Goal: Transaction & Acquisition: Purchase product/service

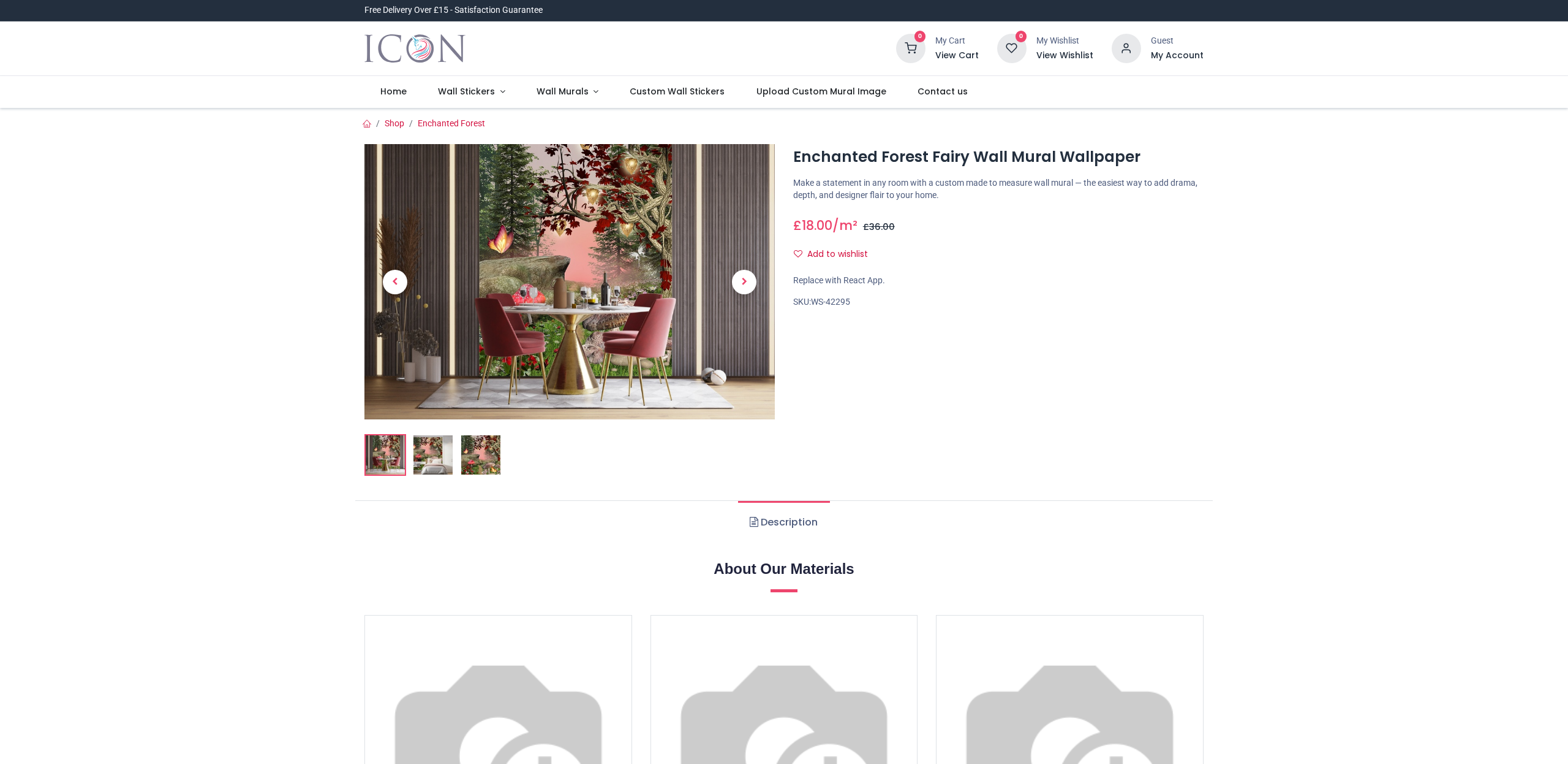
scroll to position [2, 0]
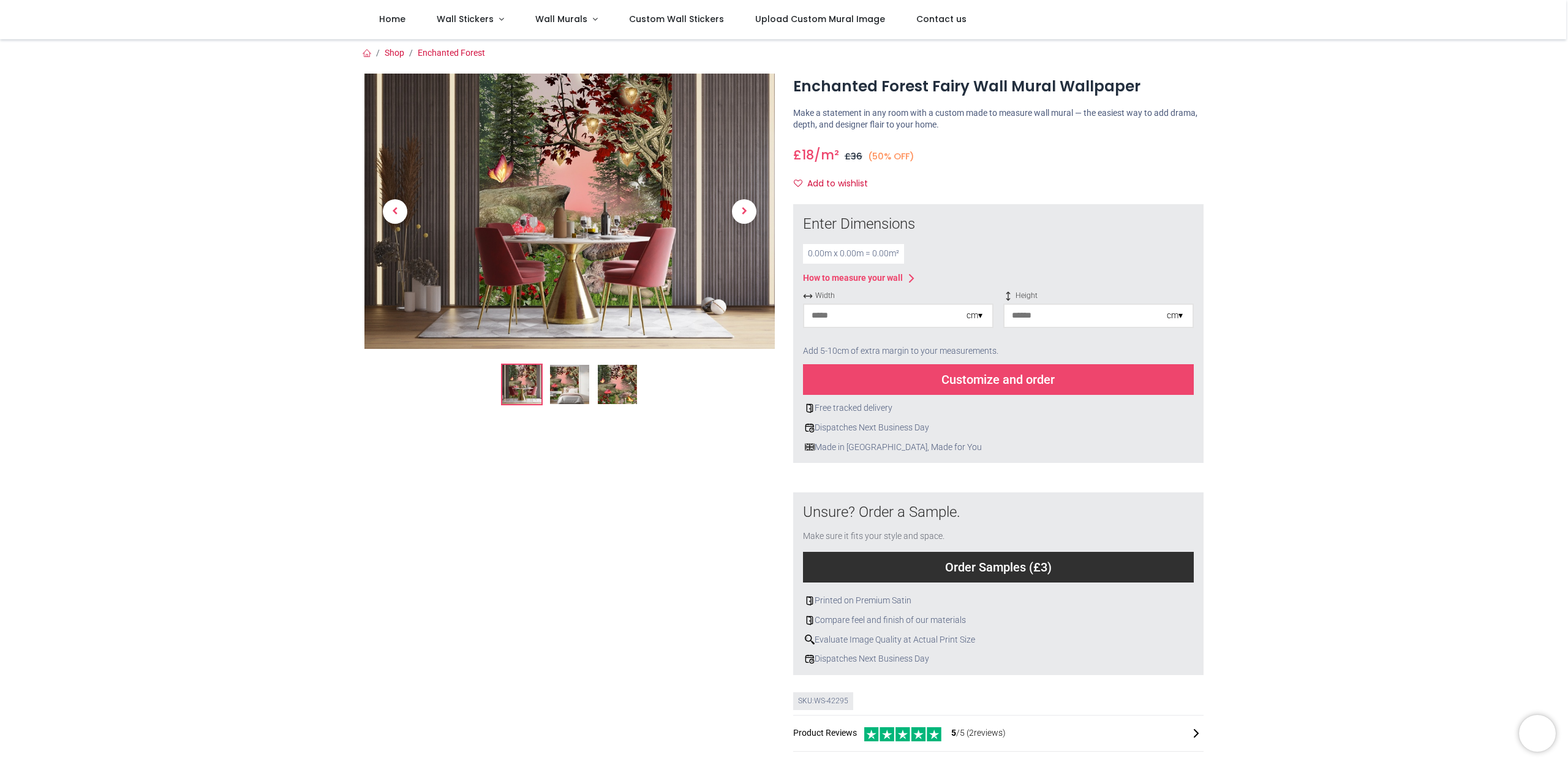
click at [623, 152] on img at bounding box center [570, 211] width 411 height 275
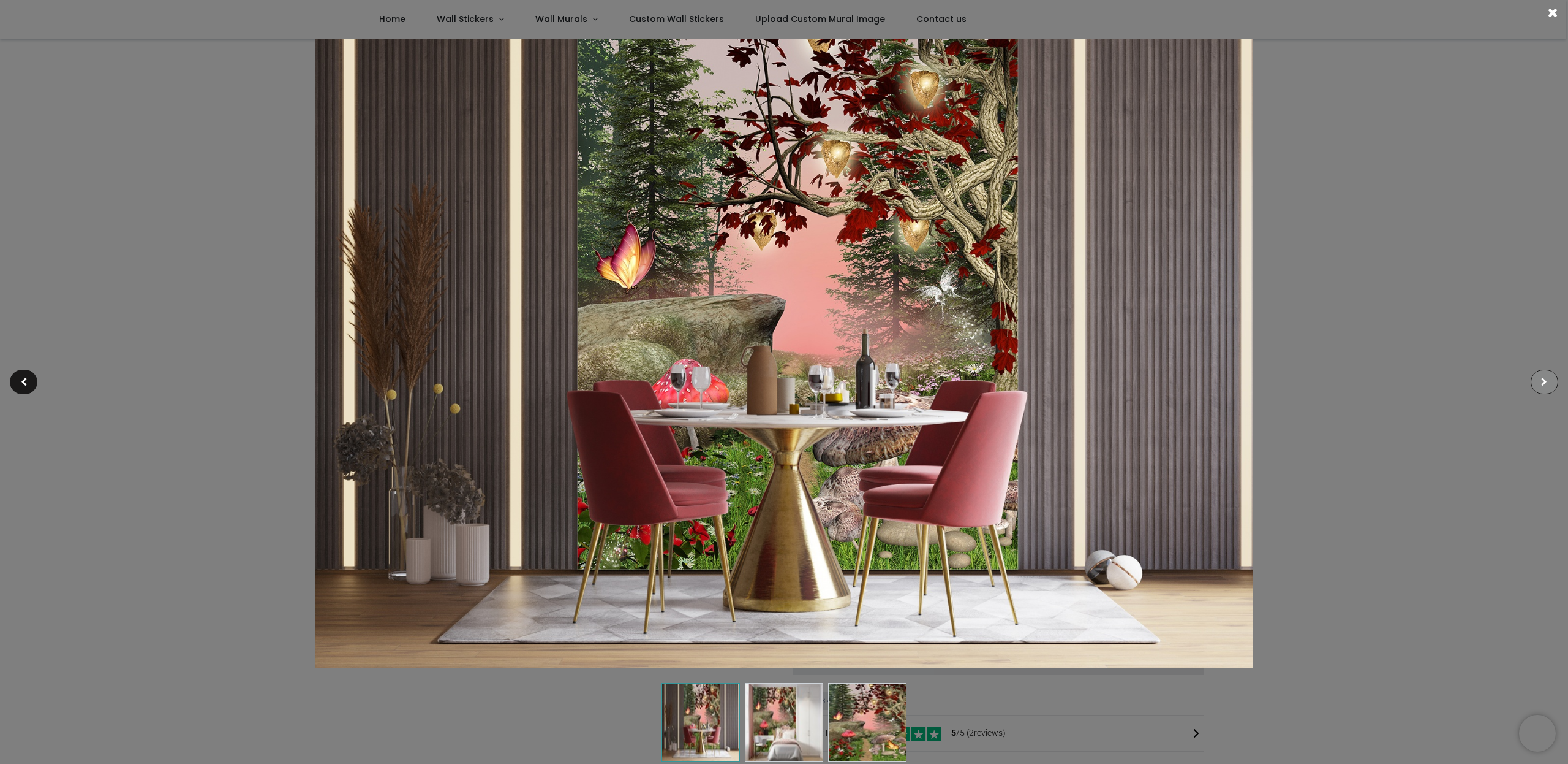
click at [1546, 378] on span at bounding box center [1543, 382] width 6 height 9
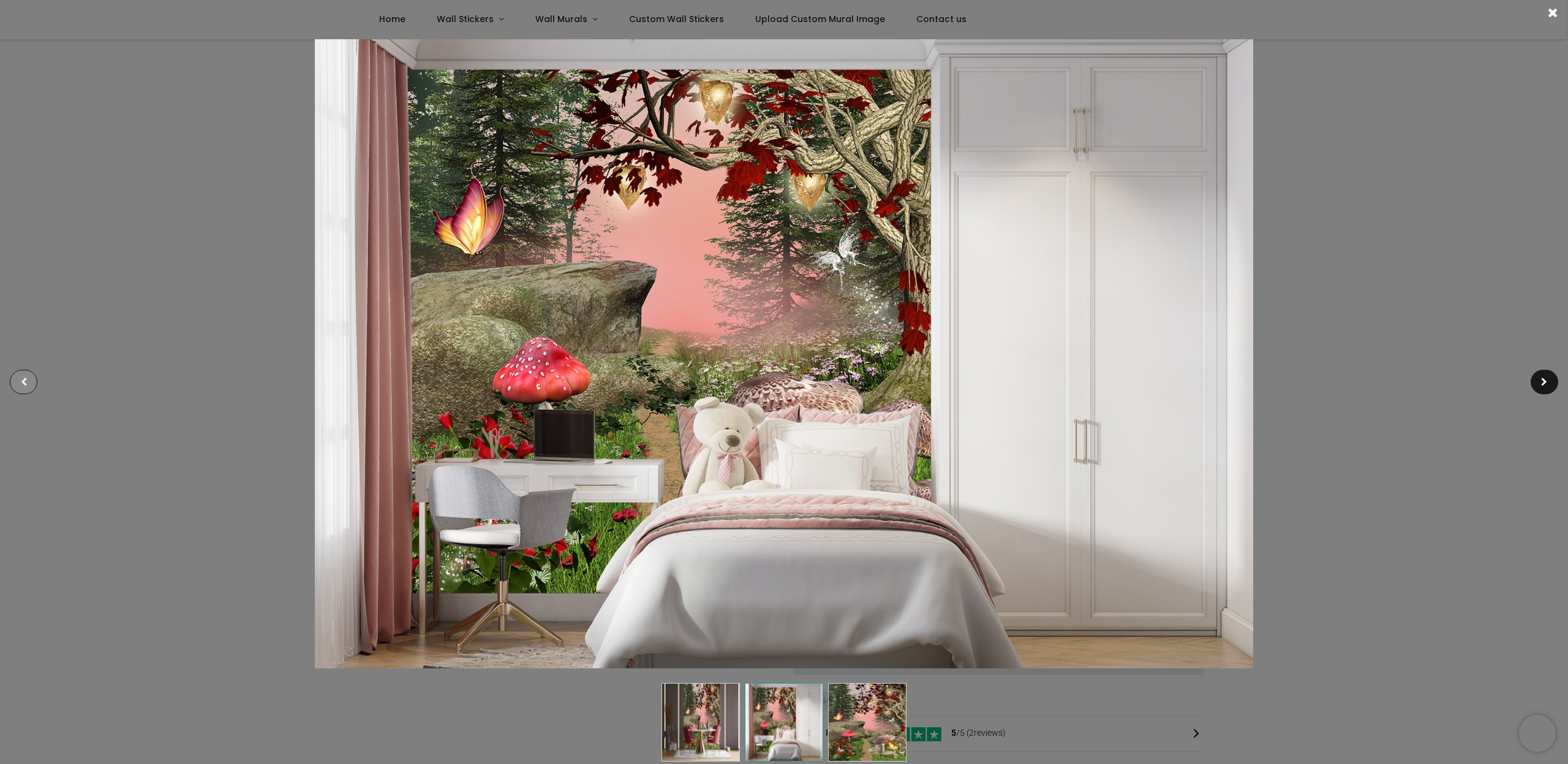
click at [22, 376] on div at bounding box center [23, 381] width 27 height 25
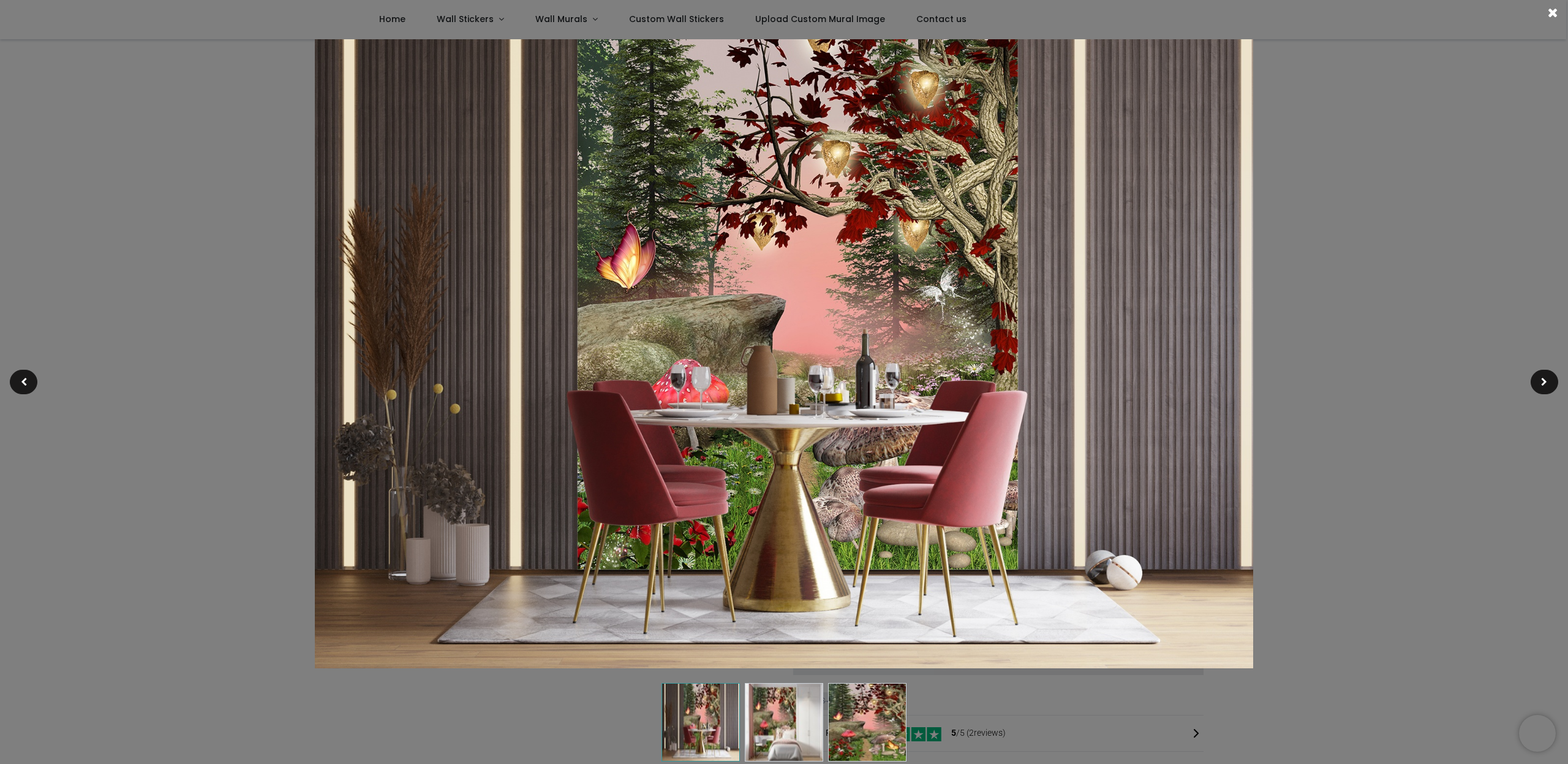
click at [1553, 12] on span at bounding box center [1553, 12] width 10 height 13
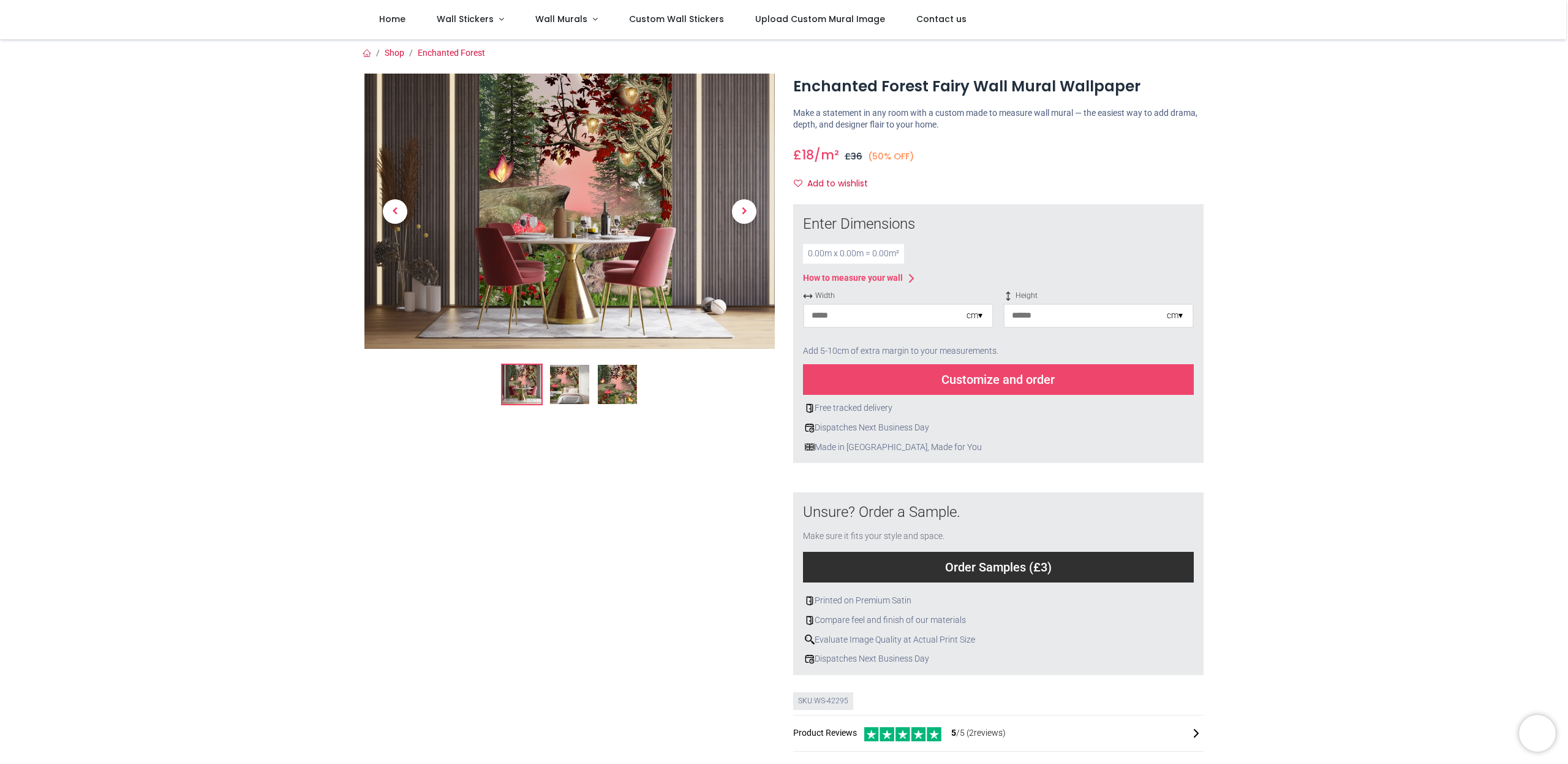
click at [859, 317] on input "number" at bounding box center [886, 315] width 162 height 22
type input "***"
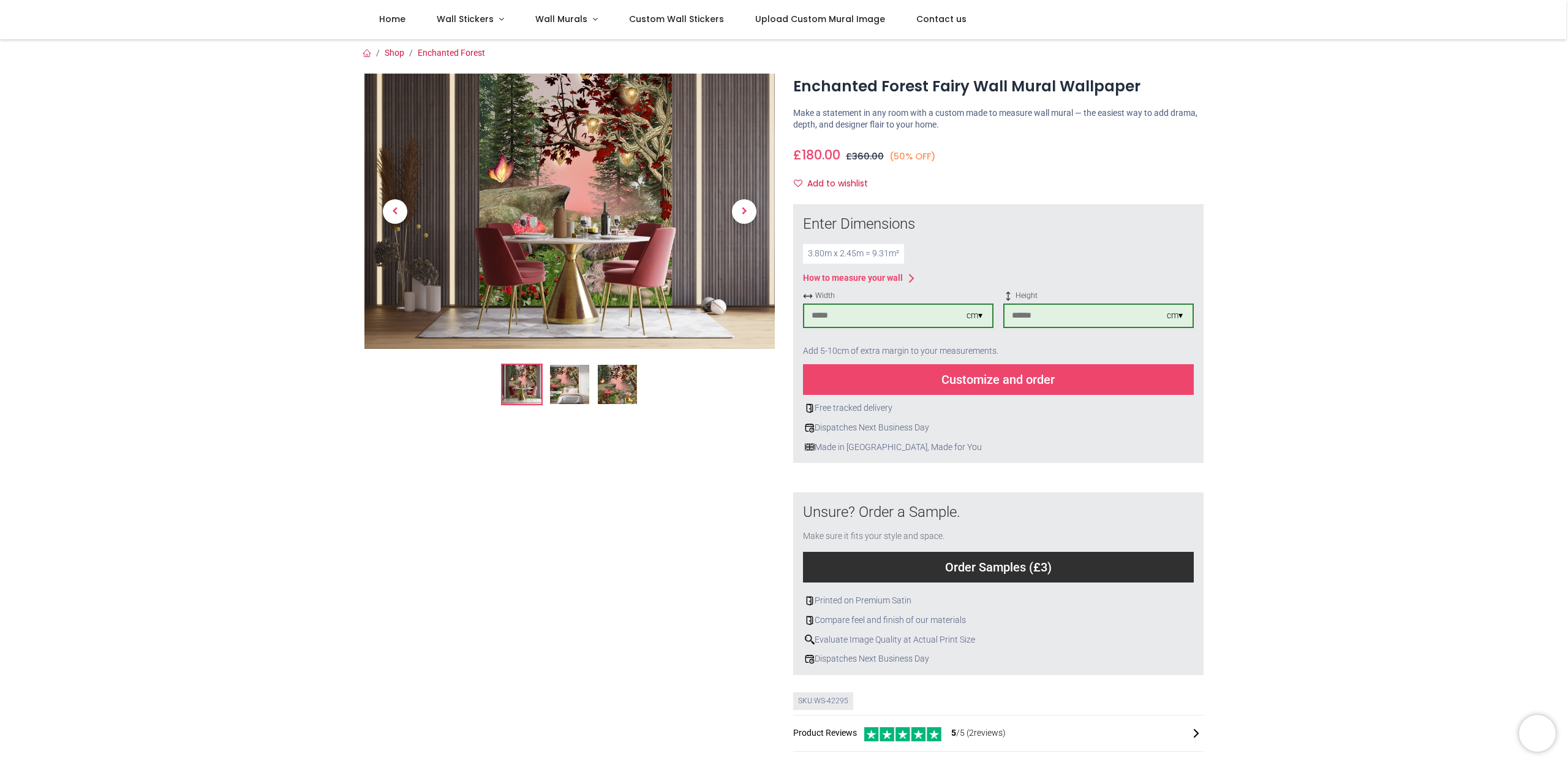
type input "***"
click at [1002, 379] on div "Customize and order" at bounding box center [998, 379] width 391 height 31
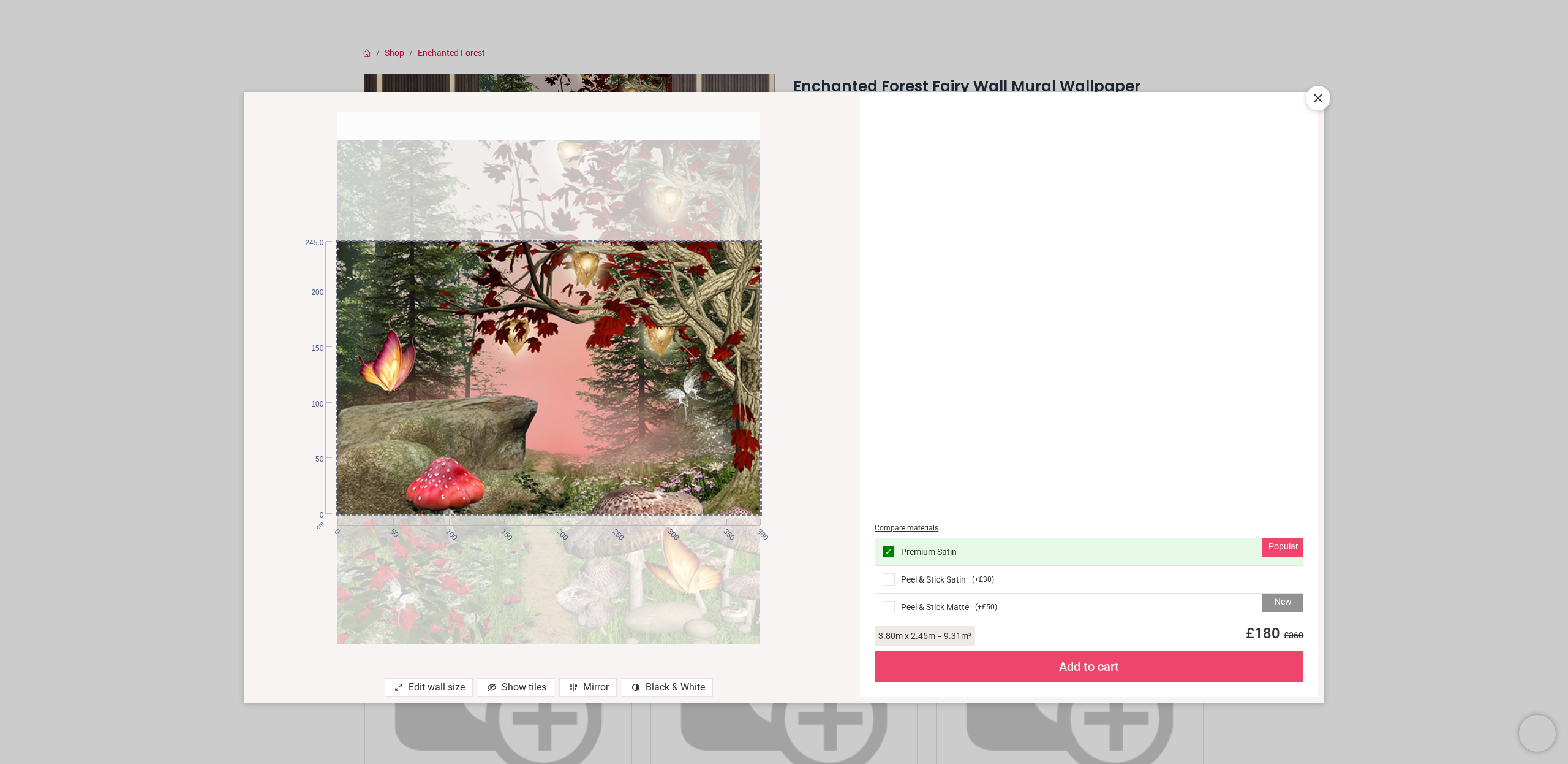
drag, startPoint x: 699, startPoint y: 344, endPoint x: 724, endPoint y: 373, distance: 38.3
click at [724, 373] on div at bounding box center [548, 406] width 422 height 532
click at [1318, 93] on icon at bounding box center [1318, 97] width 15 height 15
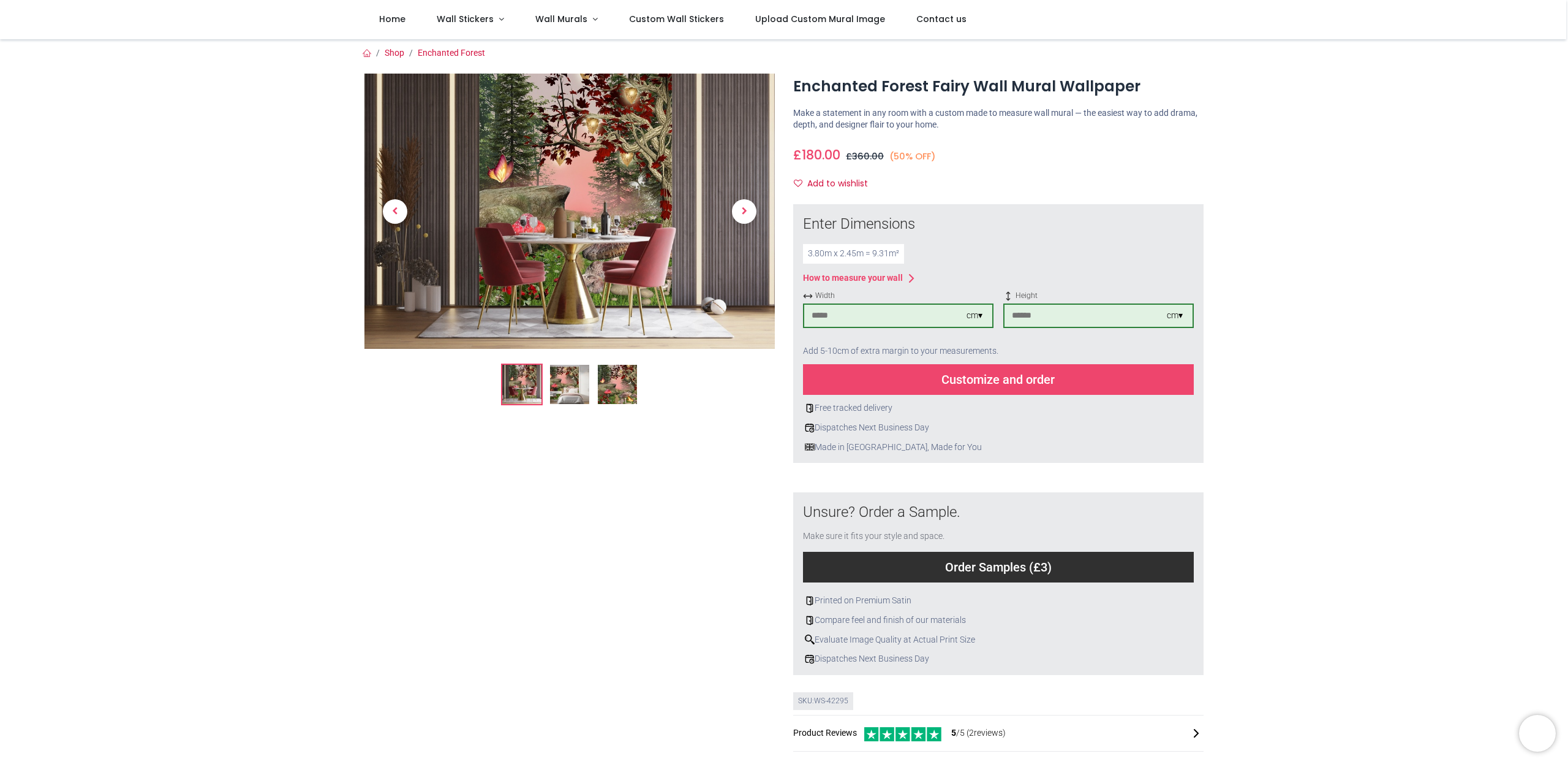
drag, startPoint x: 837, startPoint y: 315, endPoint x: 769, endPoint y: 318, distance: 68.1
click at [800, 315] on div "Enter Dimensions 3.80 m x 2.45 m = 9.31 m² How to measure your wall Width *** c…" at bounding box center [998, 333] width 411 height 259
type input "***"
click at [998, 382] on div "Customize and order" at bounding box center [998, 379] width 391 height 31
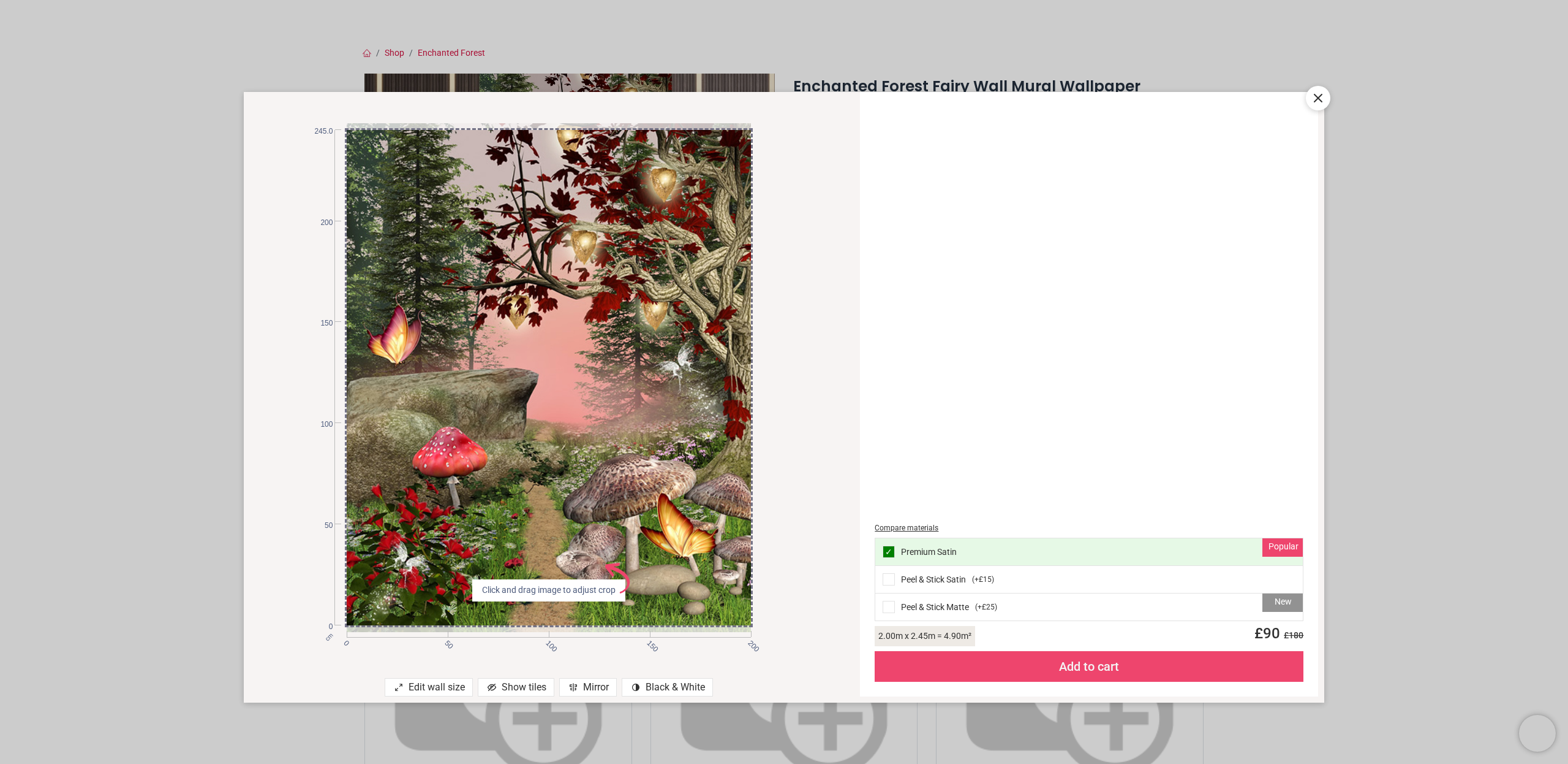
click at [1317, 97] on icon at bounding box center [1318, 97] width 8 height 8
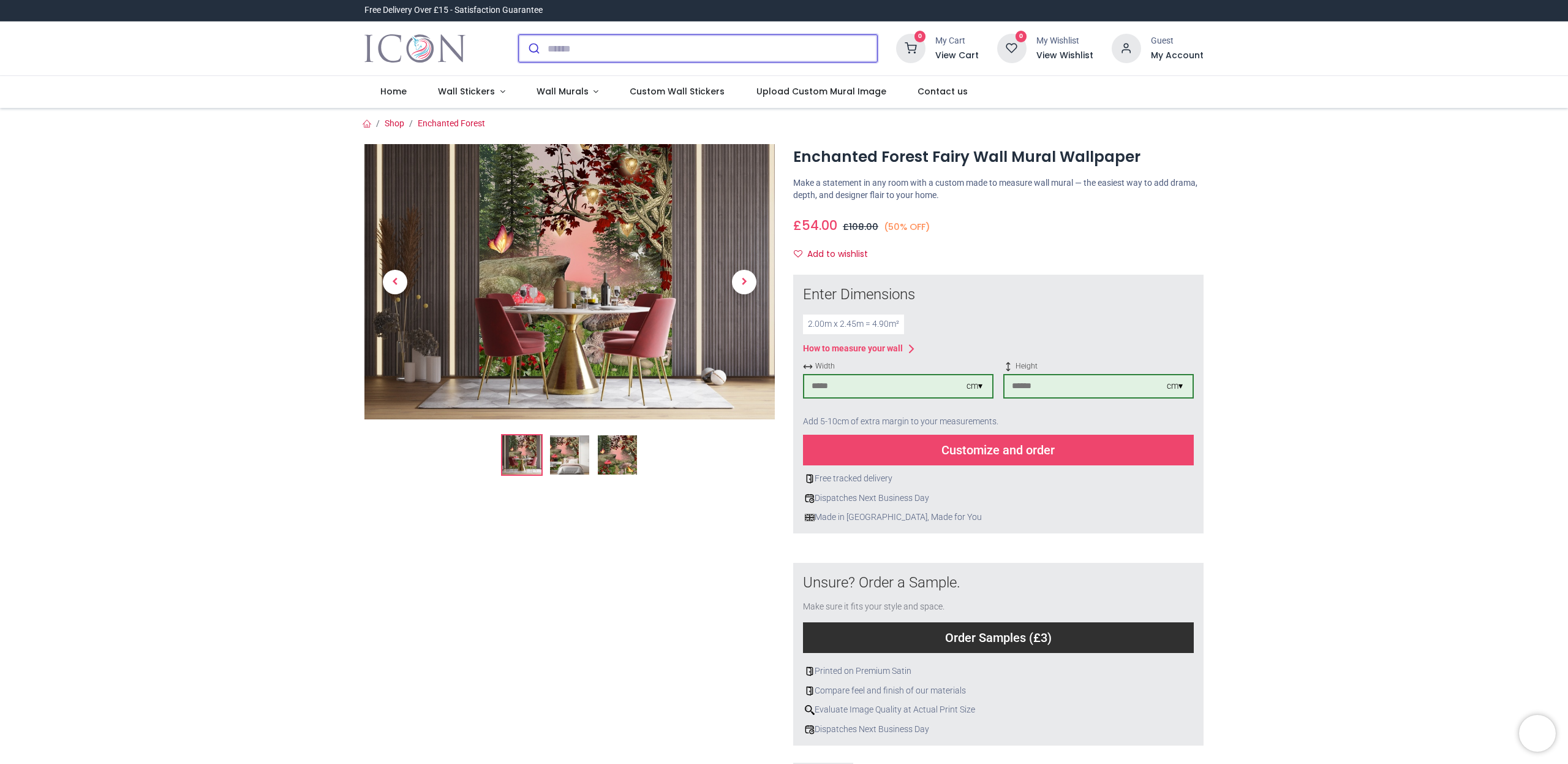
click at [570, 44] on input "search" at bounding box center [712, 49] width 330 height 27
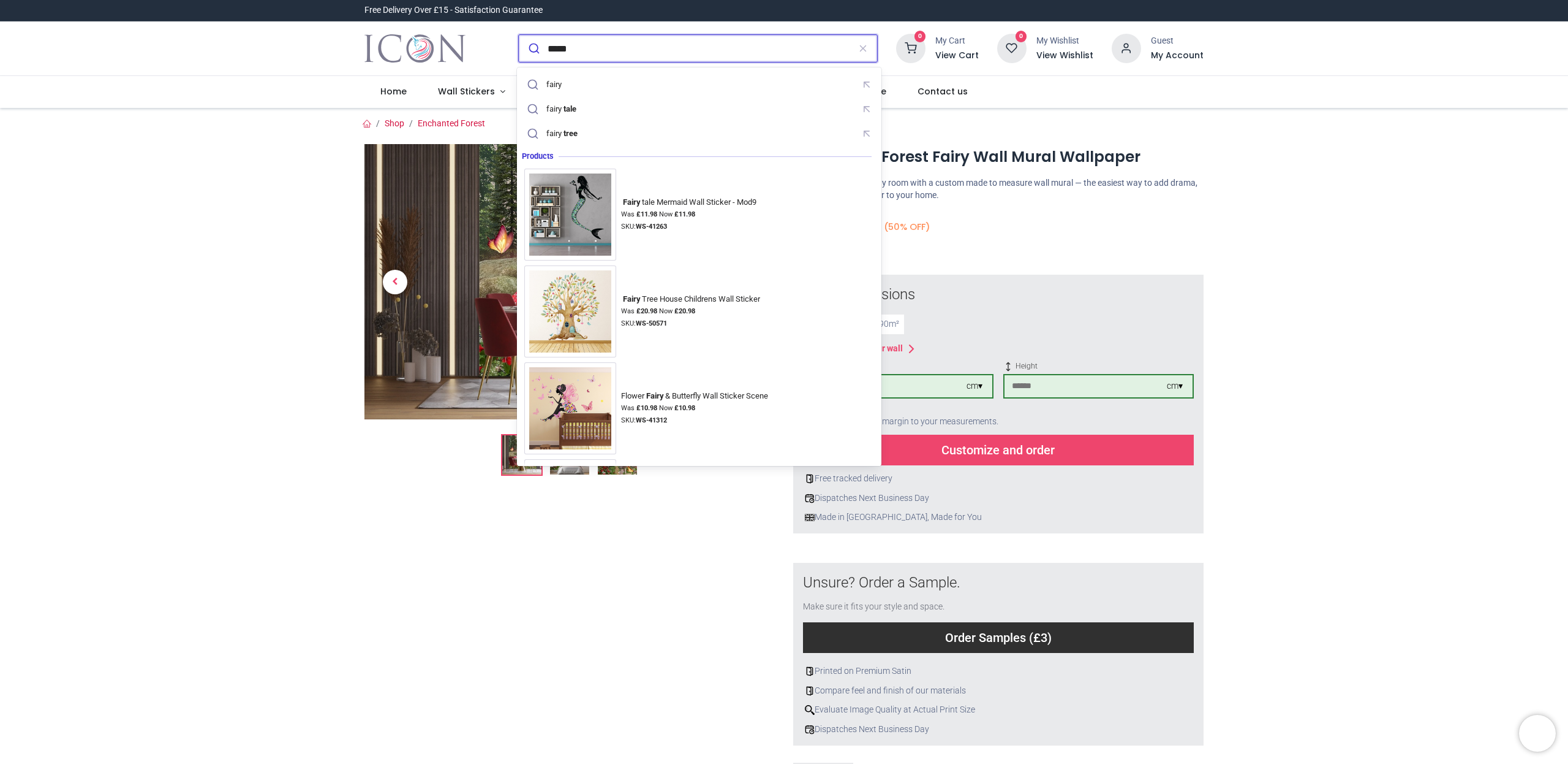
type input "*****"
click at [532, 49] on button "submit" at bounding box center [533, 49] width 29 height 27
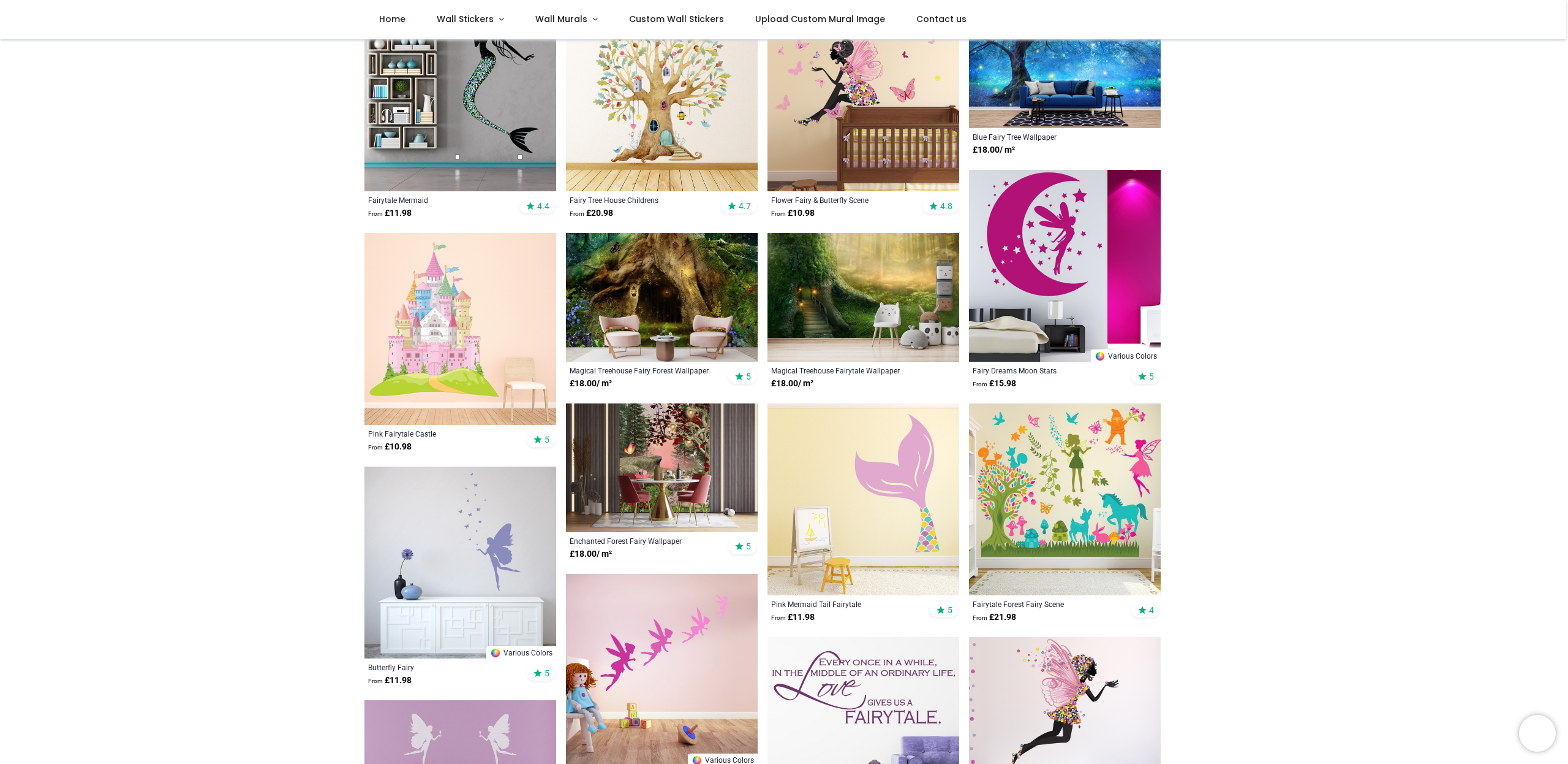
scroll to position [189, 0]
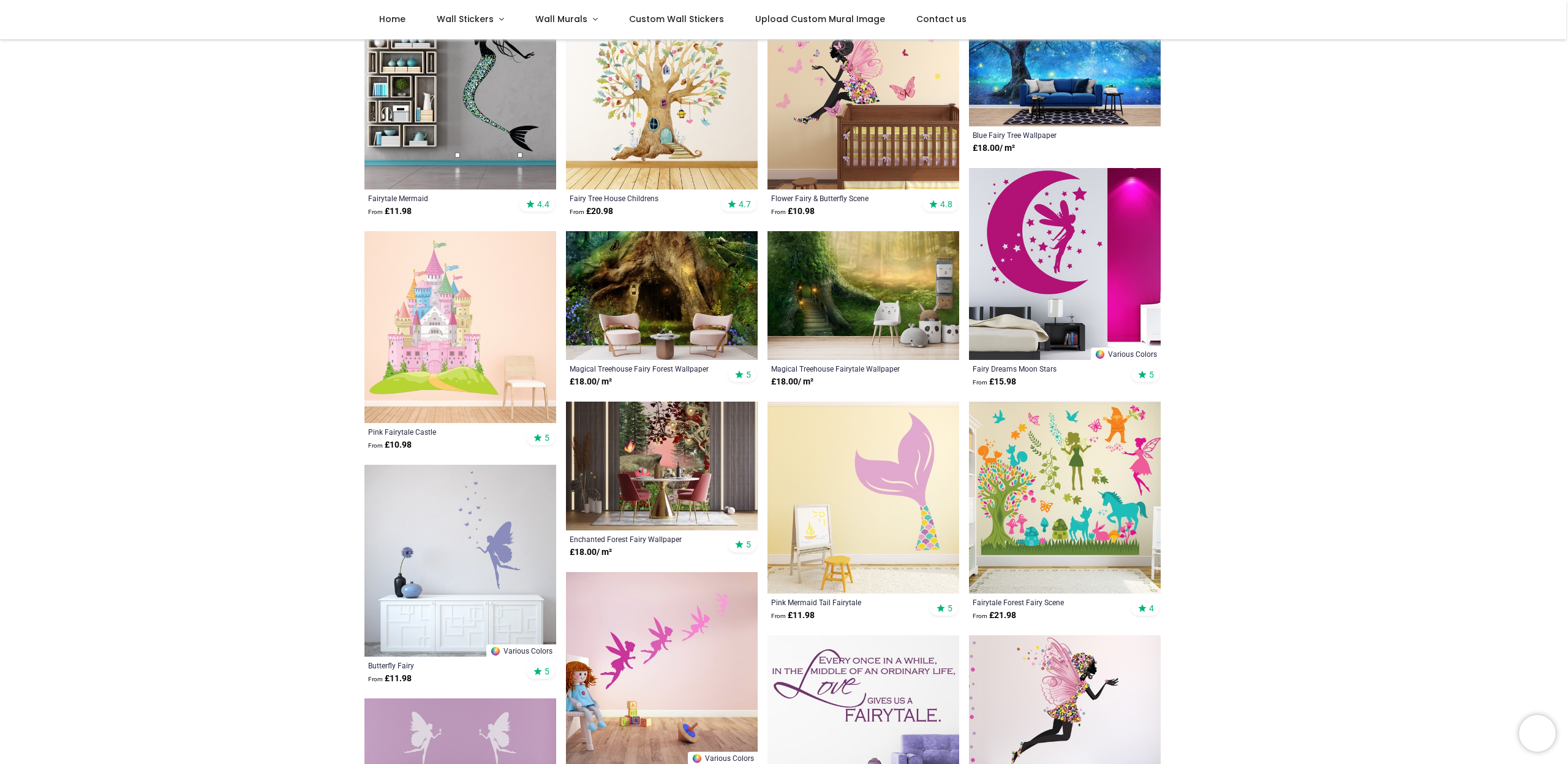
click at [670, 274] on img at bounding box center [662, 295] width 191 height 129
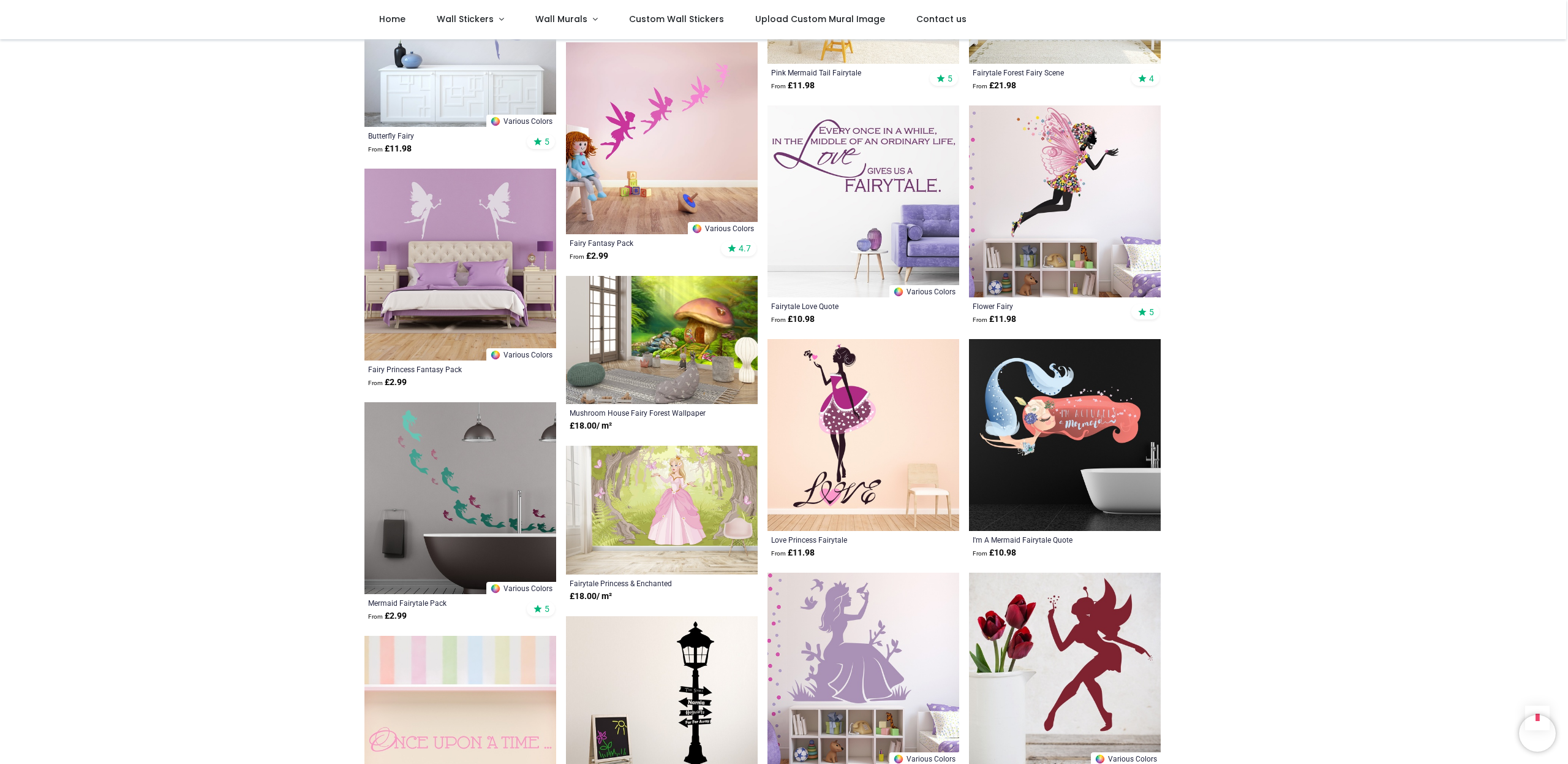
scroll to position [725, 0]
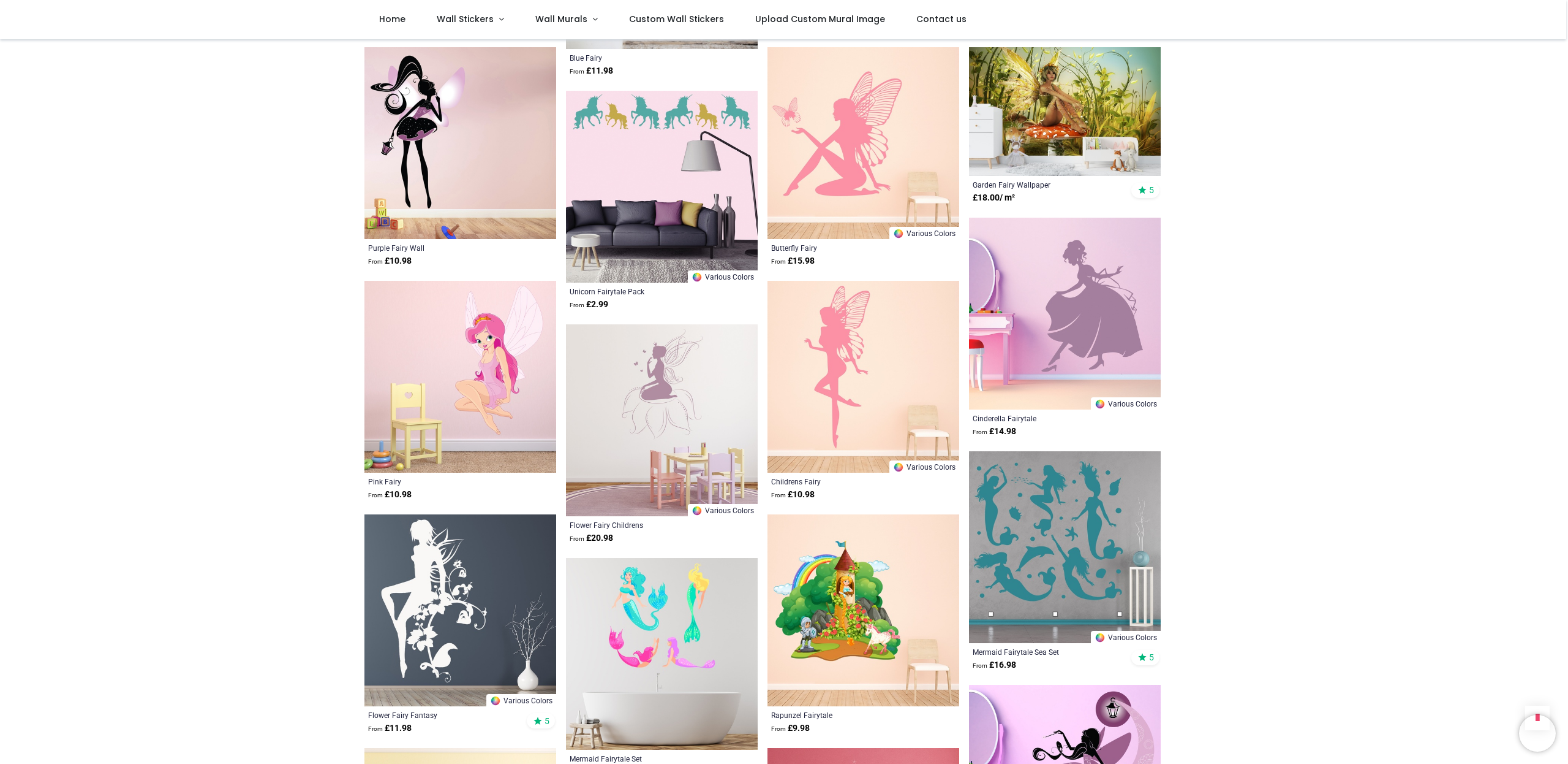
scroll to position [1930, 0]
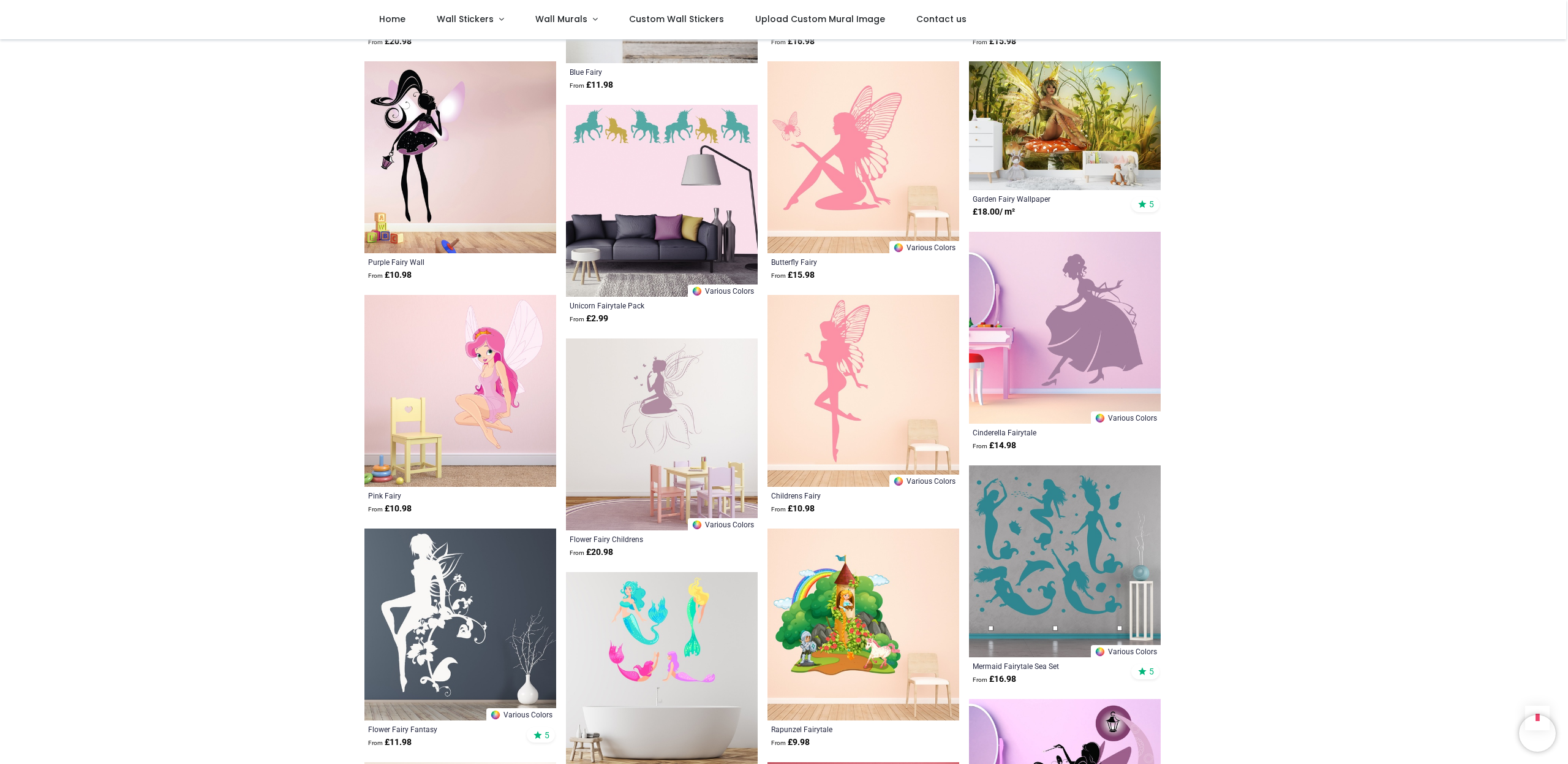
click at [840, 144] on img at bounding box center [863, 157] width 191 height 191
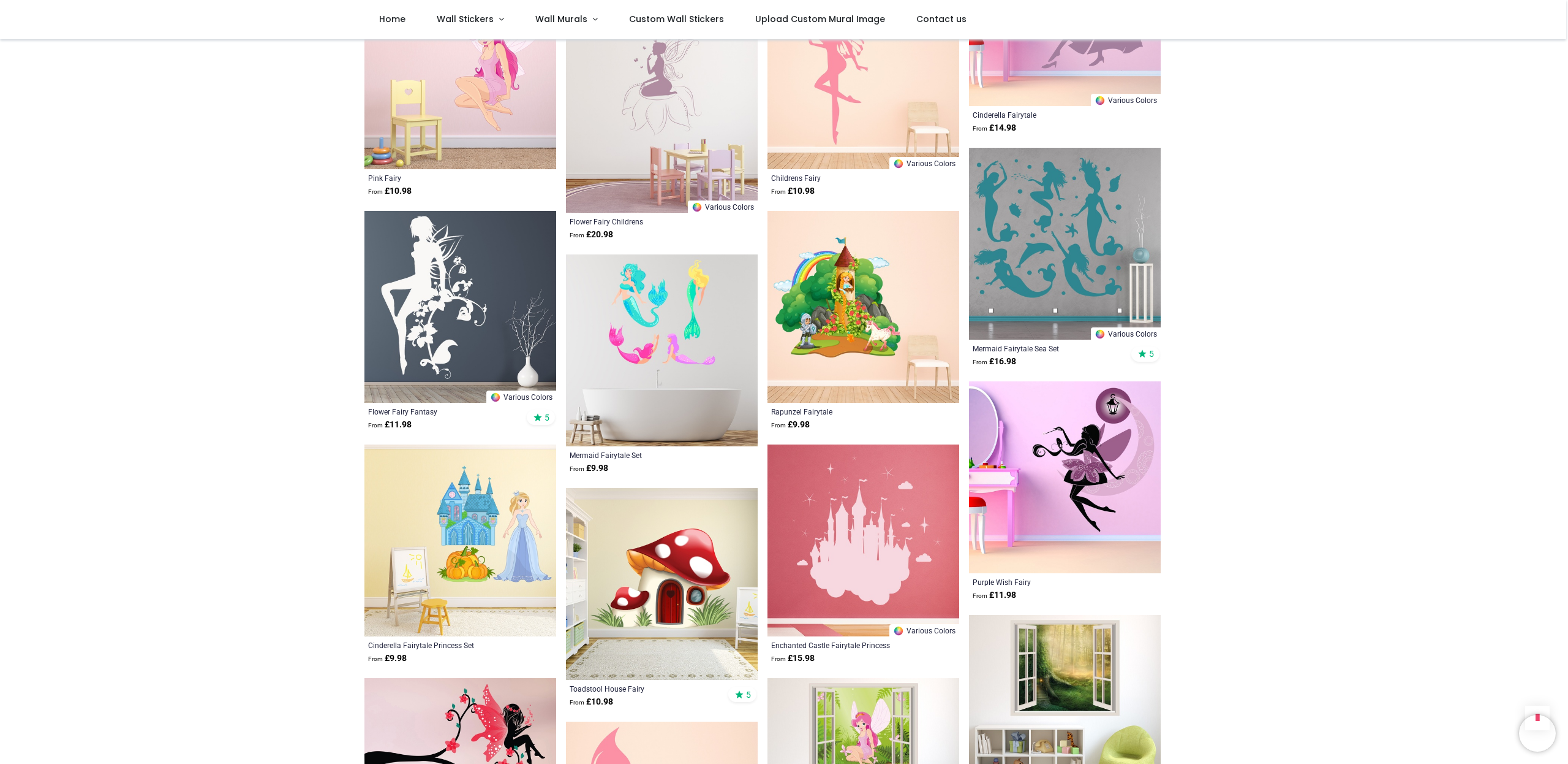
scroll to position [2261, 0]
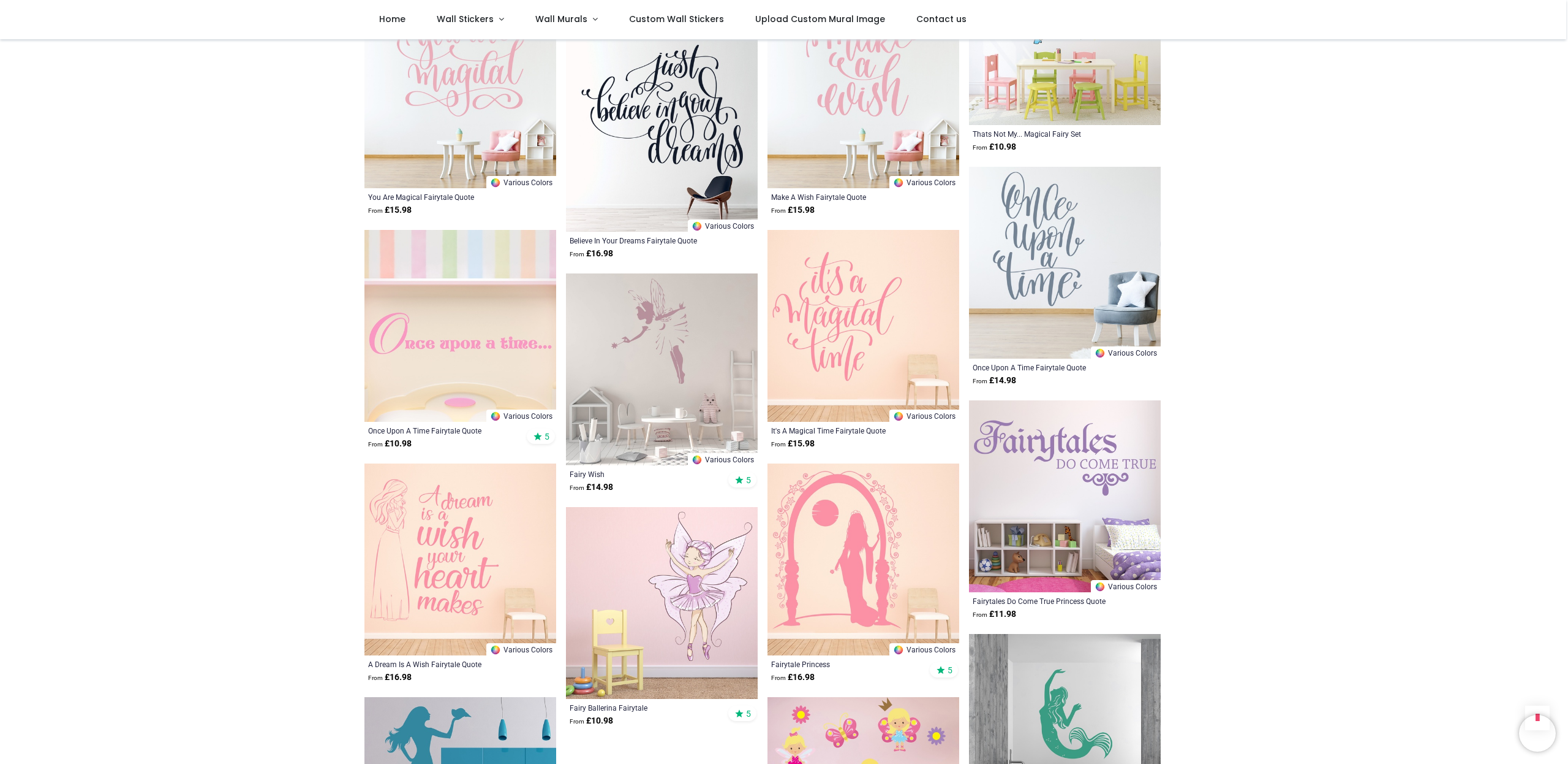
scroll to position [4097, 0]
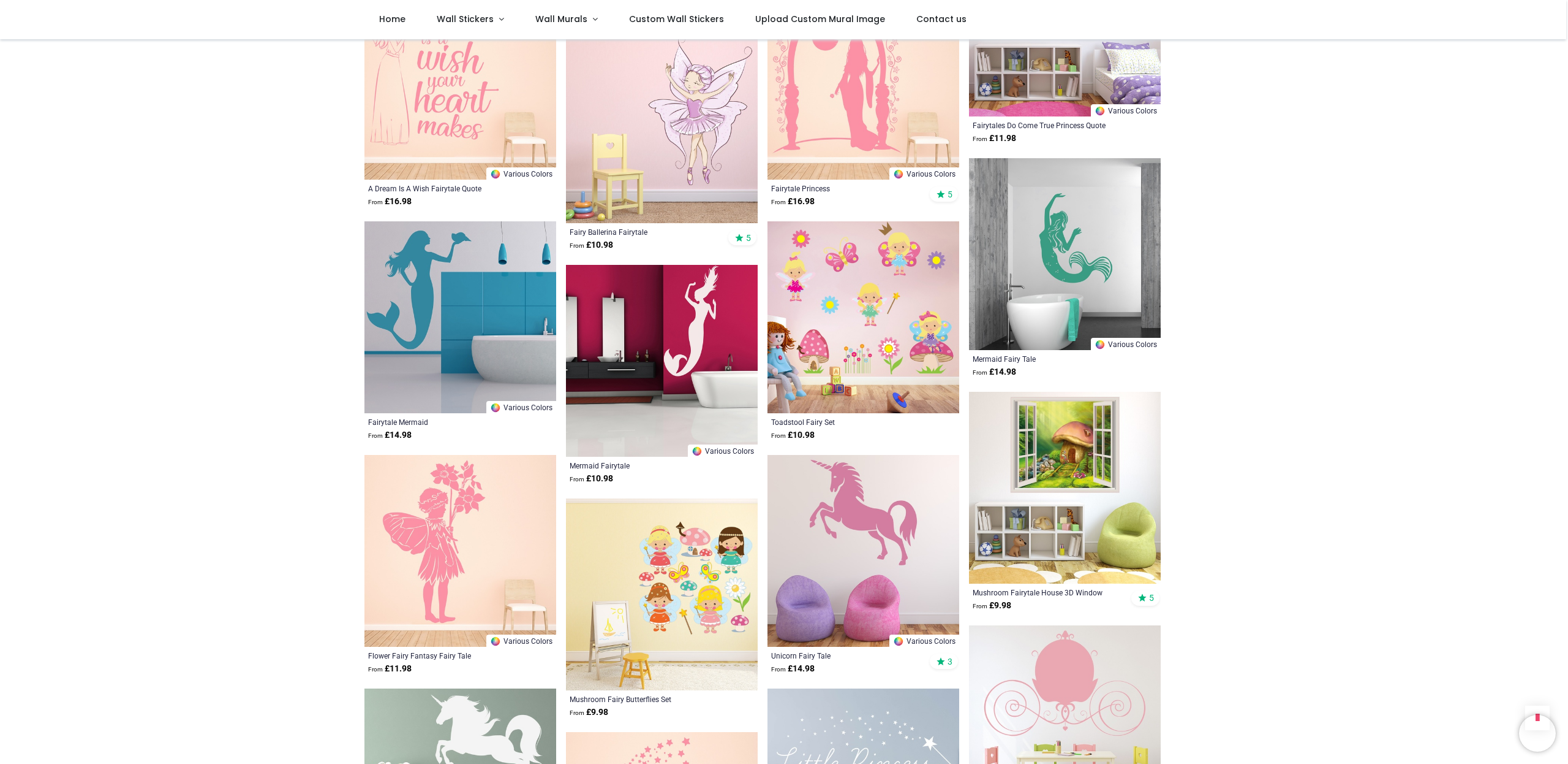
scroll to position [4587, 0]
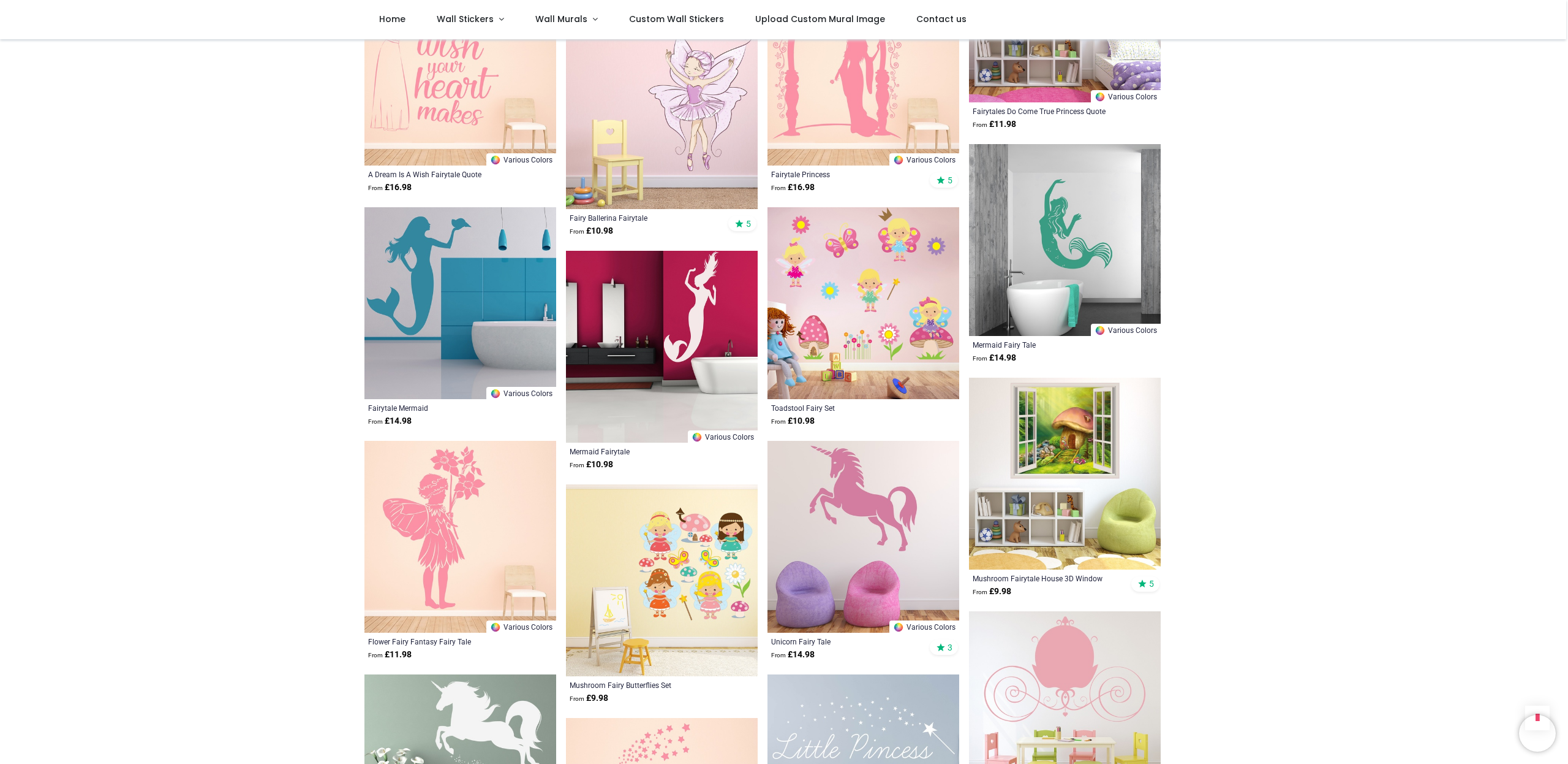
click at [1075, 420] on img at bounding box center [1065, 473] width 191 height 191
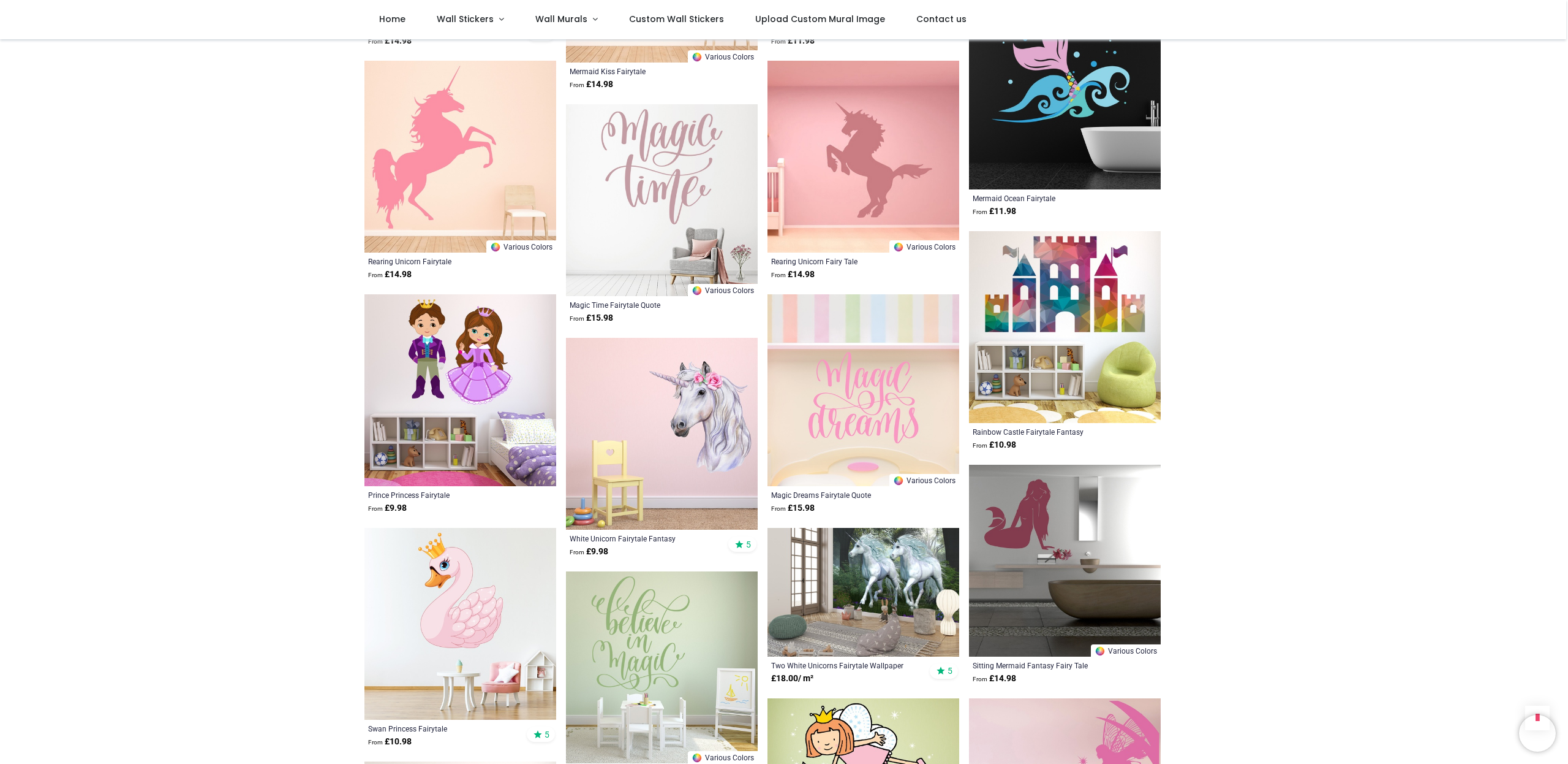
scroll to position [5670, 0]
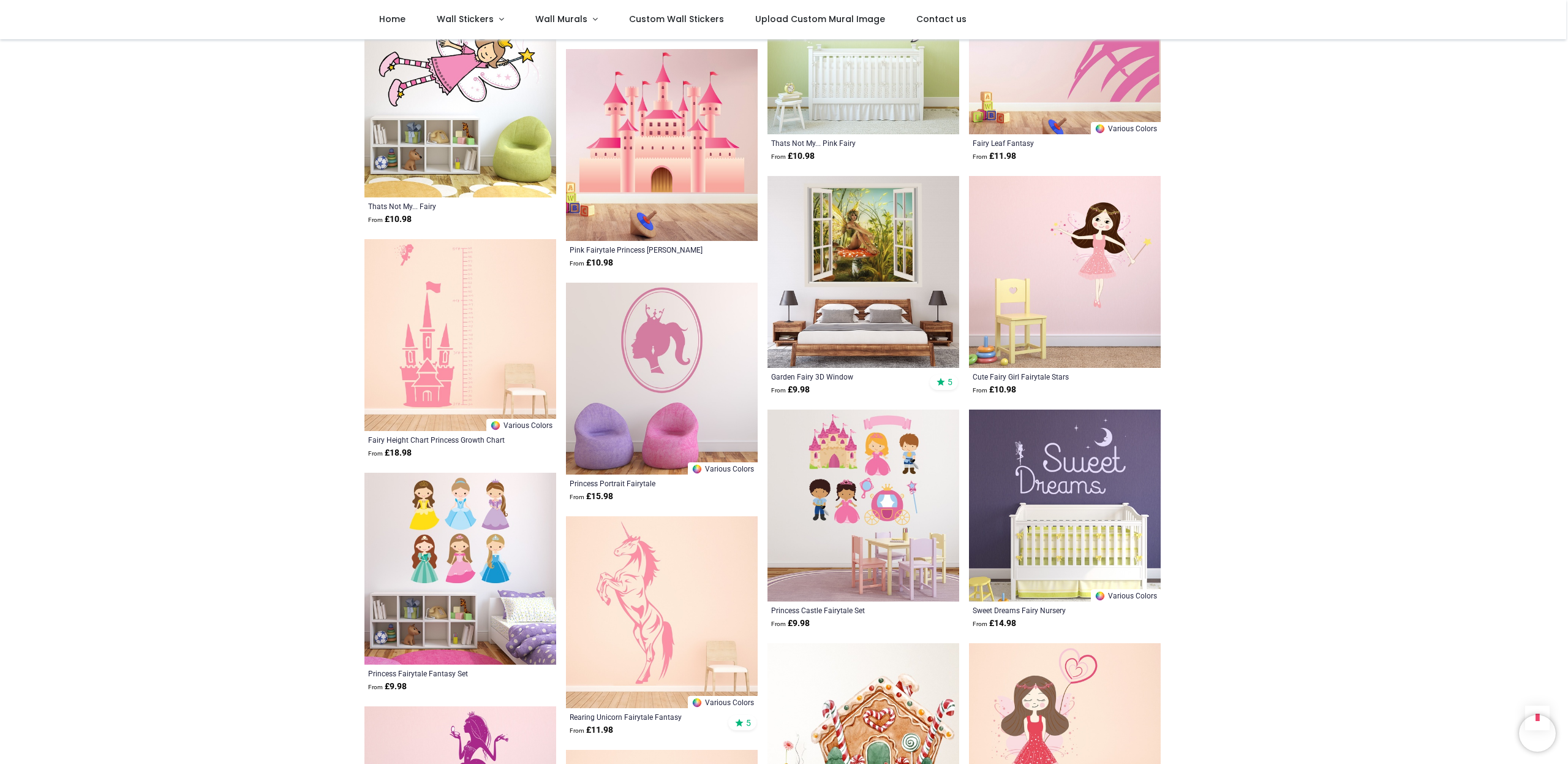
scroll to position [6423, 0]
click at [848, 190] on img at bounding box center [863, 271] width 191 height 191
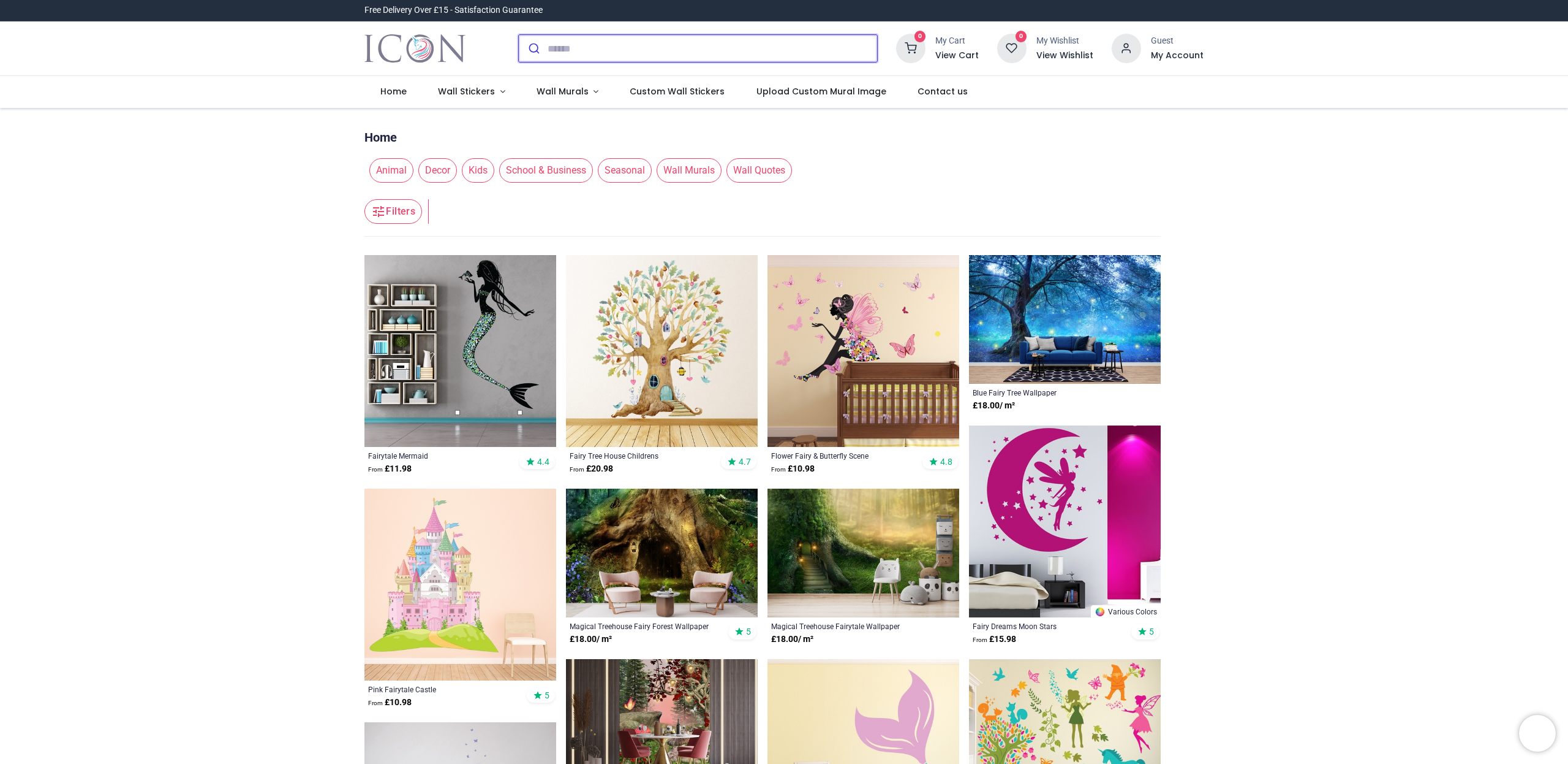
click at [564, 49] on input "search" at bounding box center [712, 49] width 330 height 27
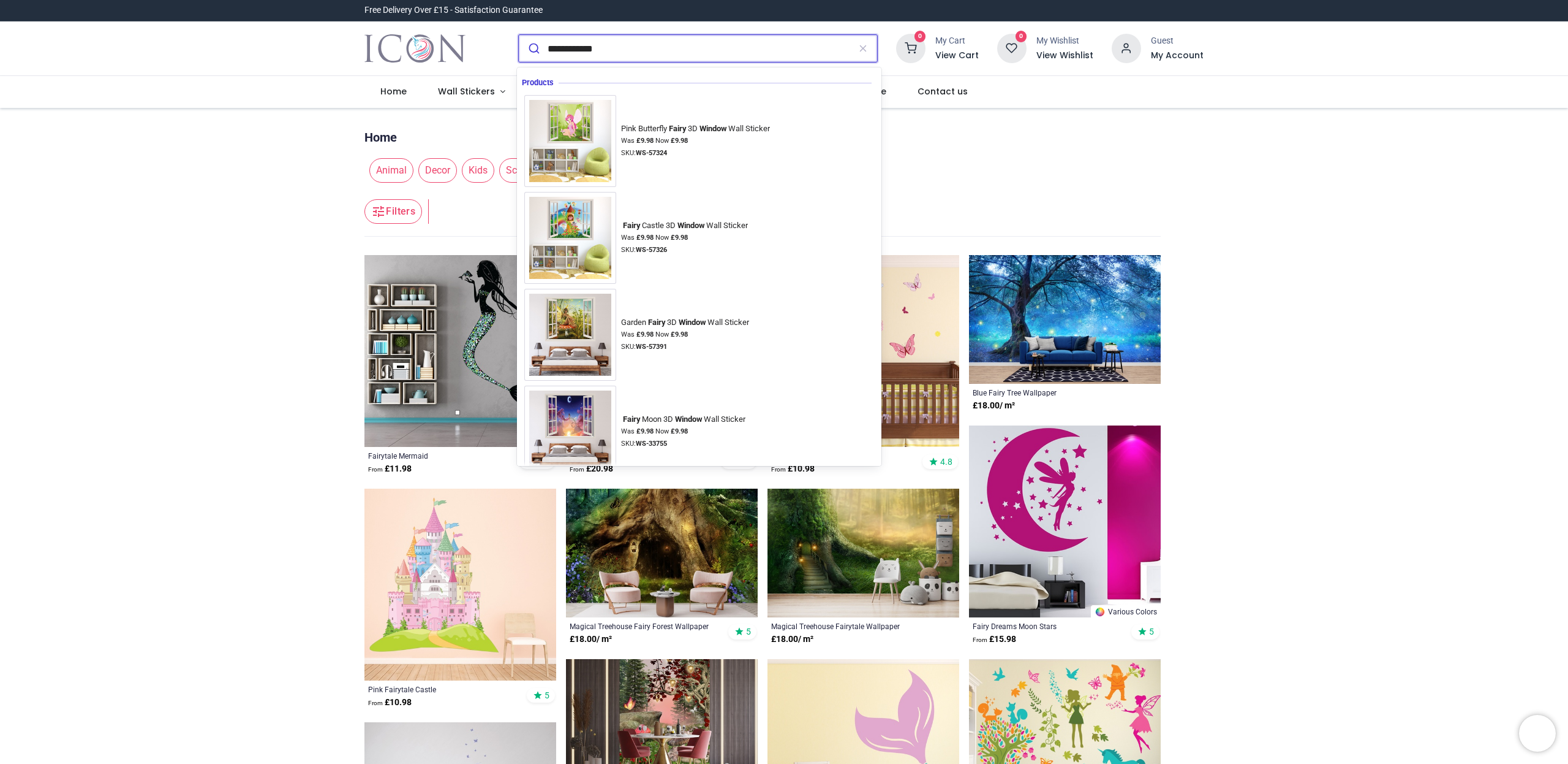
type input "**********"
click at [532, 49] on button "submit" at bounding box center [533, 49] width 29 height 27
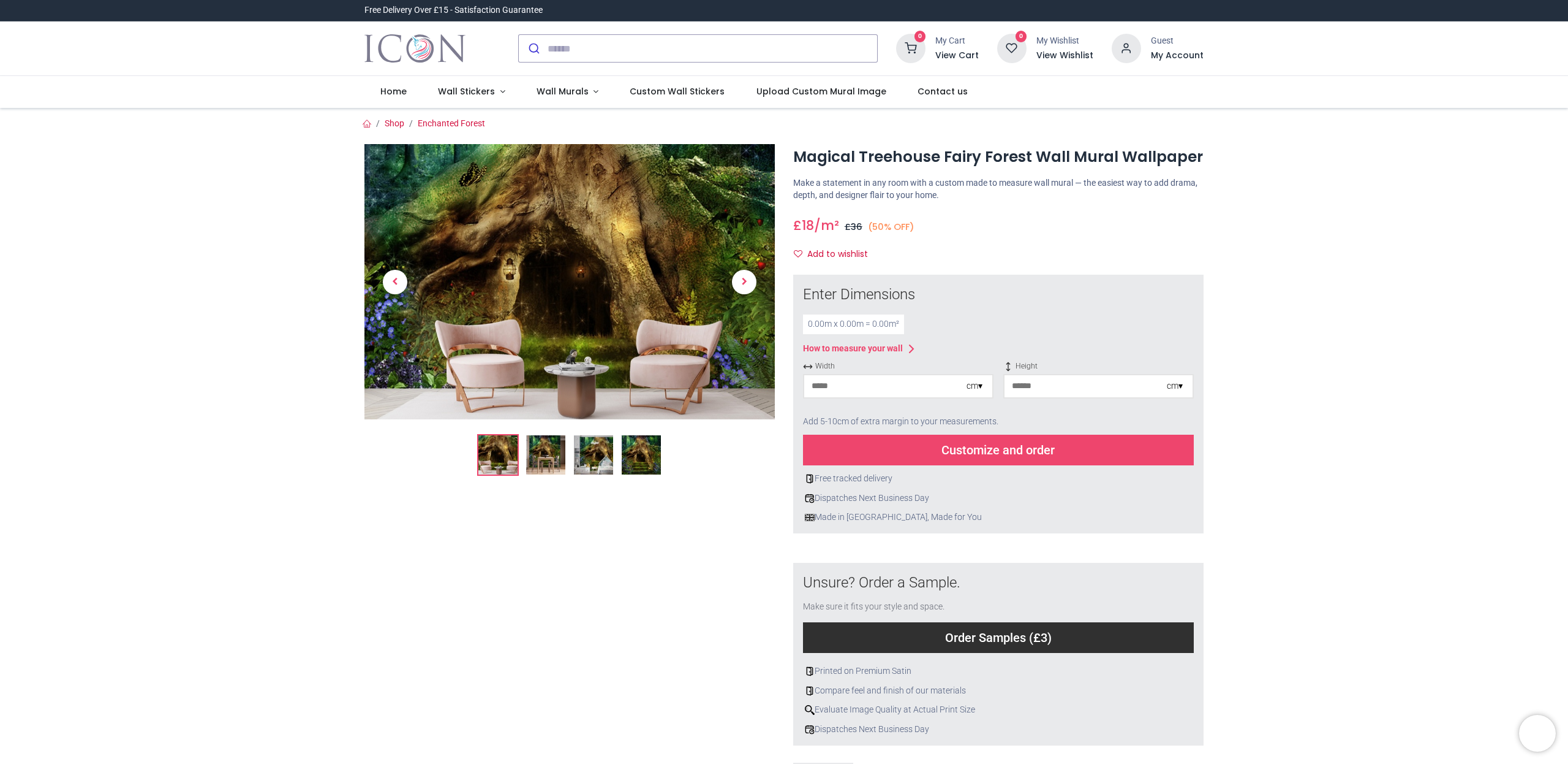
click at [870, 385] on input "number" at bounding box center [886, 386] width 162 height 22
type input "***"
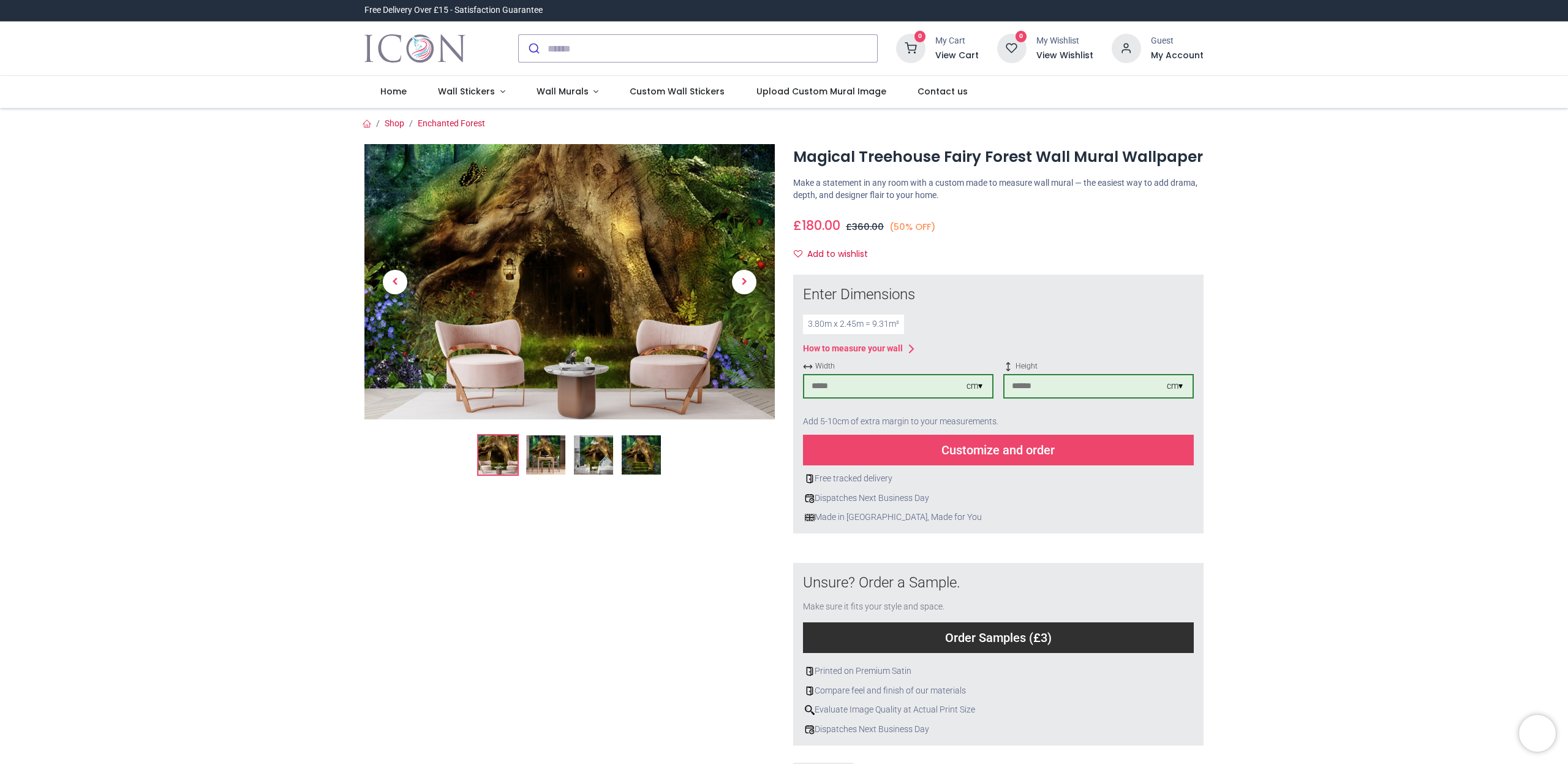
type input "***"
click at [1011, 450] on div "Customize and order" at bounding box center [998, 450] width 391 height 31
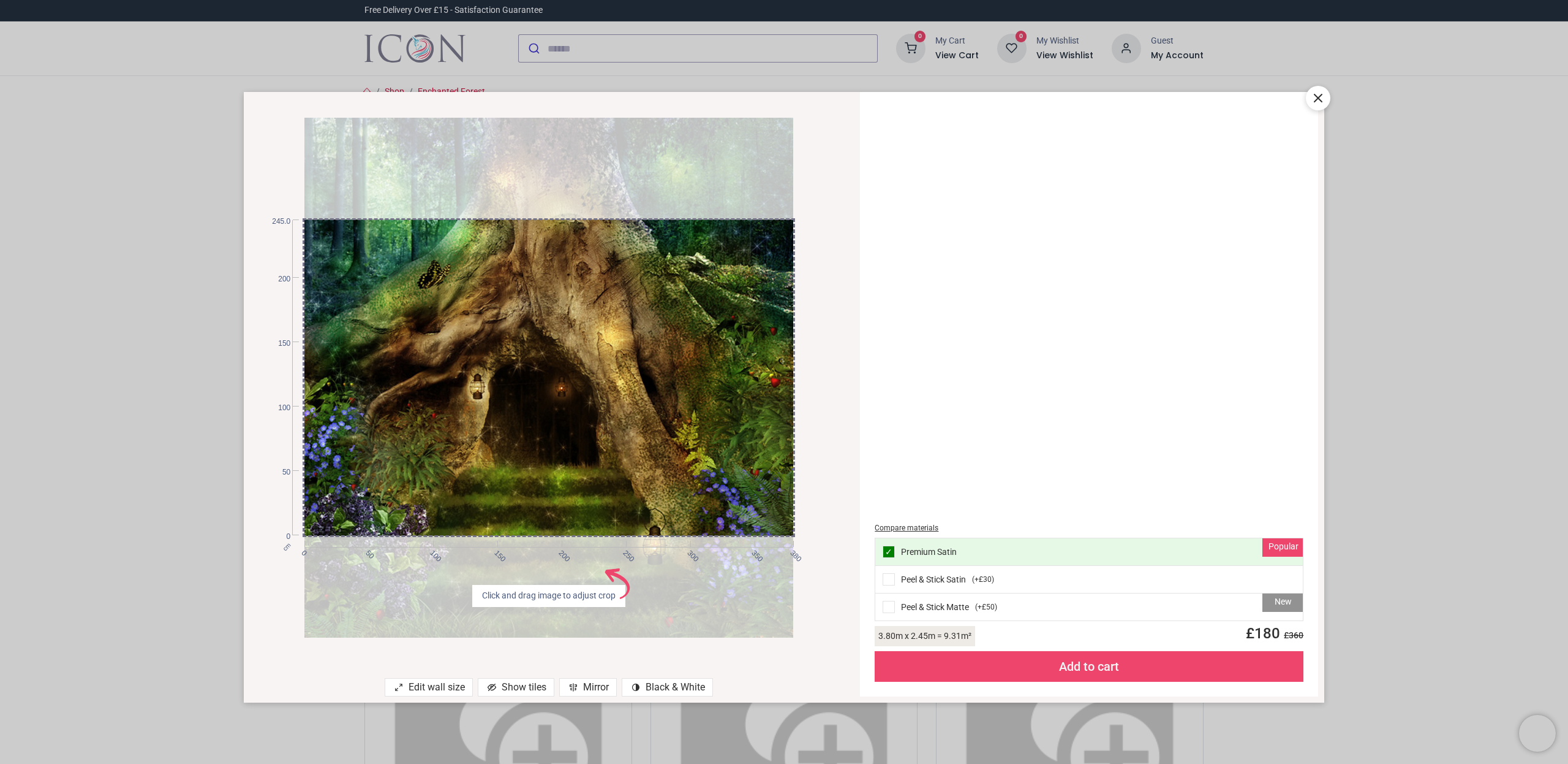
click at [1317, 97] on icon at bounding box center [1318, 97] width 8 height 8
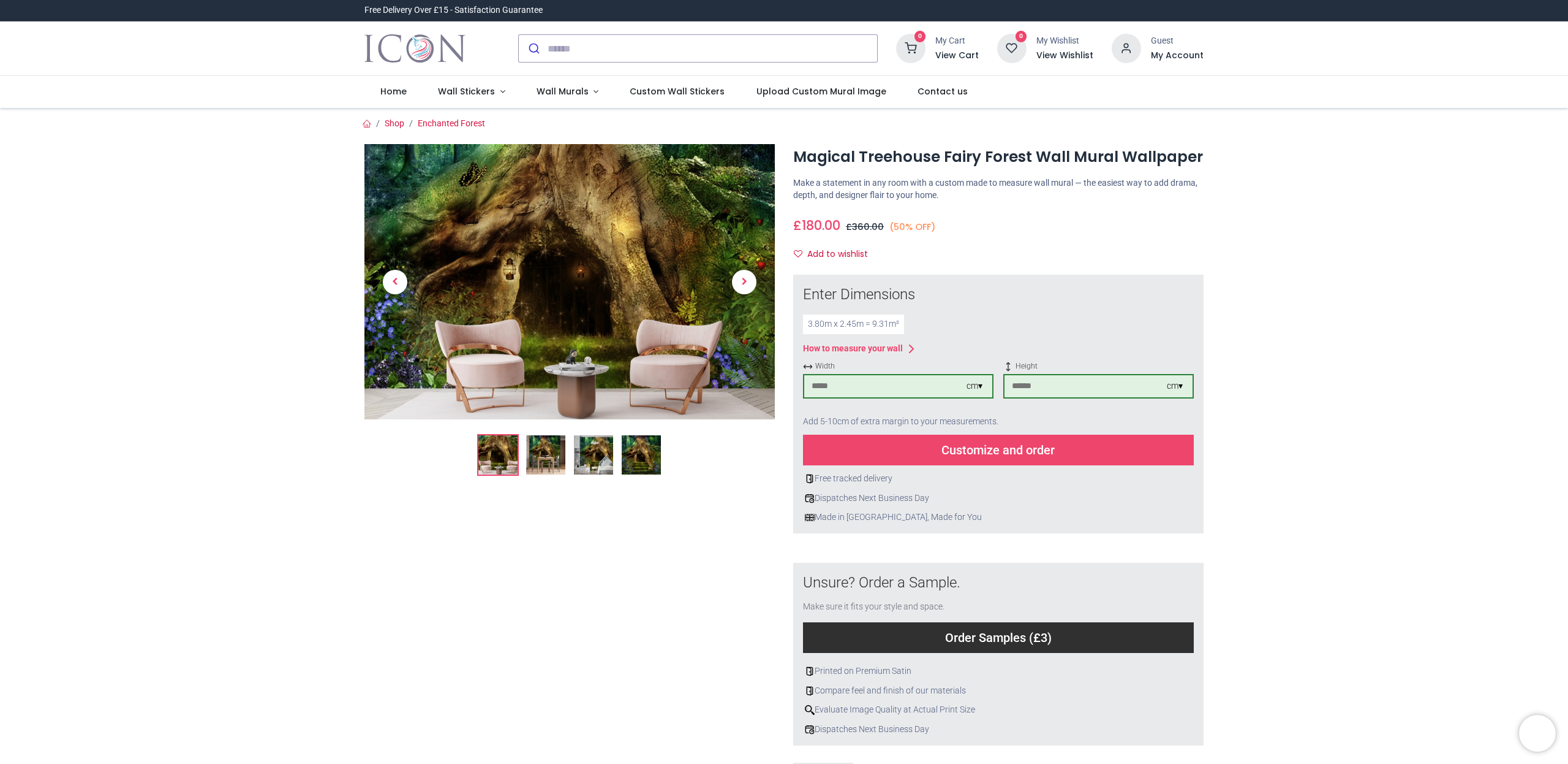
click at [1030, 384] on input "***" at bounding box center [1085, 386] width 162 height 22
type input "***"
click at [1027, 445] on div "Customize and order" at bounding box center [998, 450] width 391 height 31
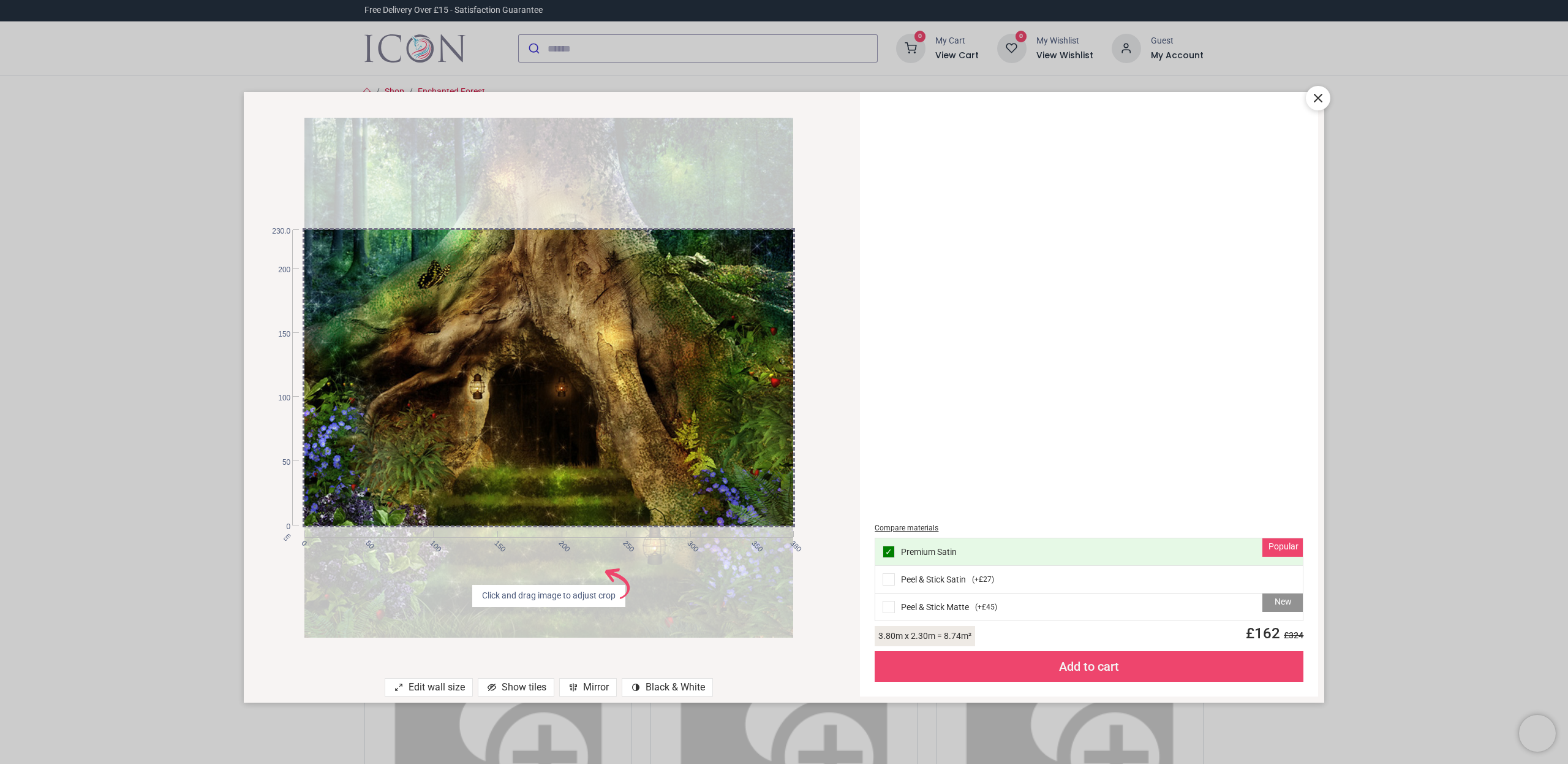
click at [1318, 93] on icon at bounding box center [1318, 97] width 15 height 15
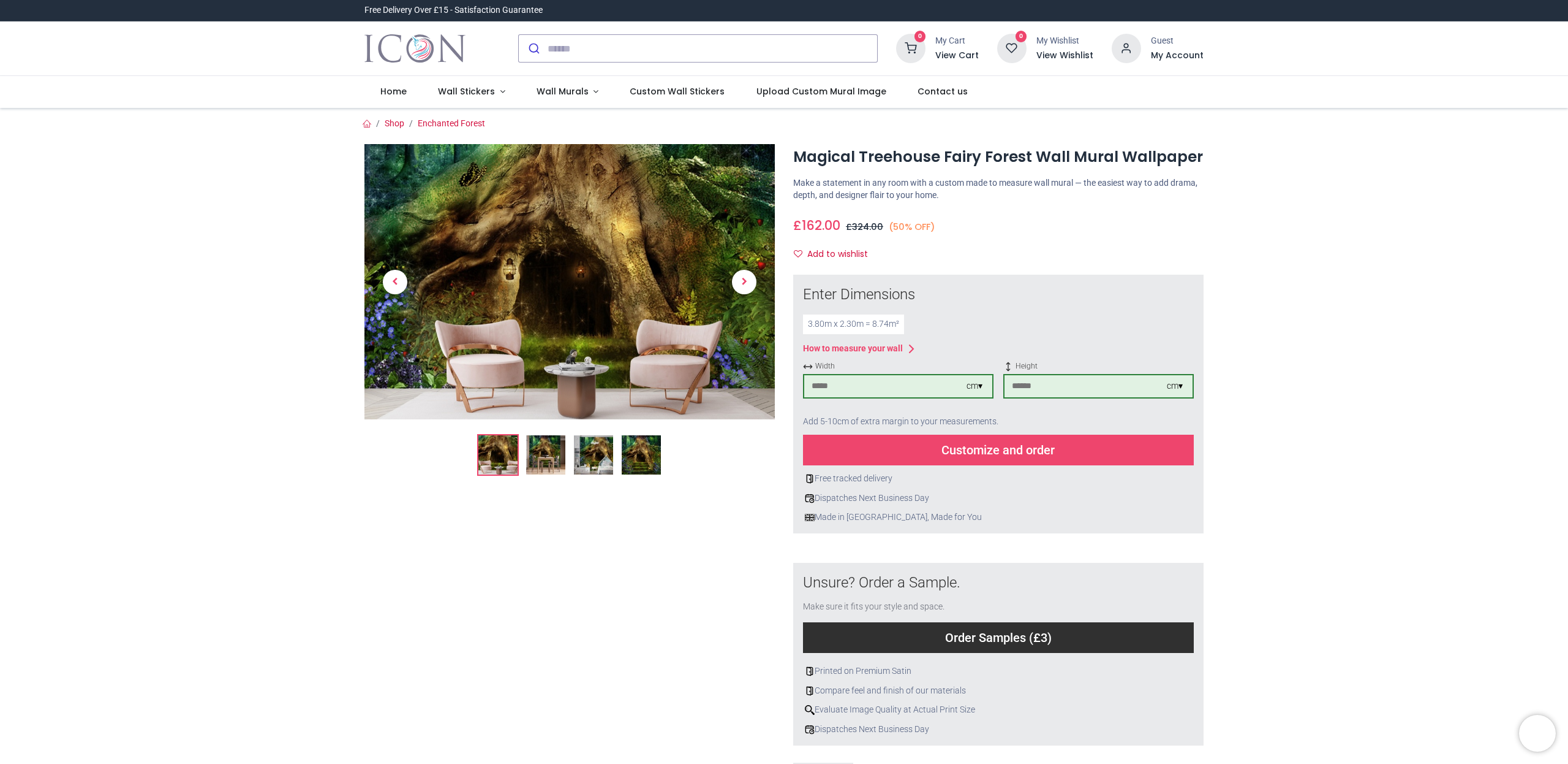
click at [653, 457] on img at bounding box center [641, 455] width 39 height 39
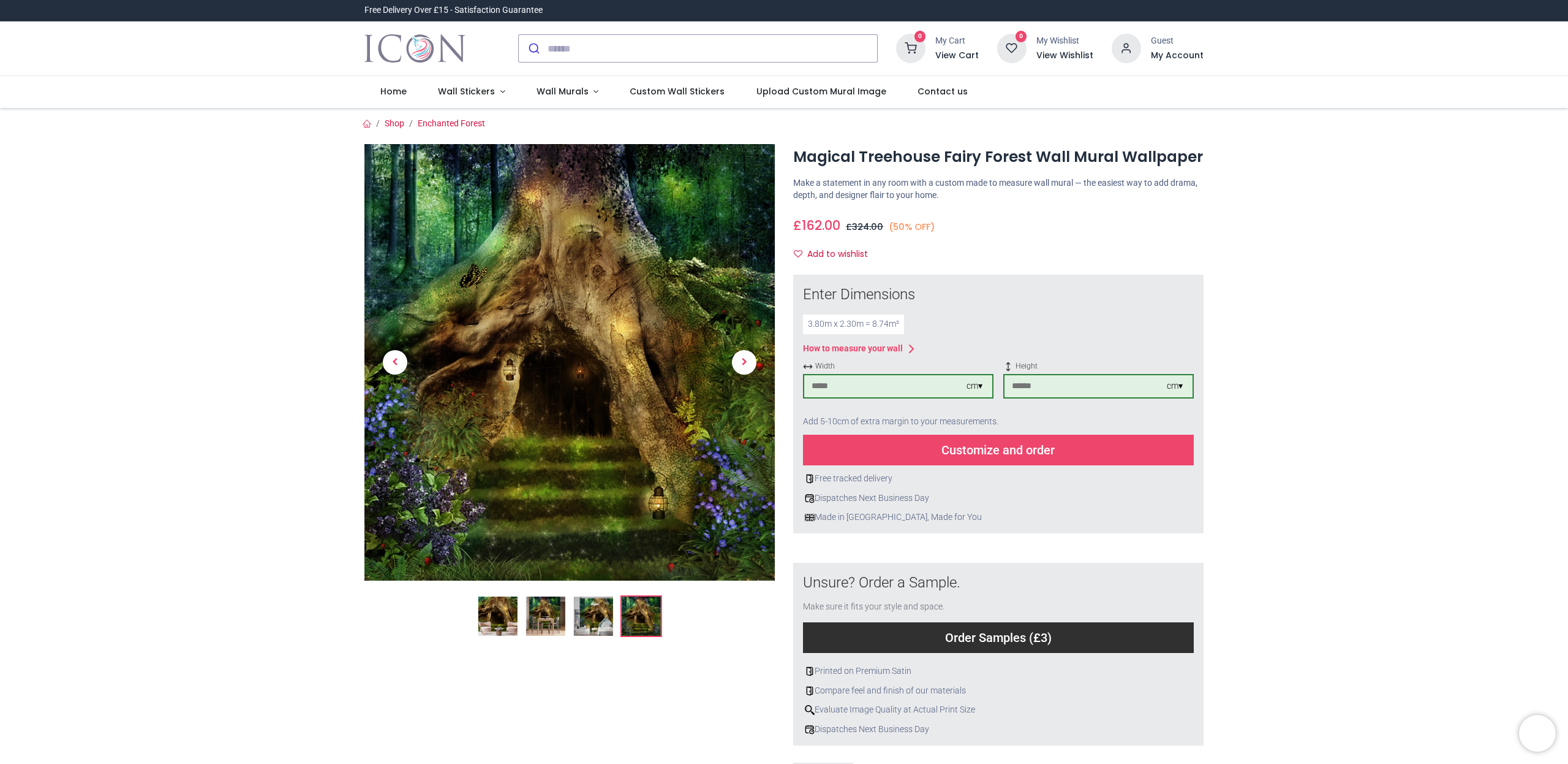
click at [965, 441] on div "Customize and order" at bounding box center [998, 450] width 391 height 31
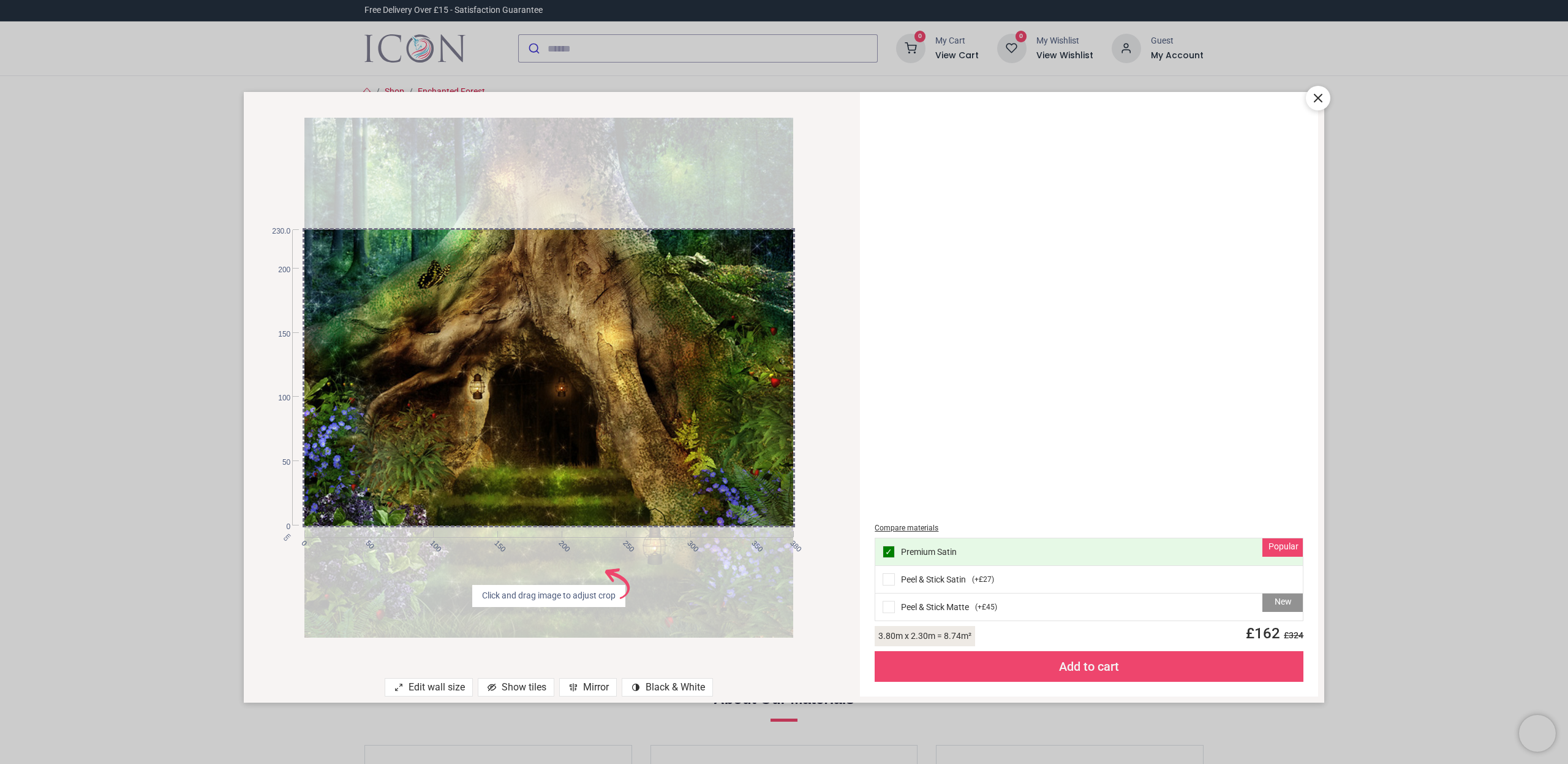
click at [517, 688] on div "Show tiles" at bounding box center [516, 687] width 77 height 19
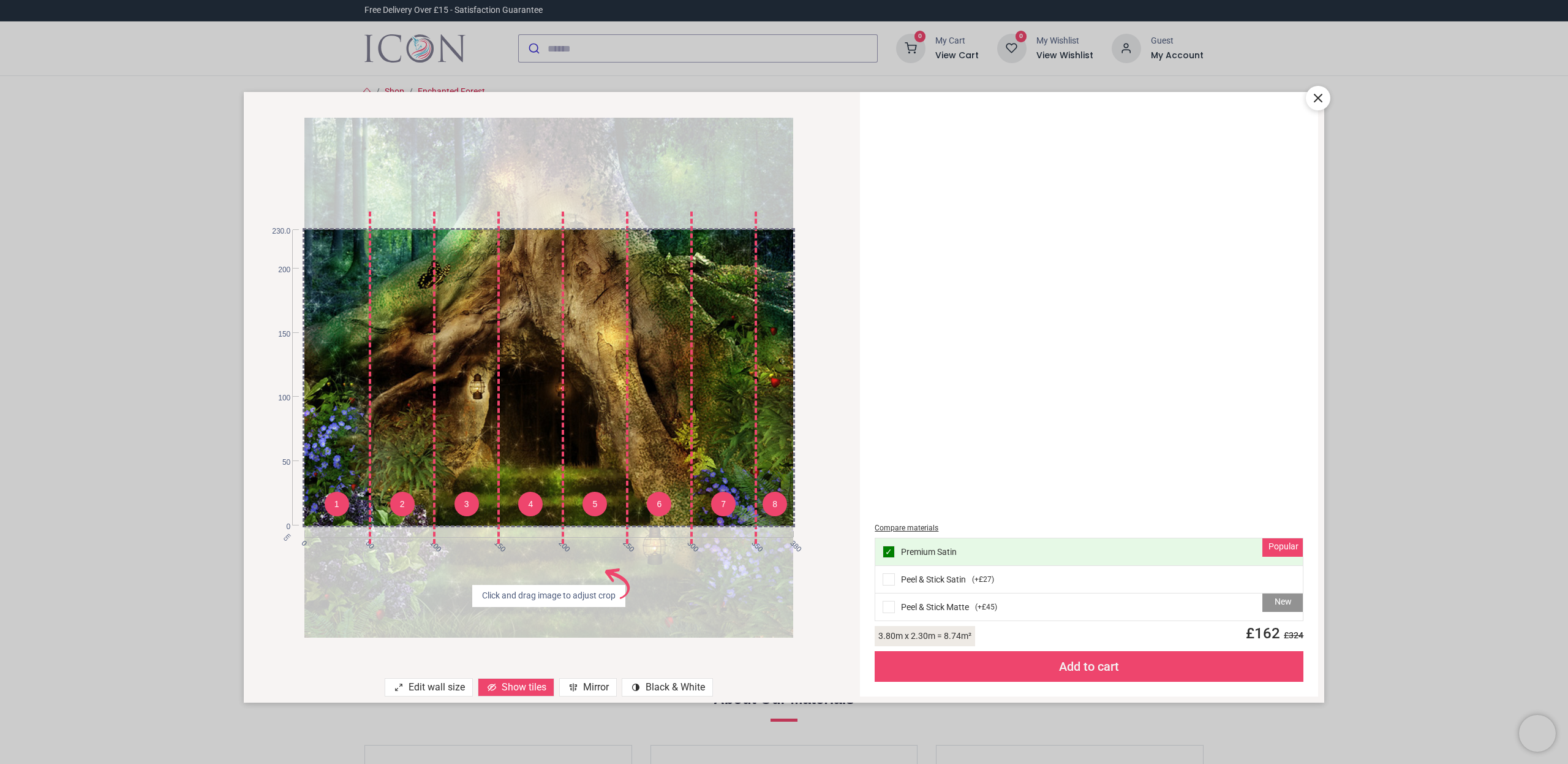
click at [517, 688] on div "Show tiles" at bounding box center [516, 687] width 77 height 19
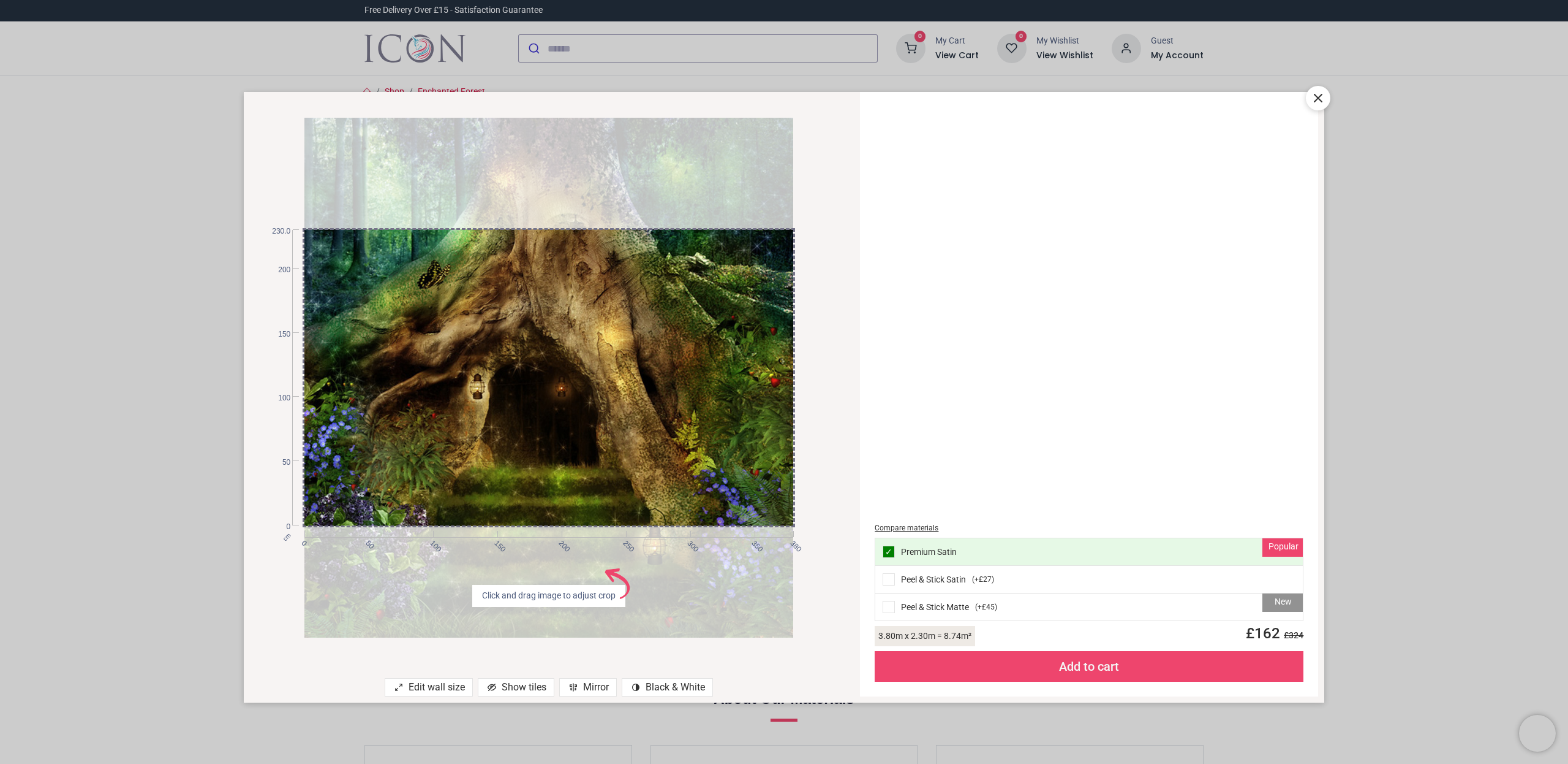
click at [1316, 95] on icon at bounding box center [1318, 97] width 8 height 8
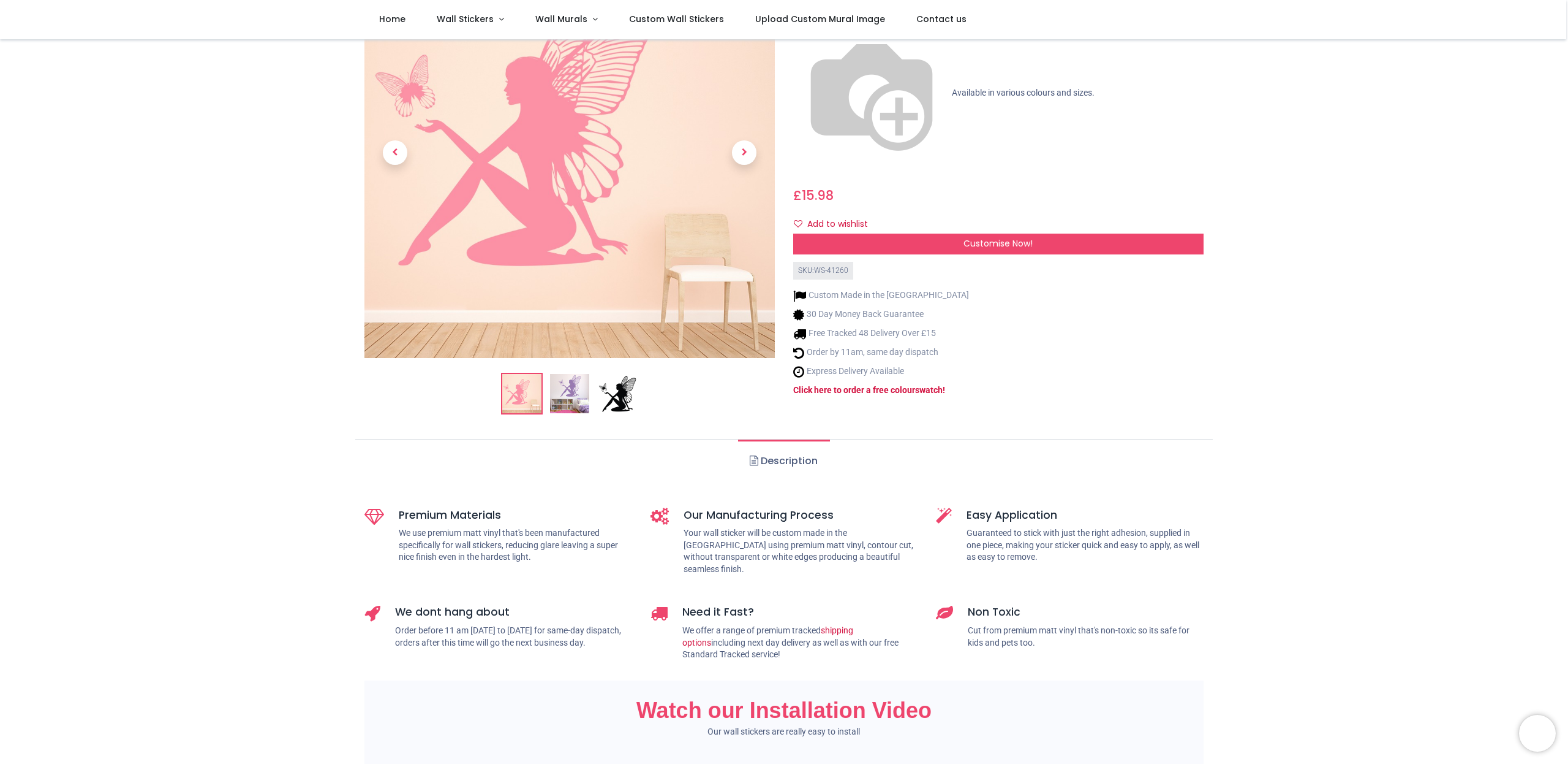
scroll to position [90, 0]
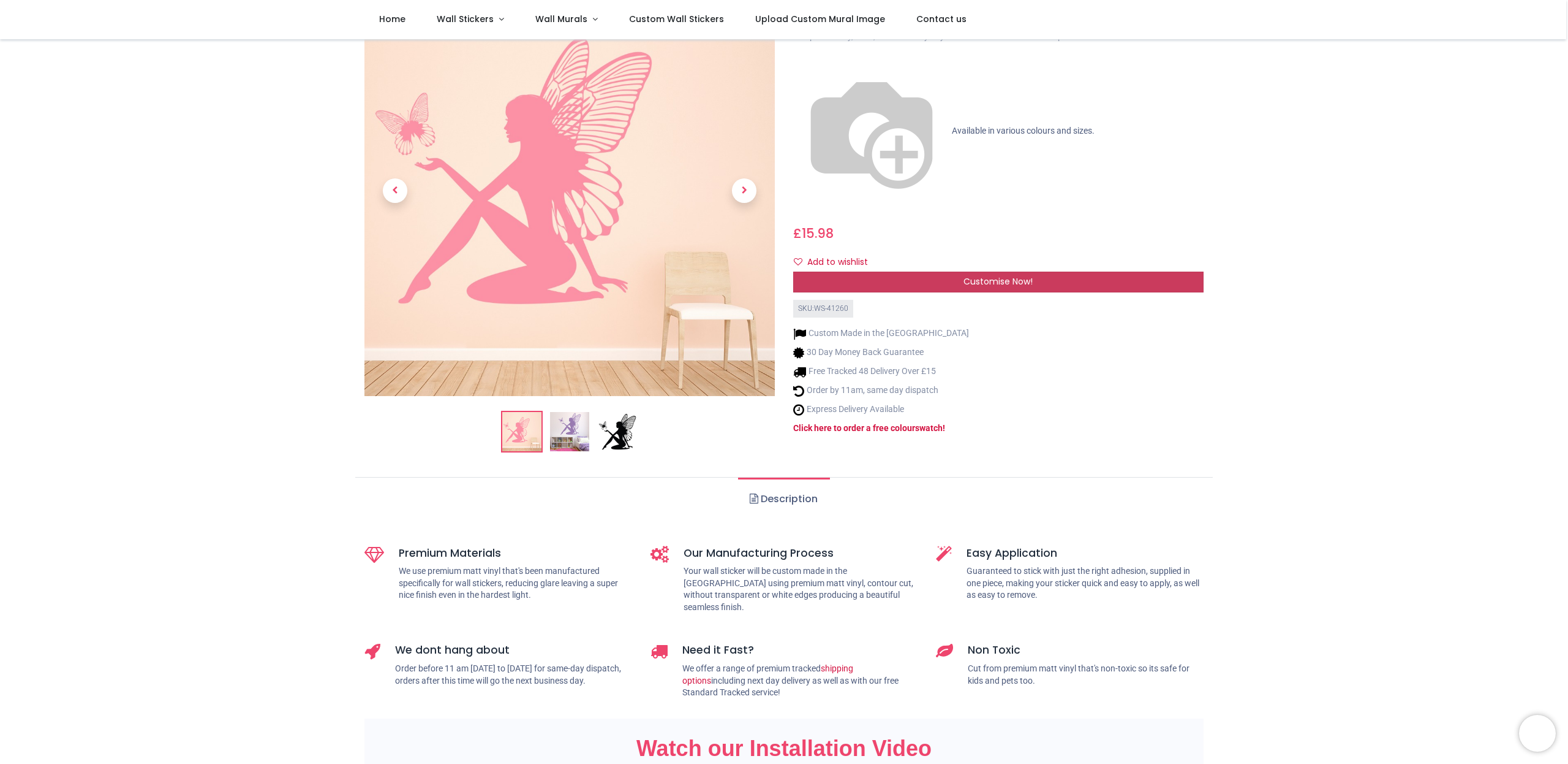
click at [998, 275] on span "Customise Now!" at bounding box center [998, 281] width 69 height 12
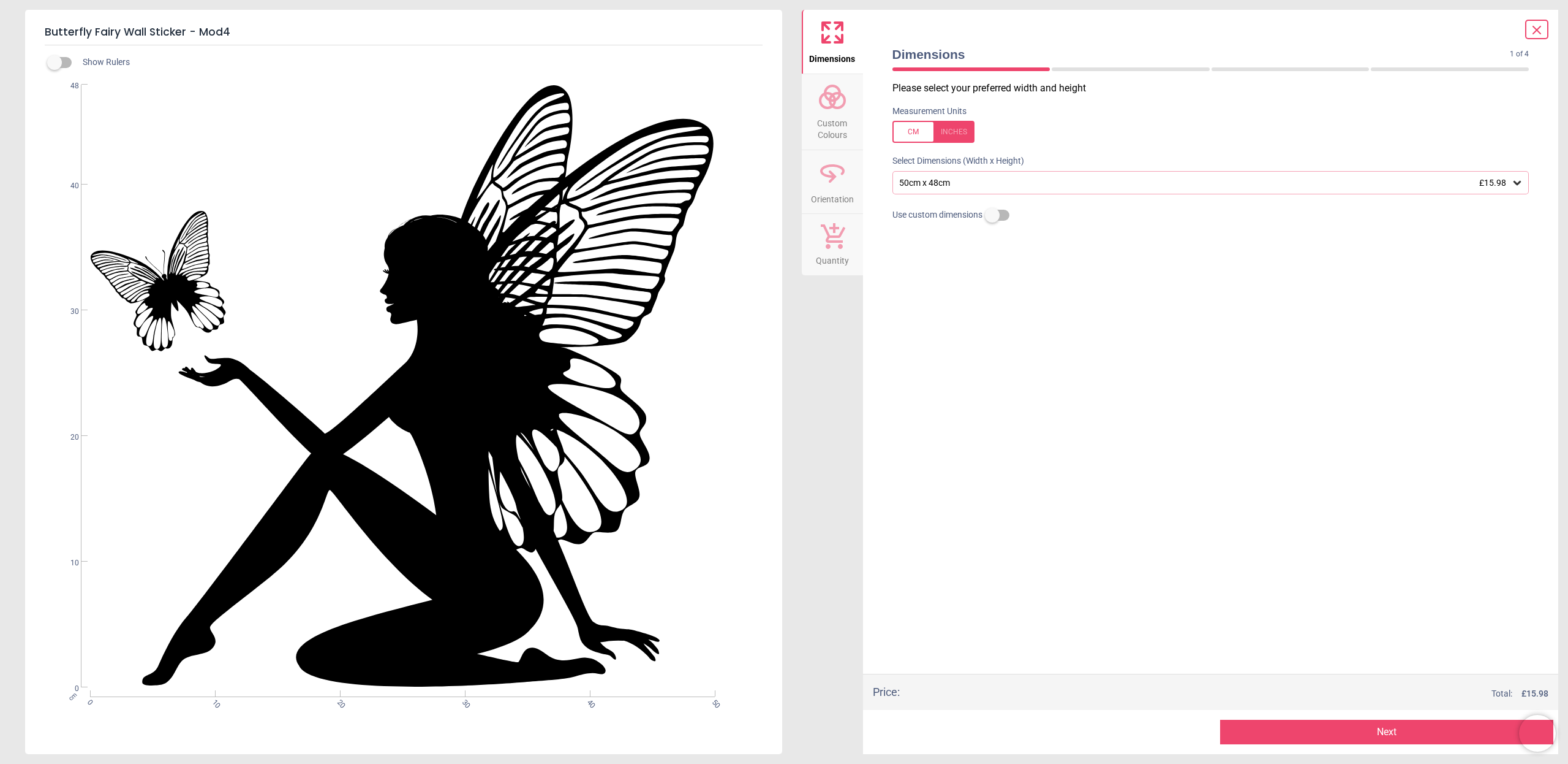
click at [1009, 183] on div "50cm x 48cm £15.98" at bounding box center [1204, 183] width 614 height 10
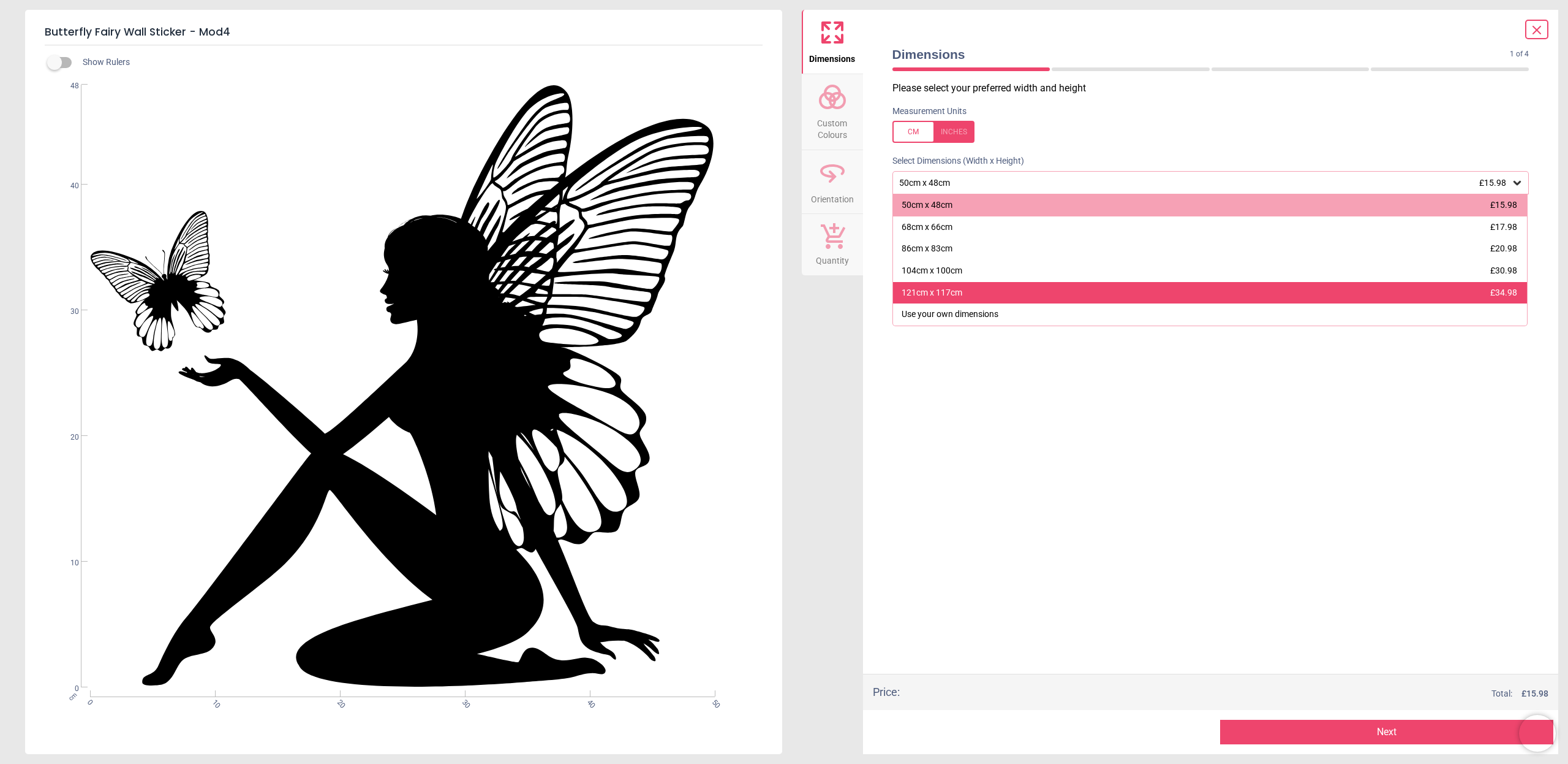
click at [936, 287] on div "121cm x 117cm" at bounding box center [932, 293] width 61 height 12
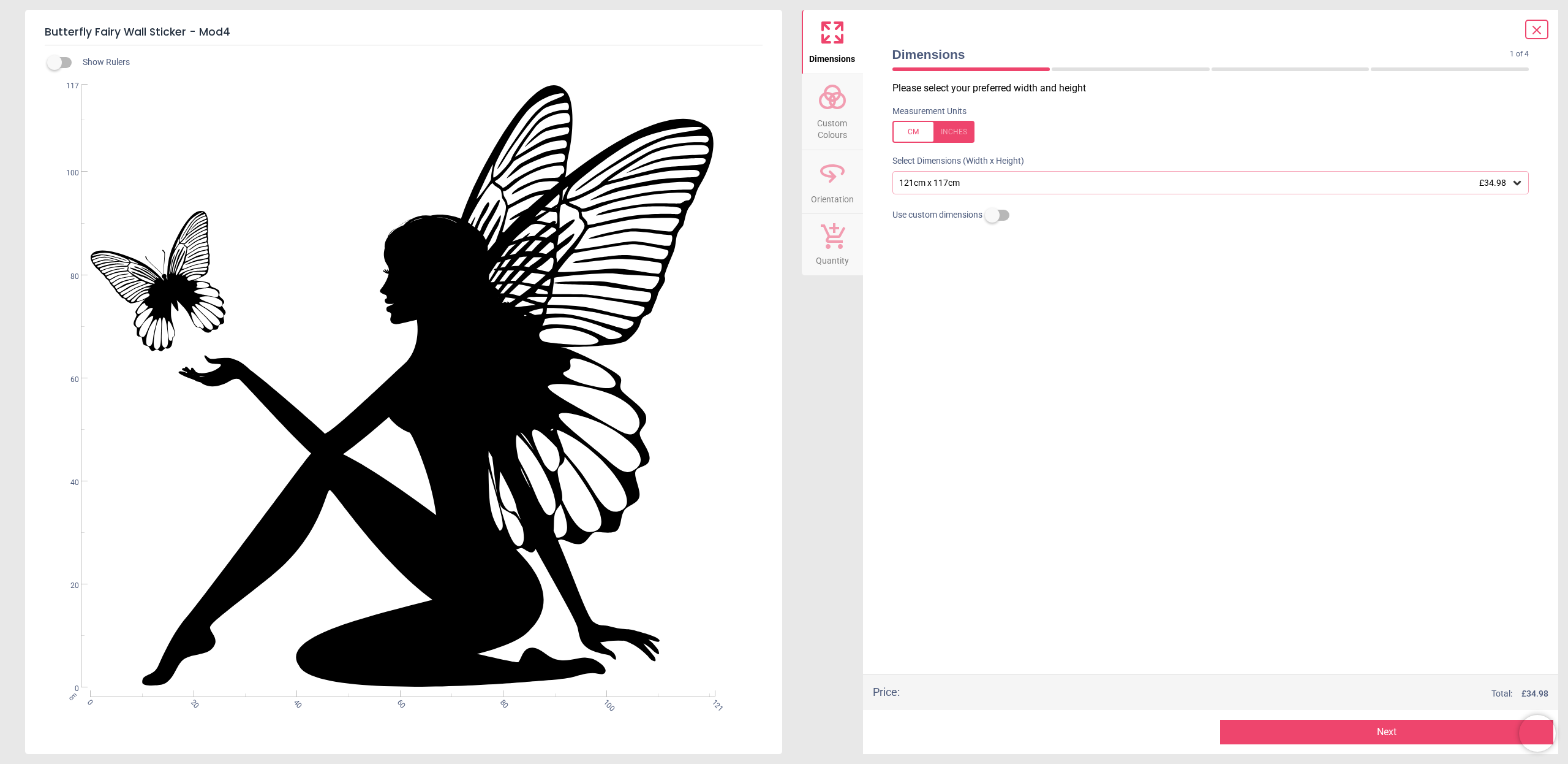
click at [992, 215] on label at bounding box center [992, 215] width 0 height 0
drag, startPoint x: 937, startPoint y: 290, endPoint x: 881, endPoint y: 287, distance: 56.1
click at [881, 287] on div "Dimensions 1 of 4 1 of 5 Please select your preferred width and height Measurem…" at bounding box center [1211, 381] width 696 height 744
type input "*"
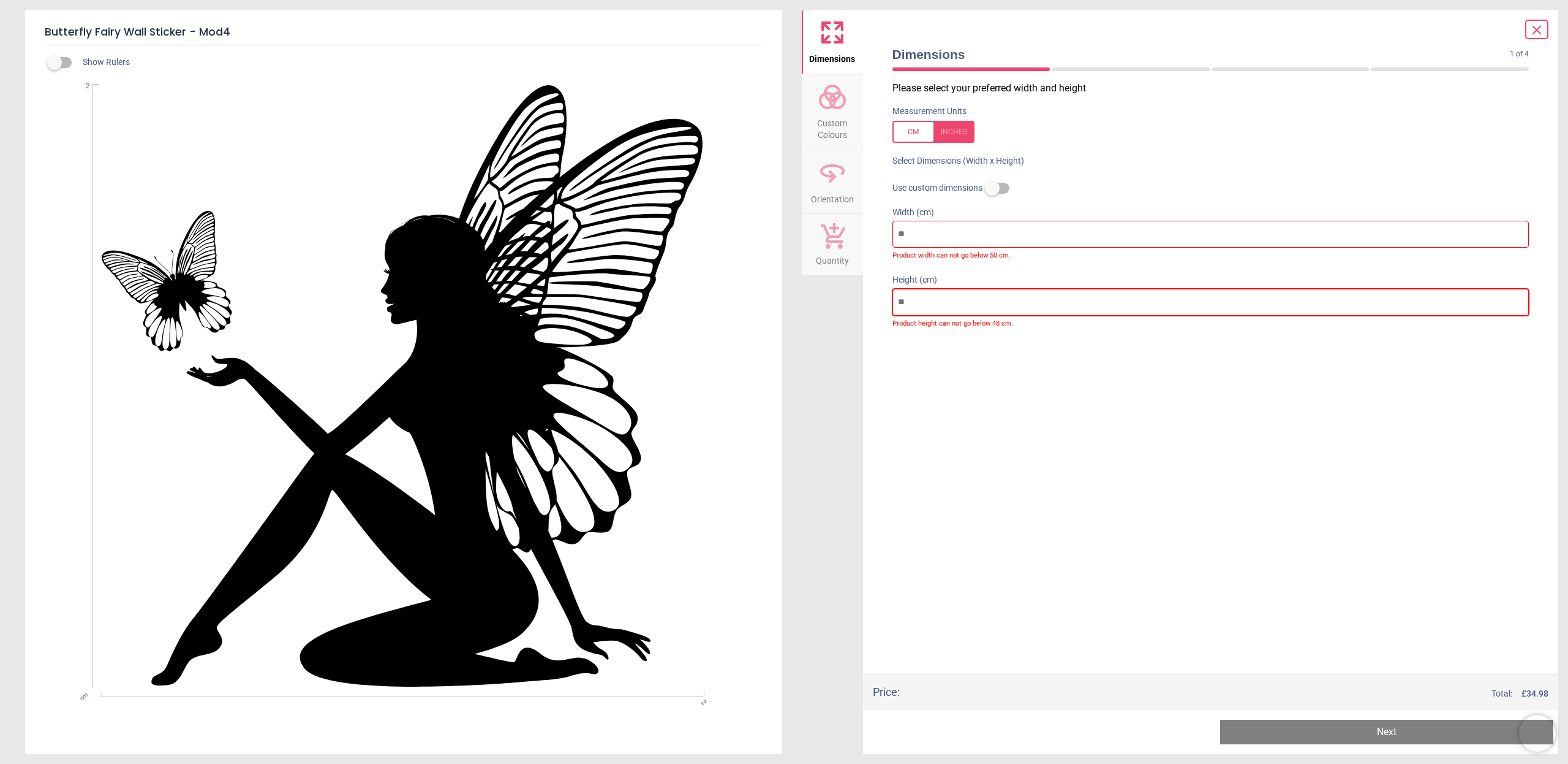
type input "**"
type input "***"
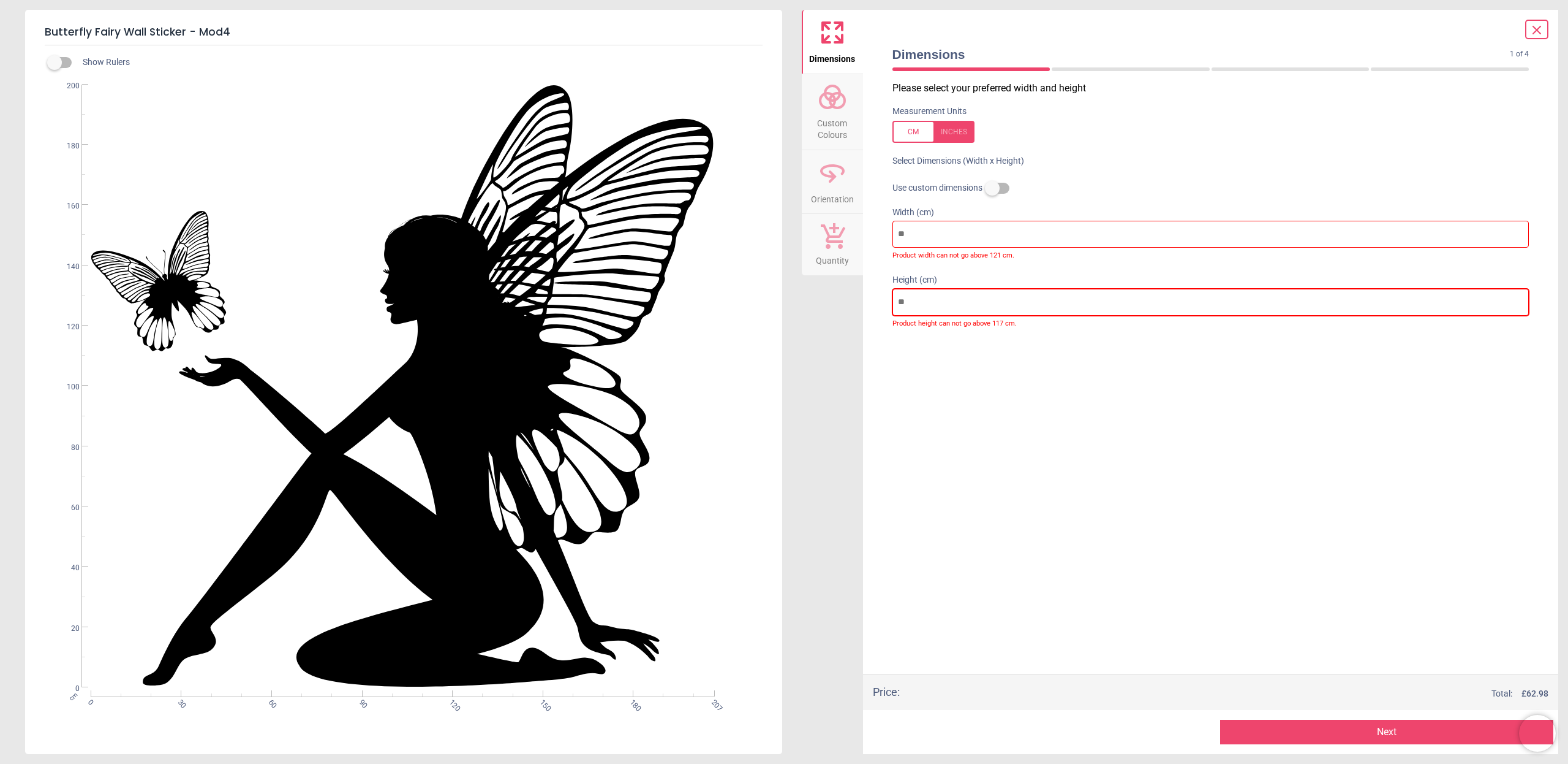
type input "***"
click at [840, 113] on span "Custom Colours" at bounding box center [832, 126] width 59 height 30
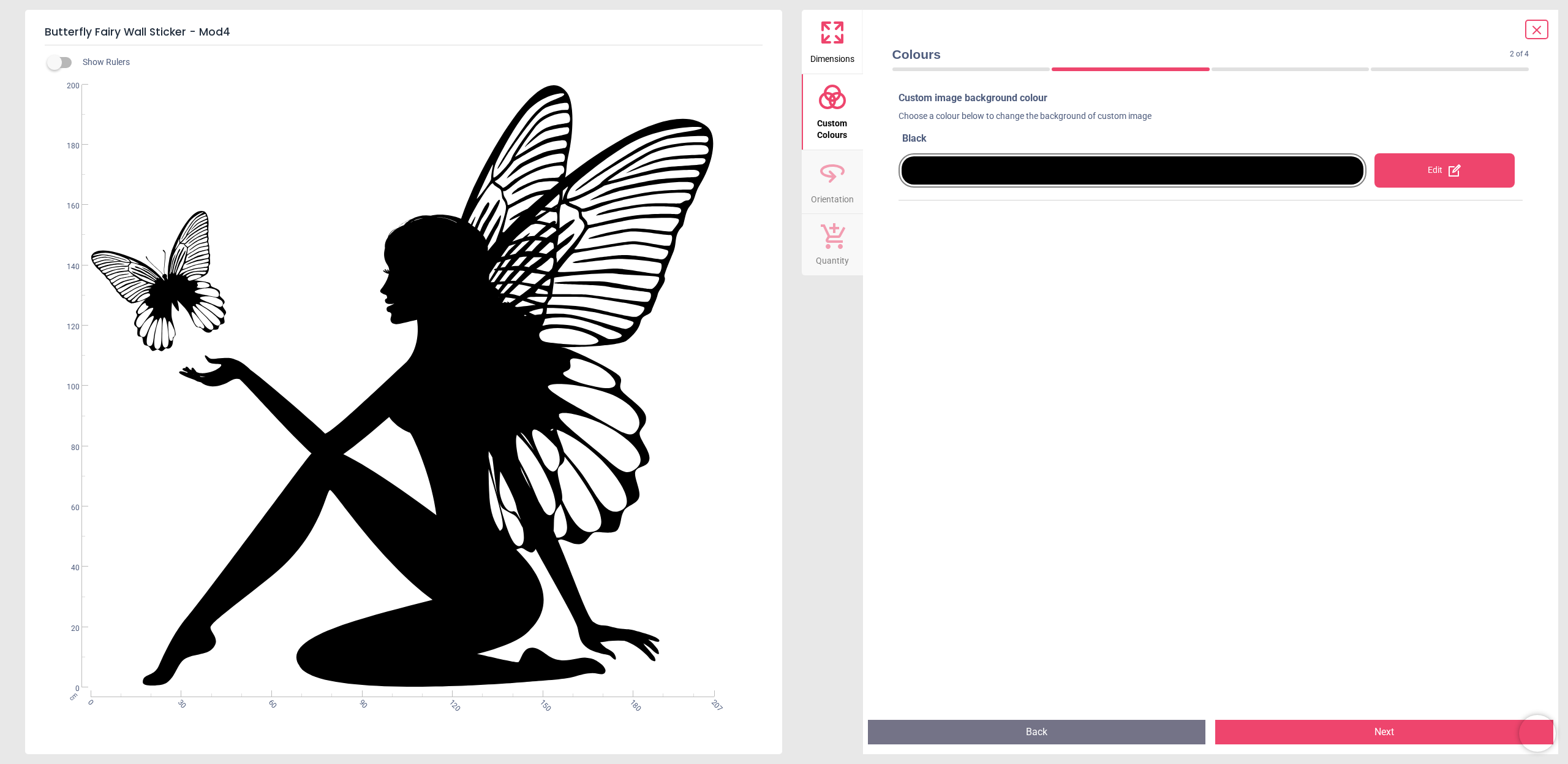
click at [1443, 168] on div "Edit" at bounding box center [1444, 170] width 140 height 34
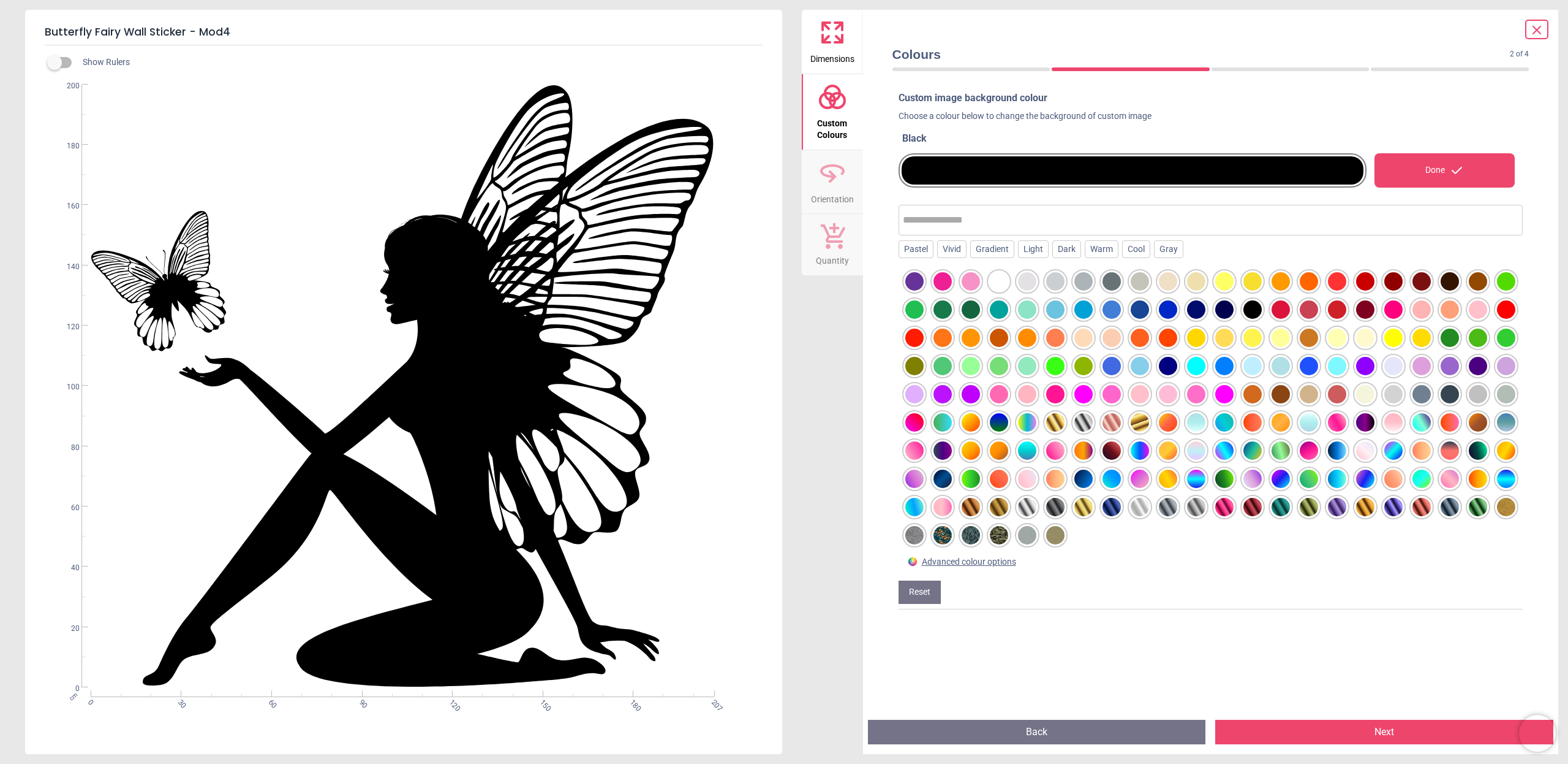
click at [1424, 308] on div at bounding box center [1422, 309] width 19 height 19
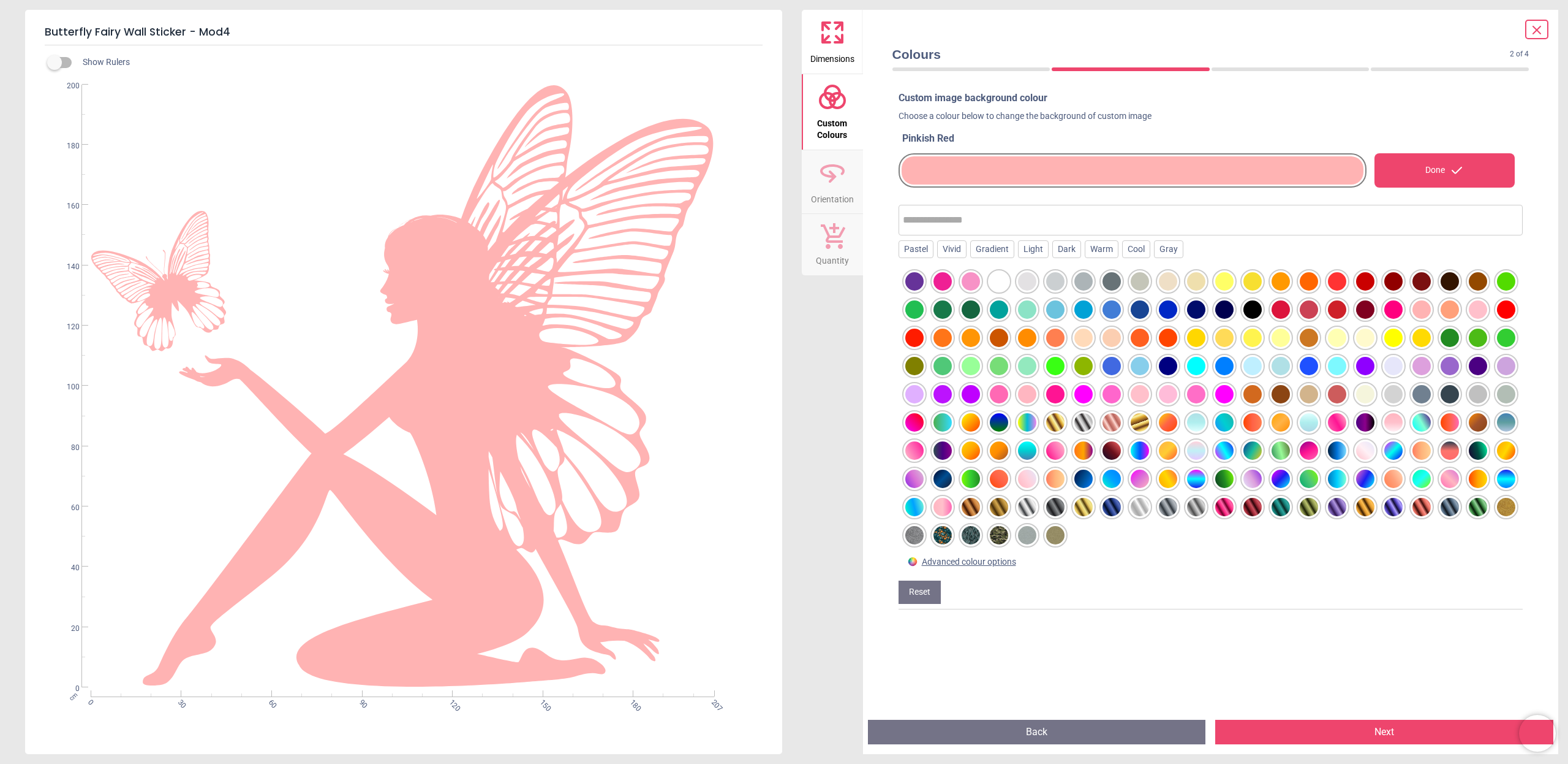
click at [970, 276] on div at bounding box center [971, 281] width 19 height 19
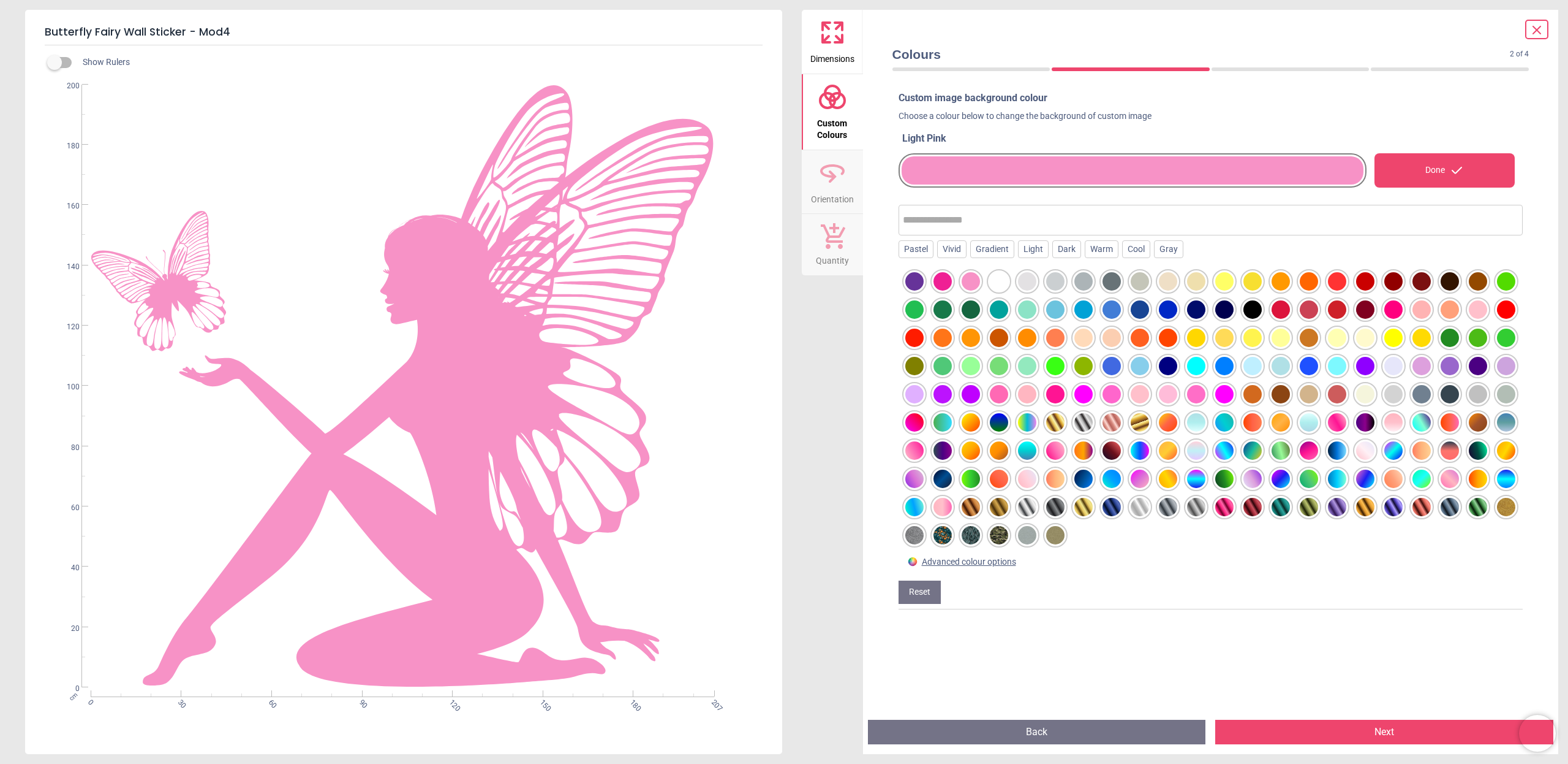
click at [945, 279] on div at bounding box center [943, 281] width 19 height 19
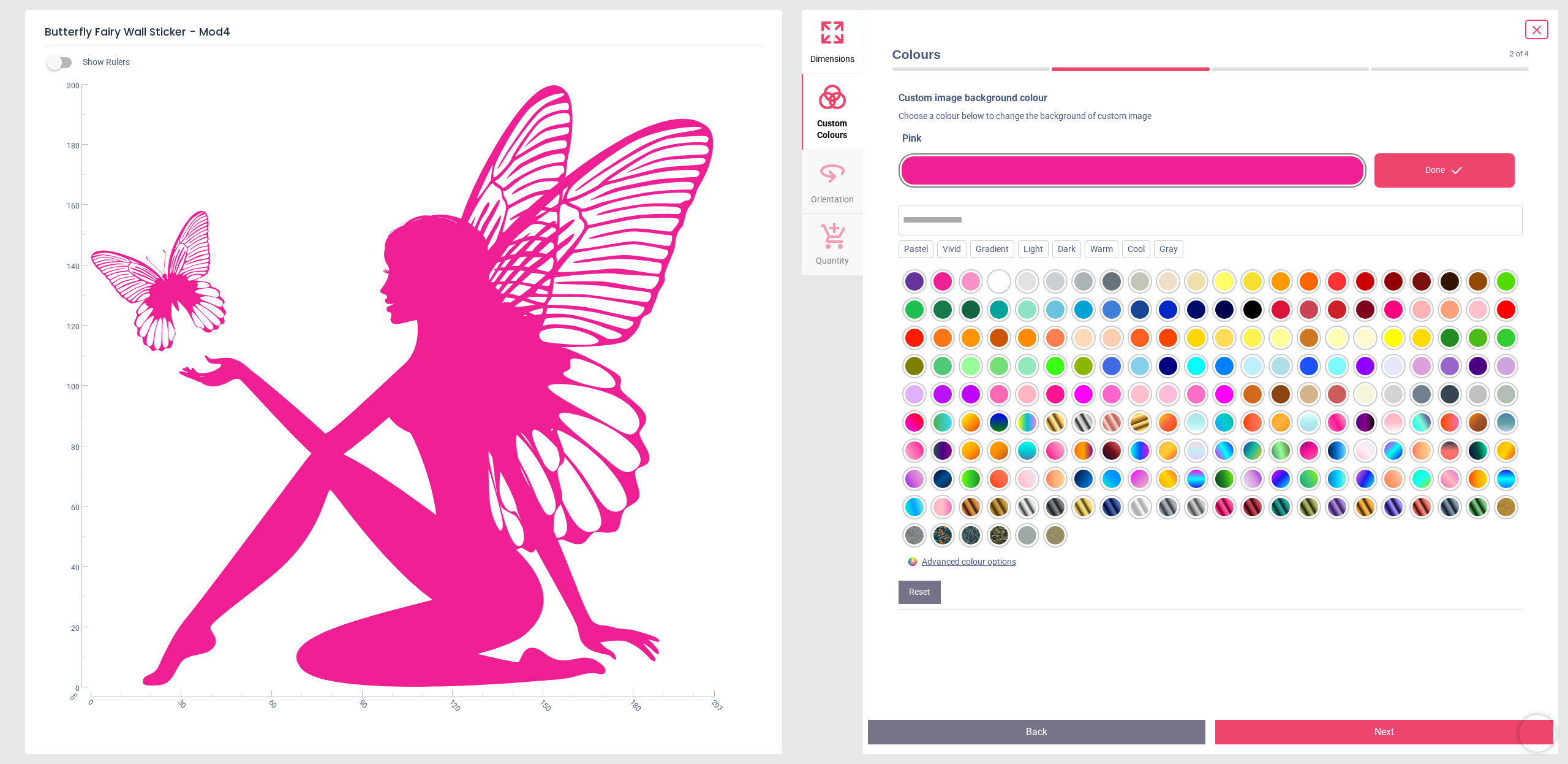
click at [967, 279] on div at bounding box center [971, 281] width 19 height 19
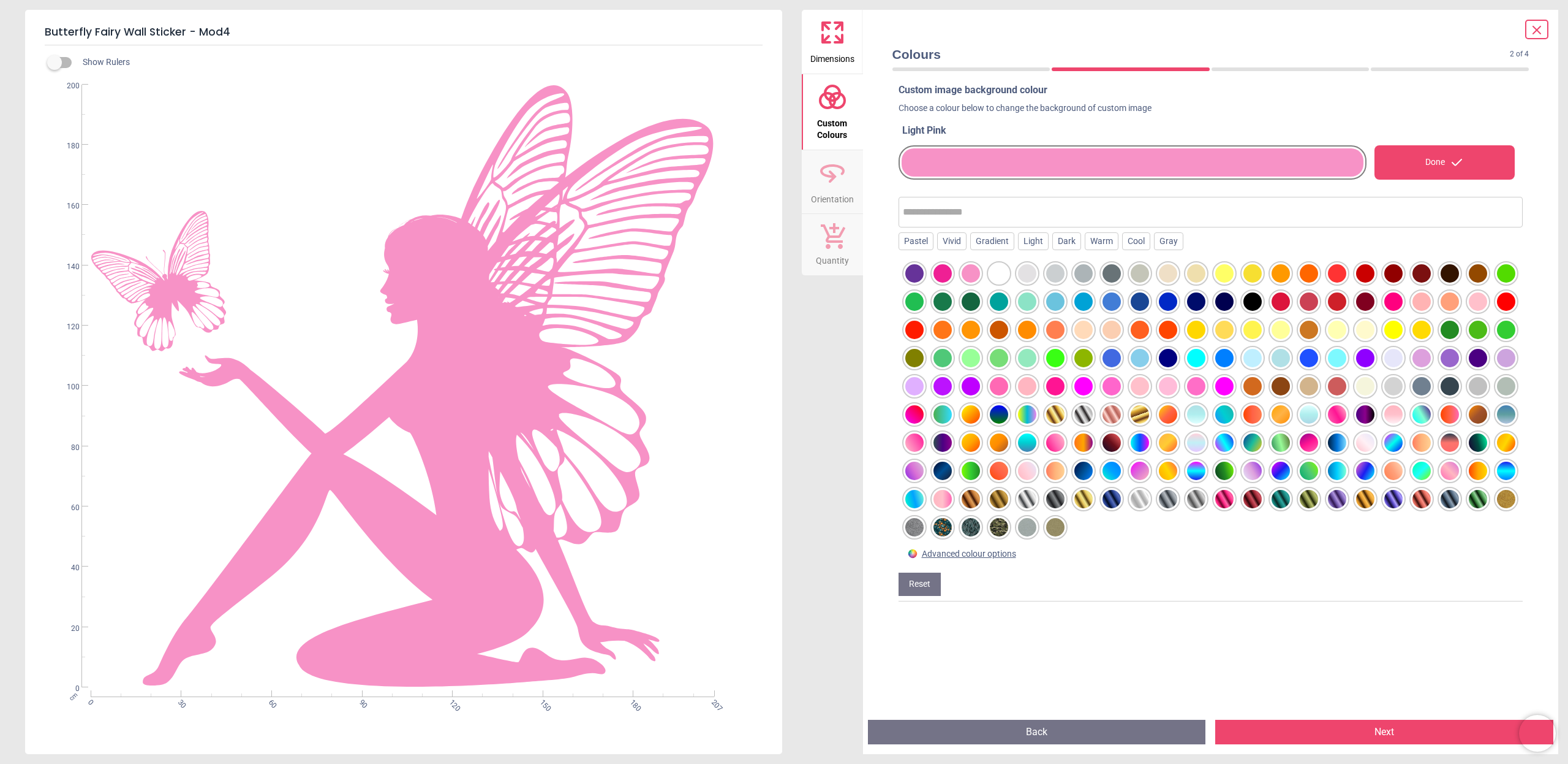
scroll to position [8, 0]
click at [837, 179] on icon at bounding box center [832, 173] width 29 height 29
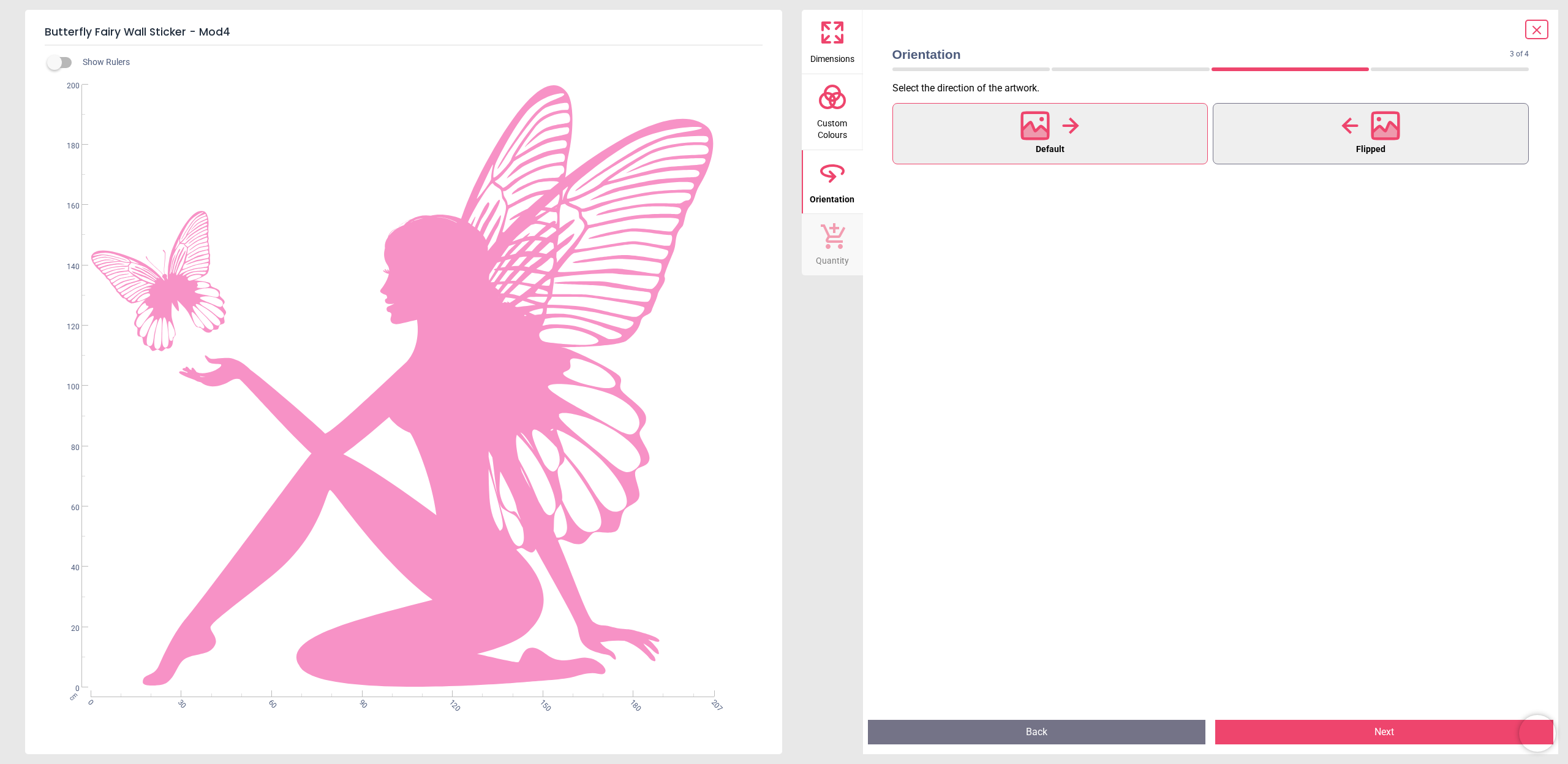
click at [1326, 126] on button "Flipped" at bounding box center [1371, 133] width 316 height 62
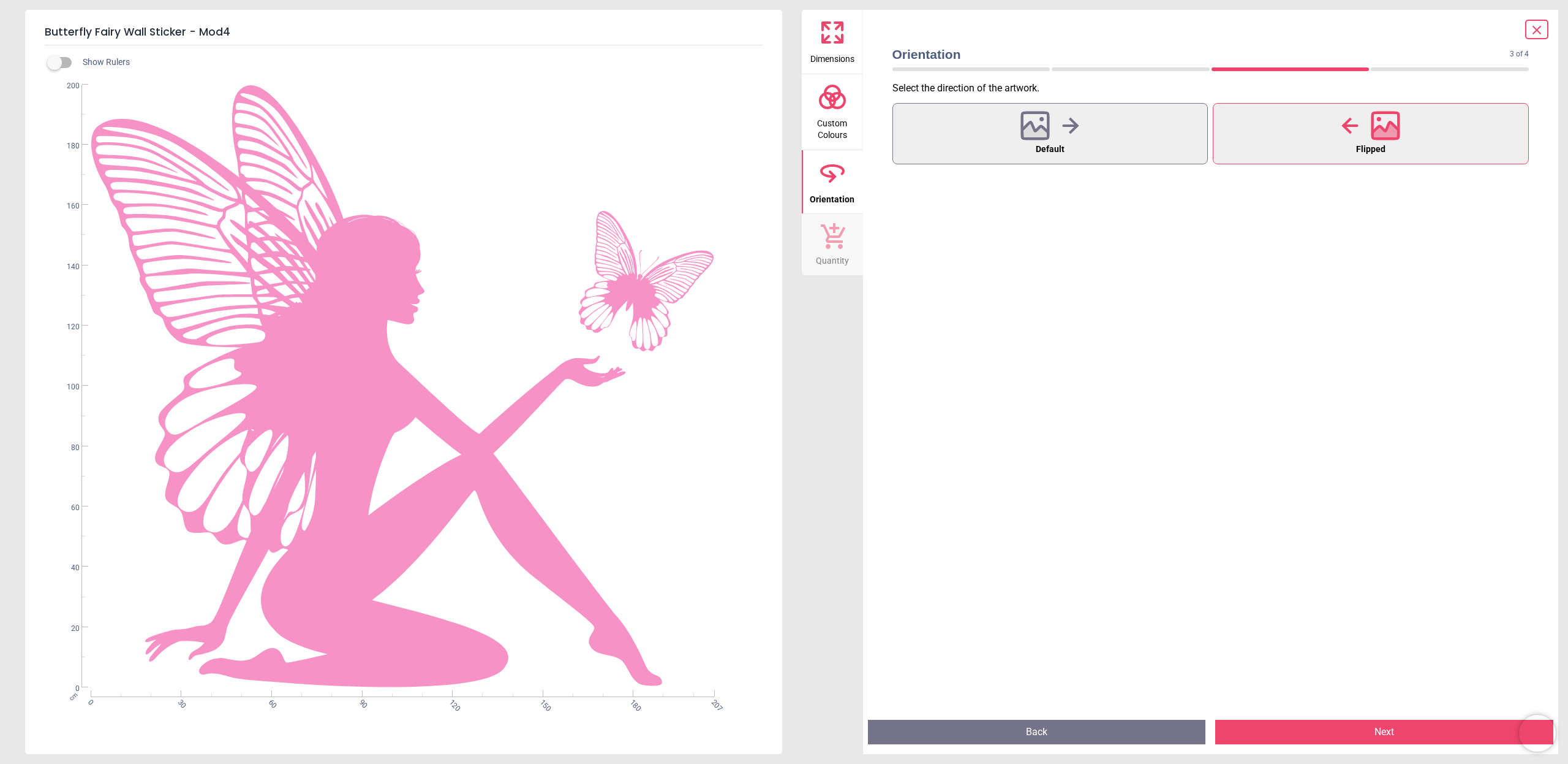
click at [1404, 732] on button "Next" at bounding box center [1384, 732] width 338 height 25
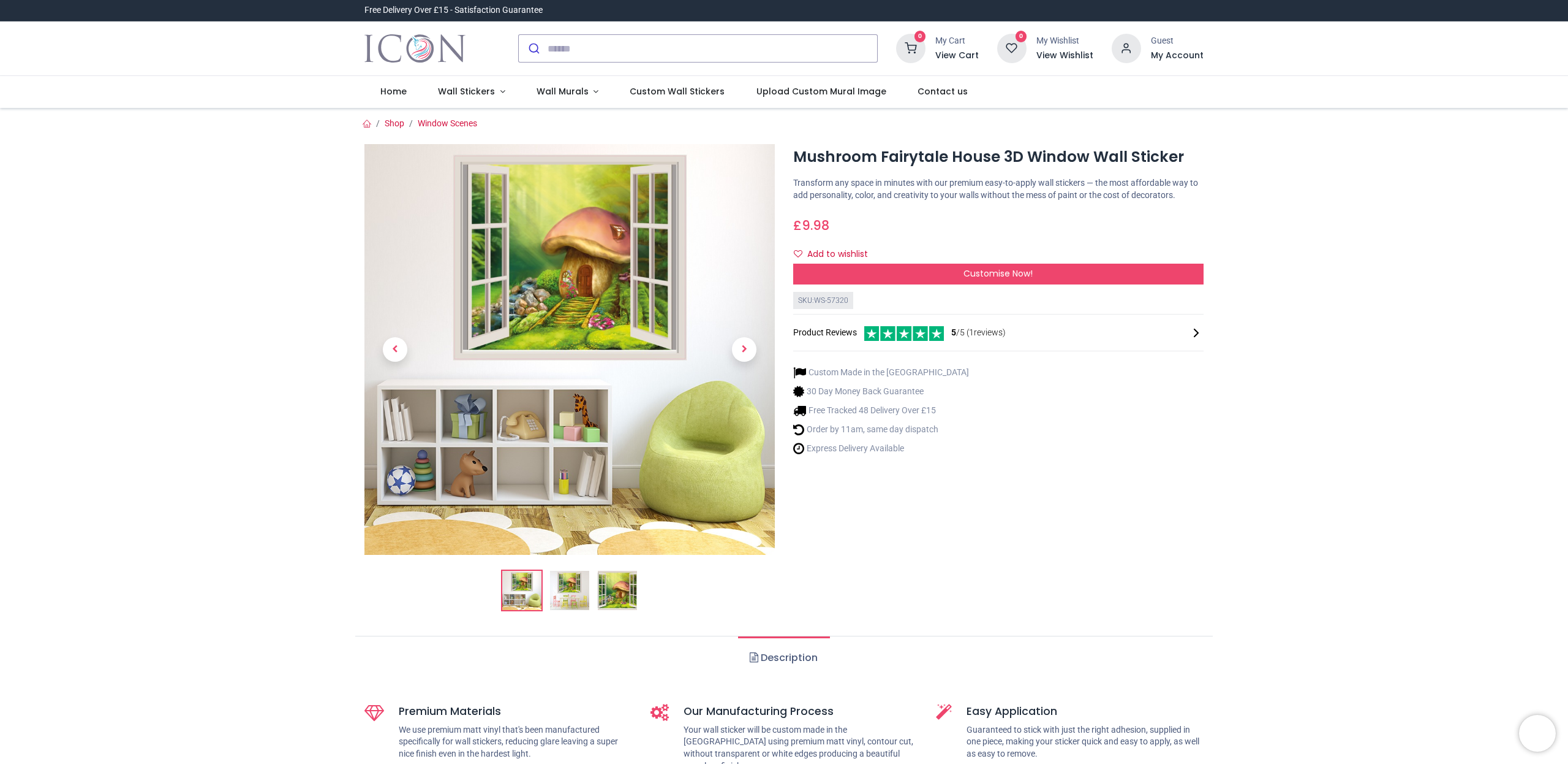
click at [630, 282] on img at bounding box center [570, 350] width 411 height 411
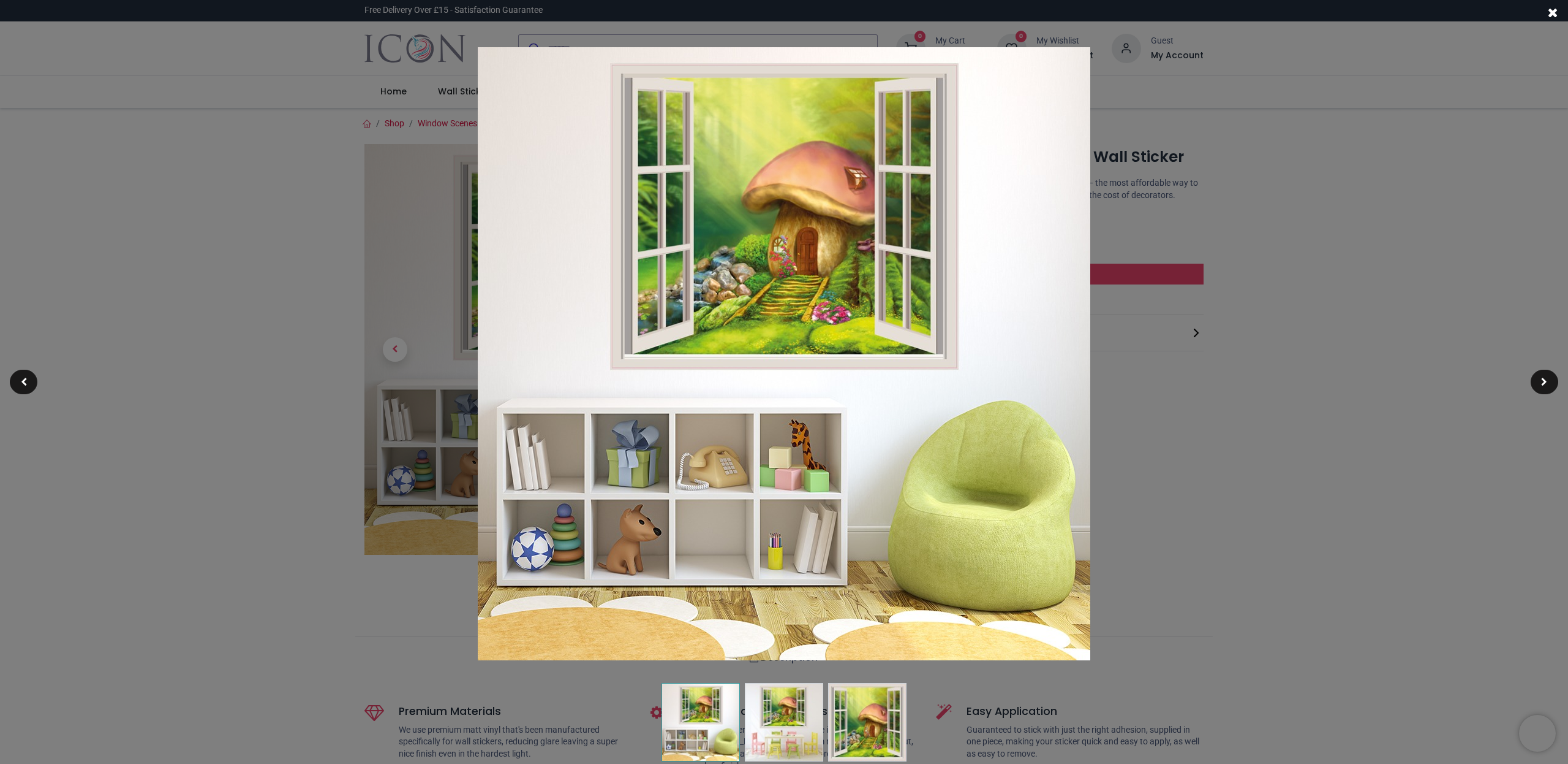
click at [1554, 10] on span at bounding box center [1553, 12] width 10 height 13
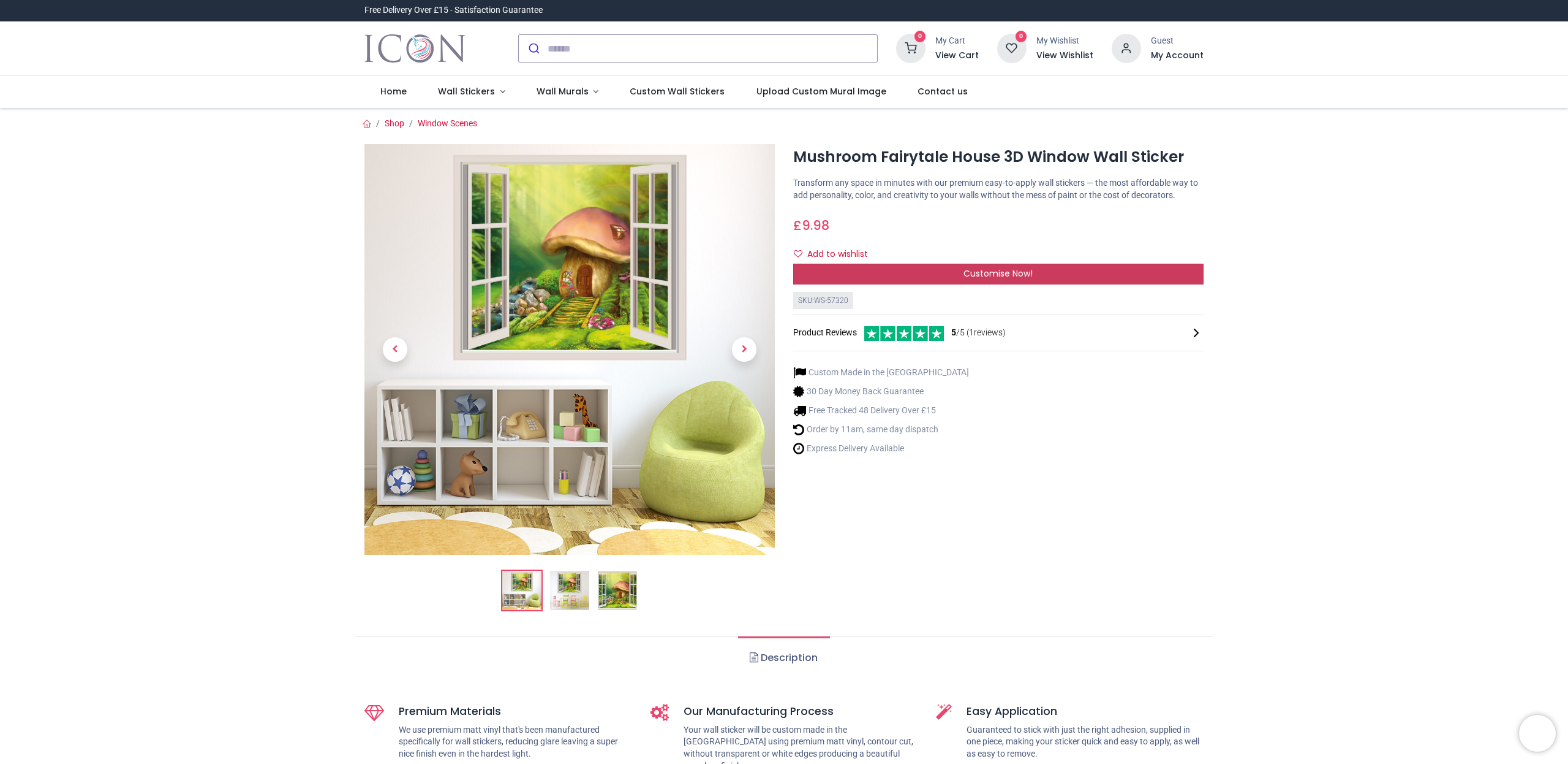
click at [998, 279] on span "Customise Now!" at bounding box center [998, 273] width 69 height 12
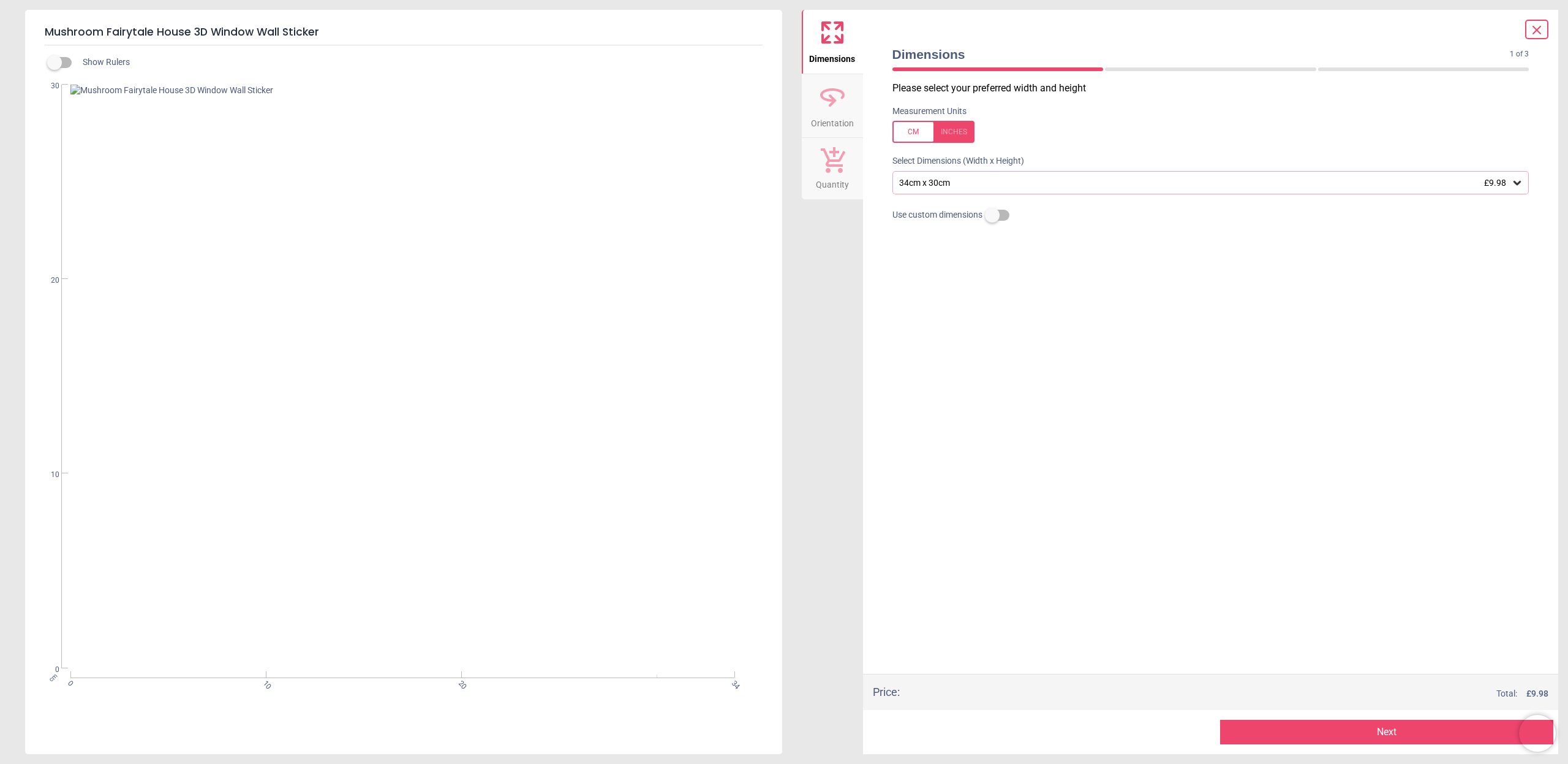
click at [987, 187] on div "34cm x 30cm £9.98" at bounding box center [1211, 182] width 637 height 23
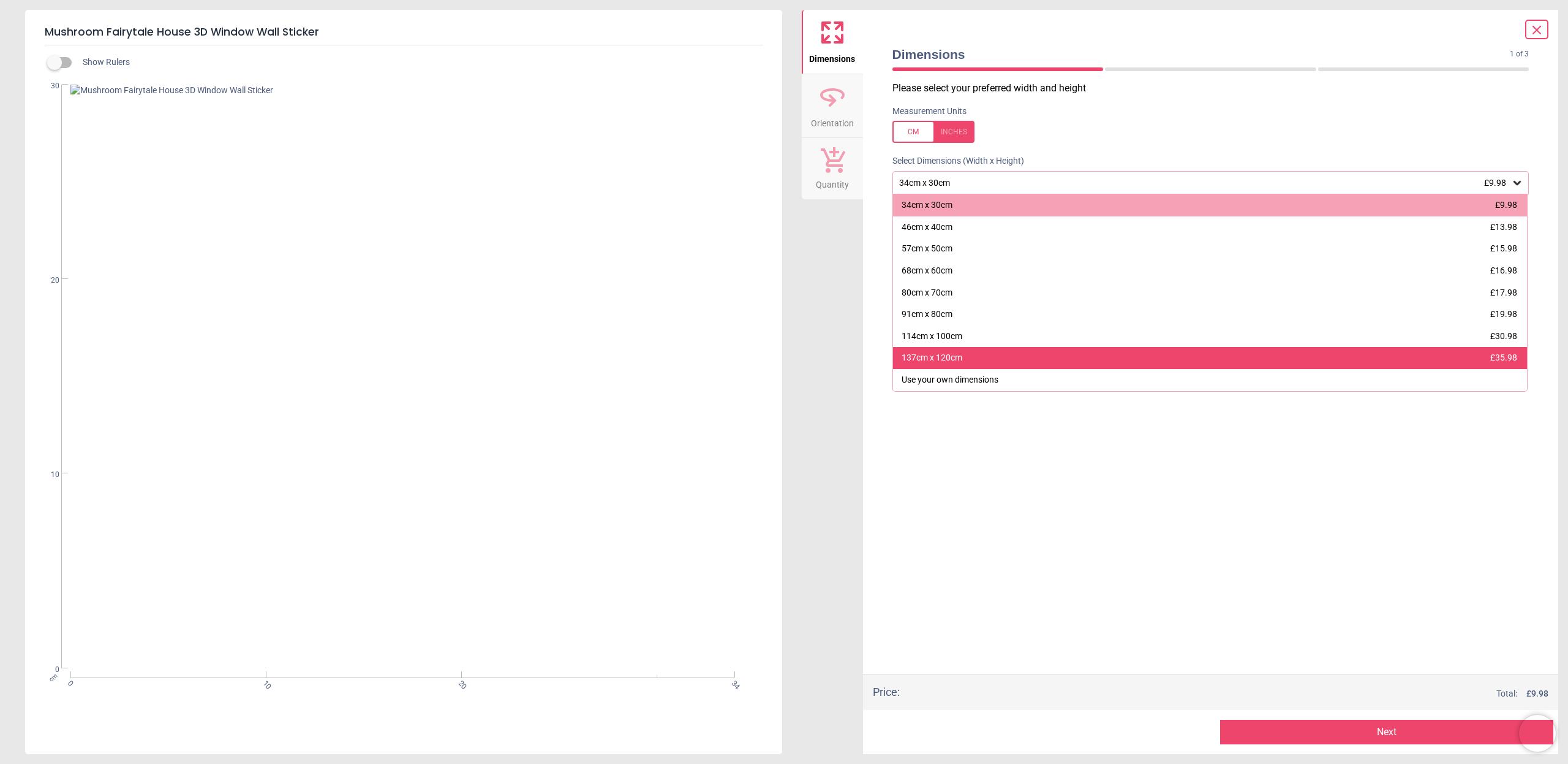
click at [965, 356] on div "137cm x 120cm £35.98" at bounding box center [1210, 358] width 635 height 22
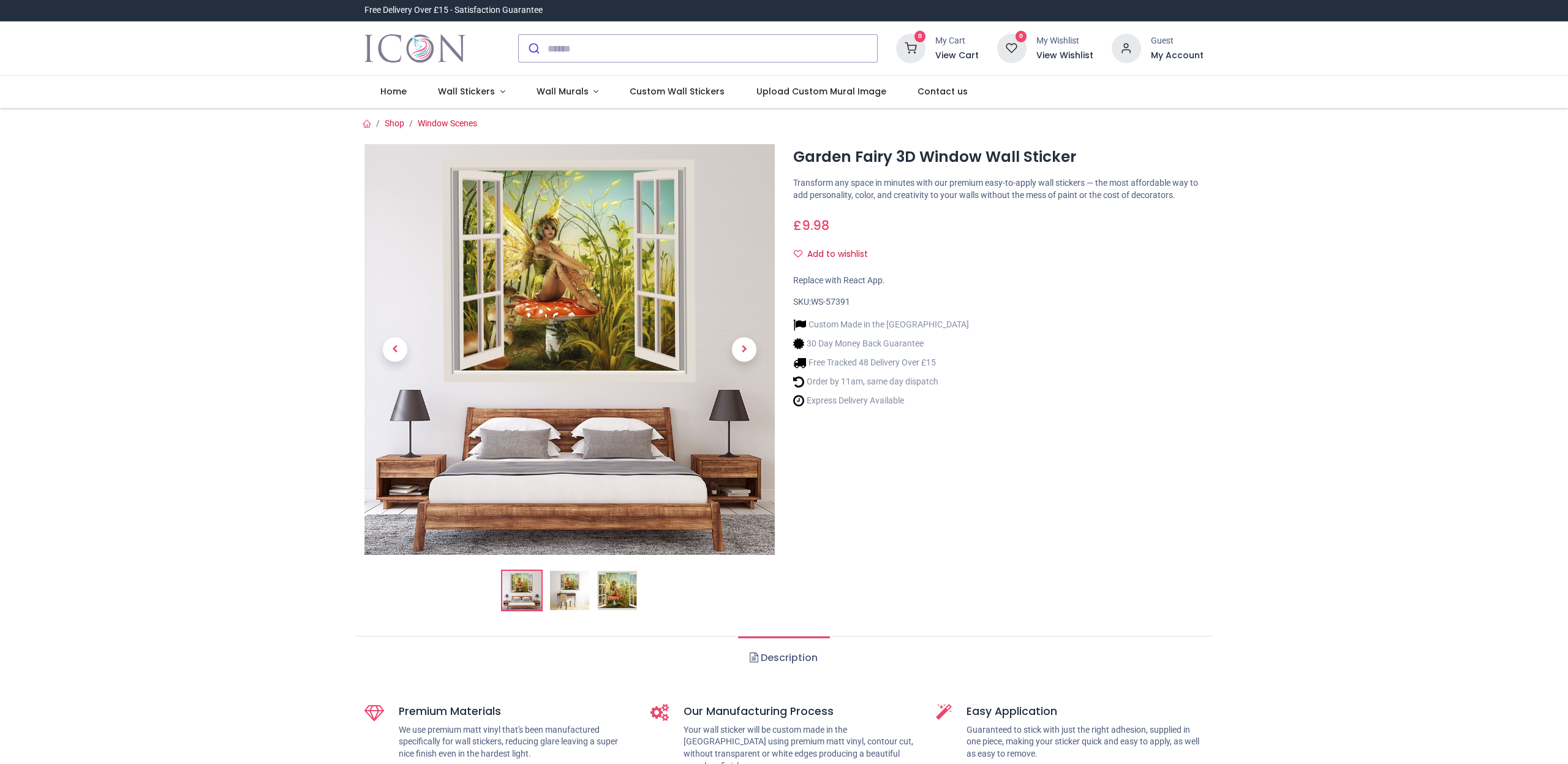
click at [598, 238] on img at bounding box center [570, 350] width 411 height 411
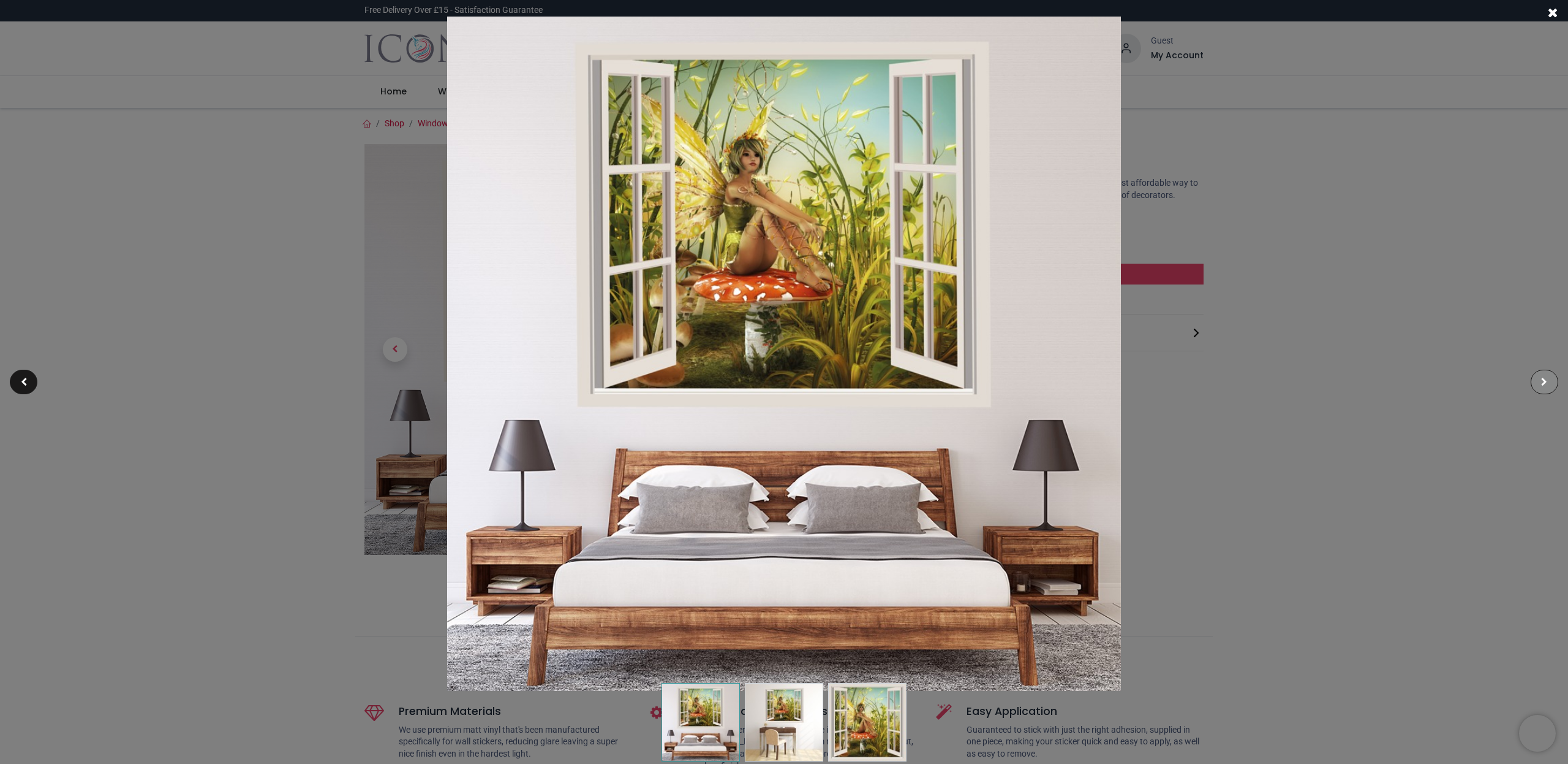
click at [1540, 380] on div at bounding box center [1544, 381] width 27 height 25
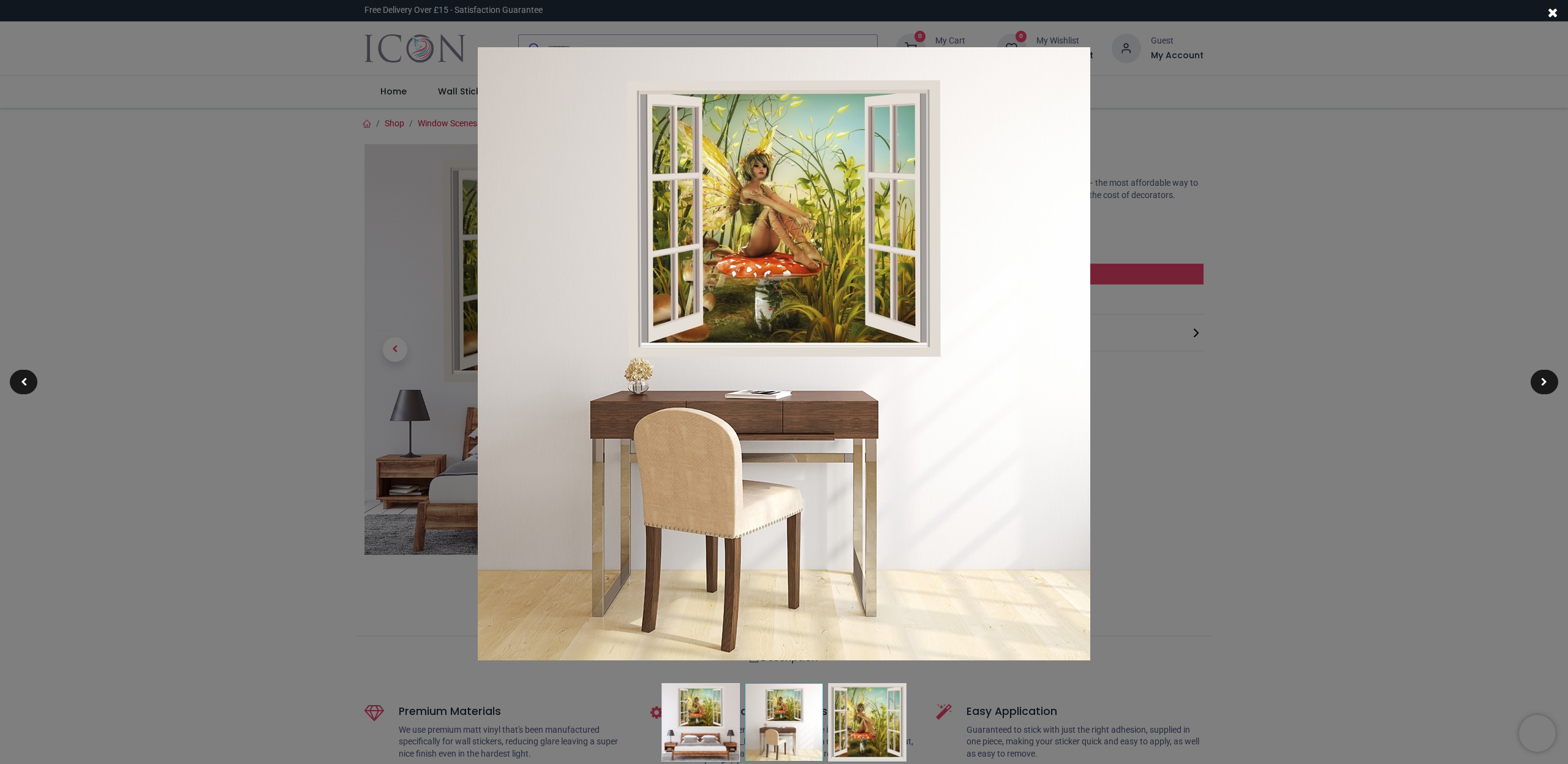
click at [1552, 9] on span at bounding box center [1553, 12] width 10 height 13
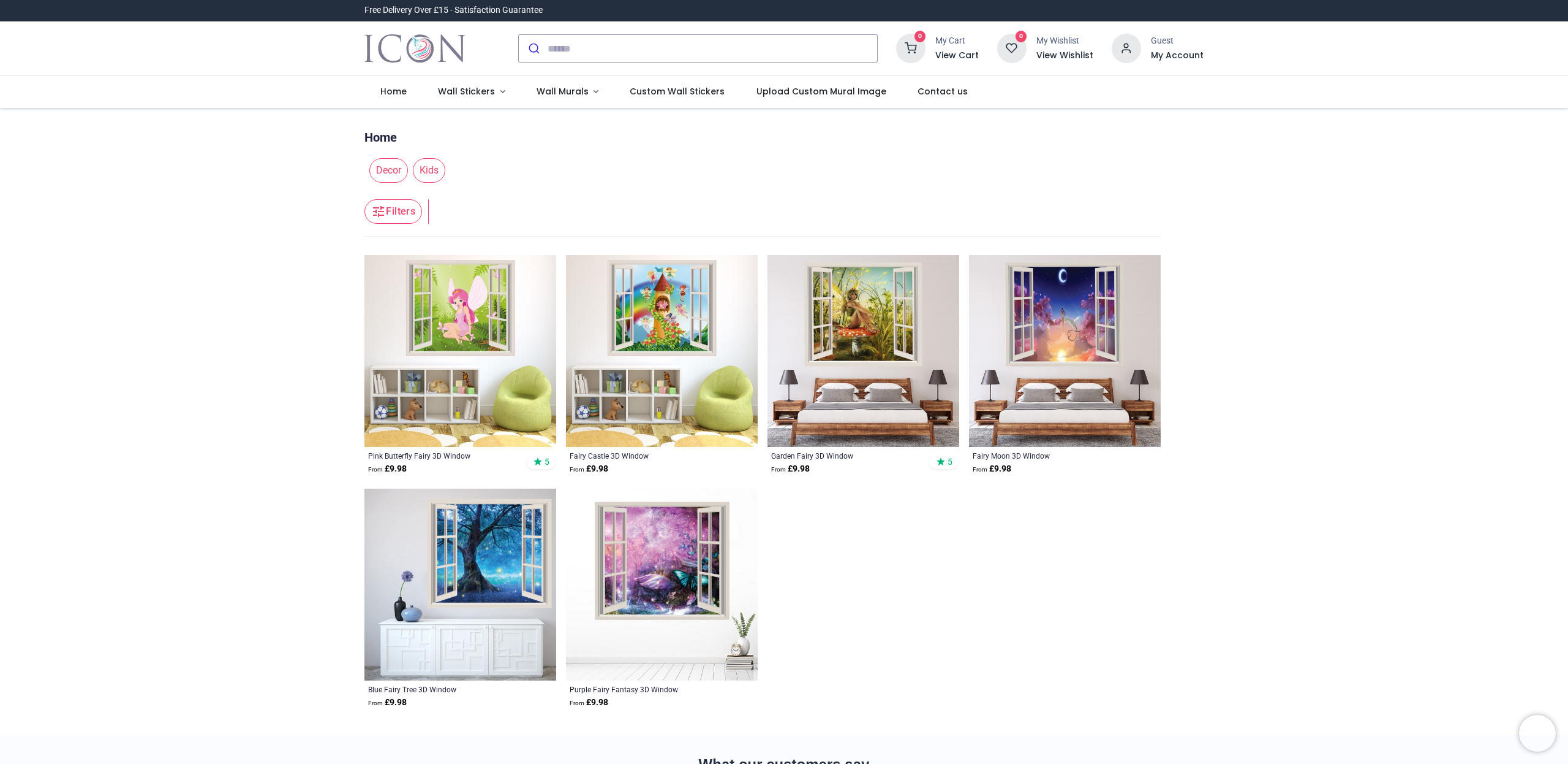
click at [503, 546] on img at bounding box center [460, 585] width 191 height 191
click at [662, 538] on img at bounding box center [662, 585] width 191 height 191
click at [883, 305] on img at bounding box center [863, 350] width 191 height 191
click at [1085, 309] on img at bounding box center [1065, 350] width 191 height 191
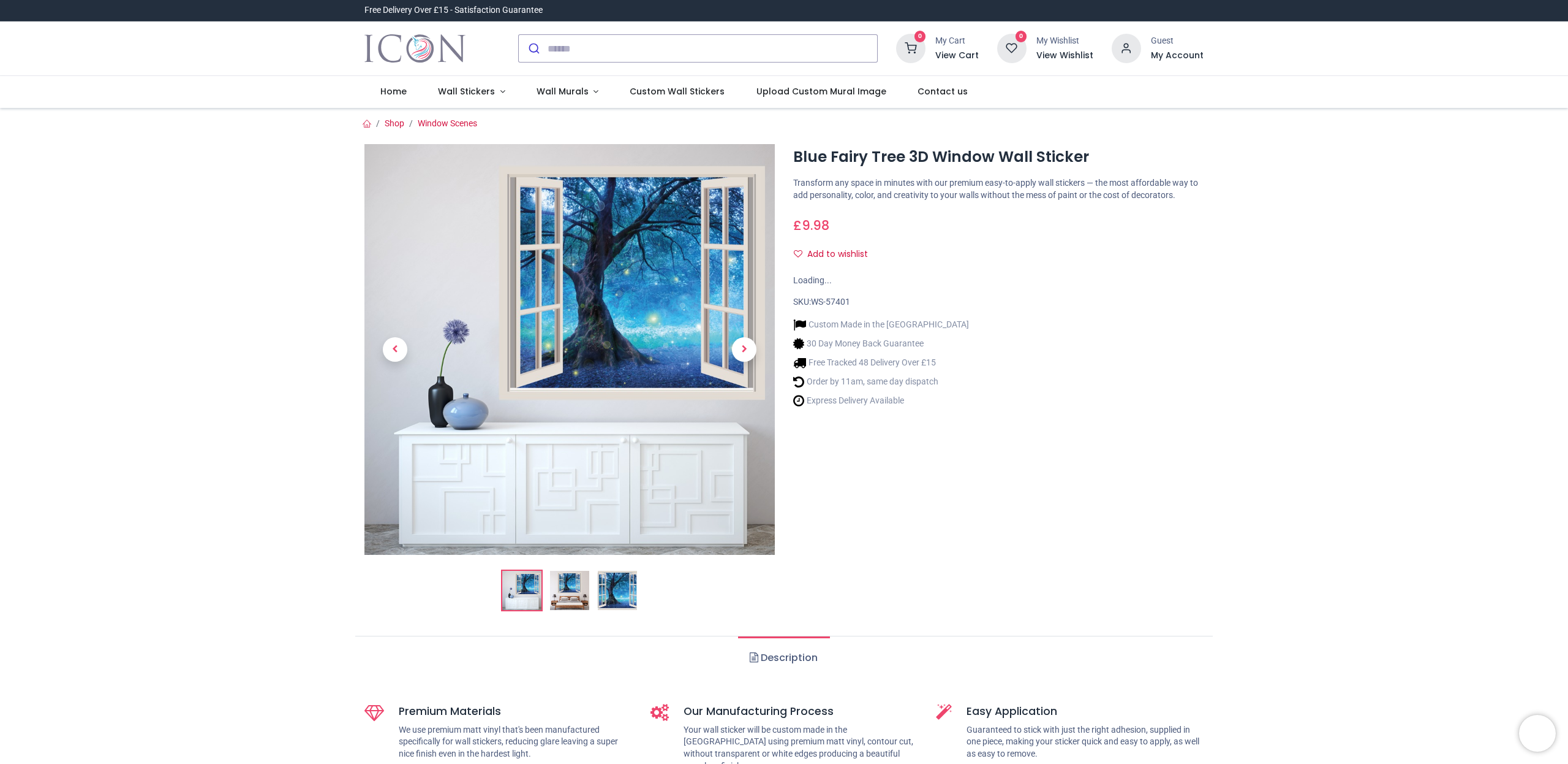
click at [640, 281] on img at bounding box center [570, 350] width 411 height 411
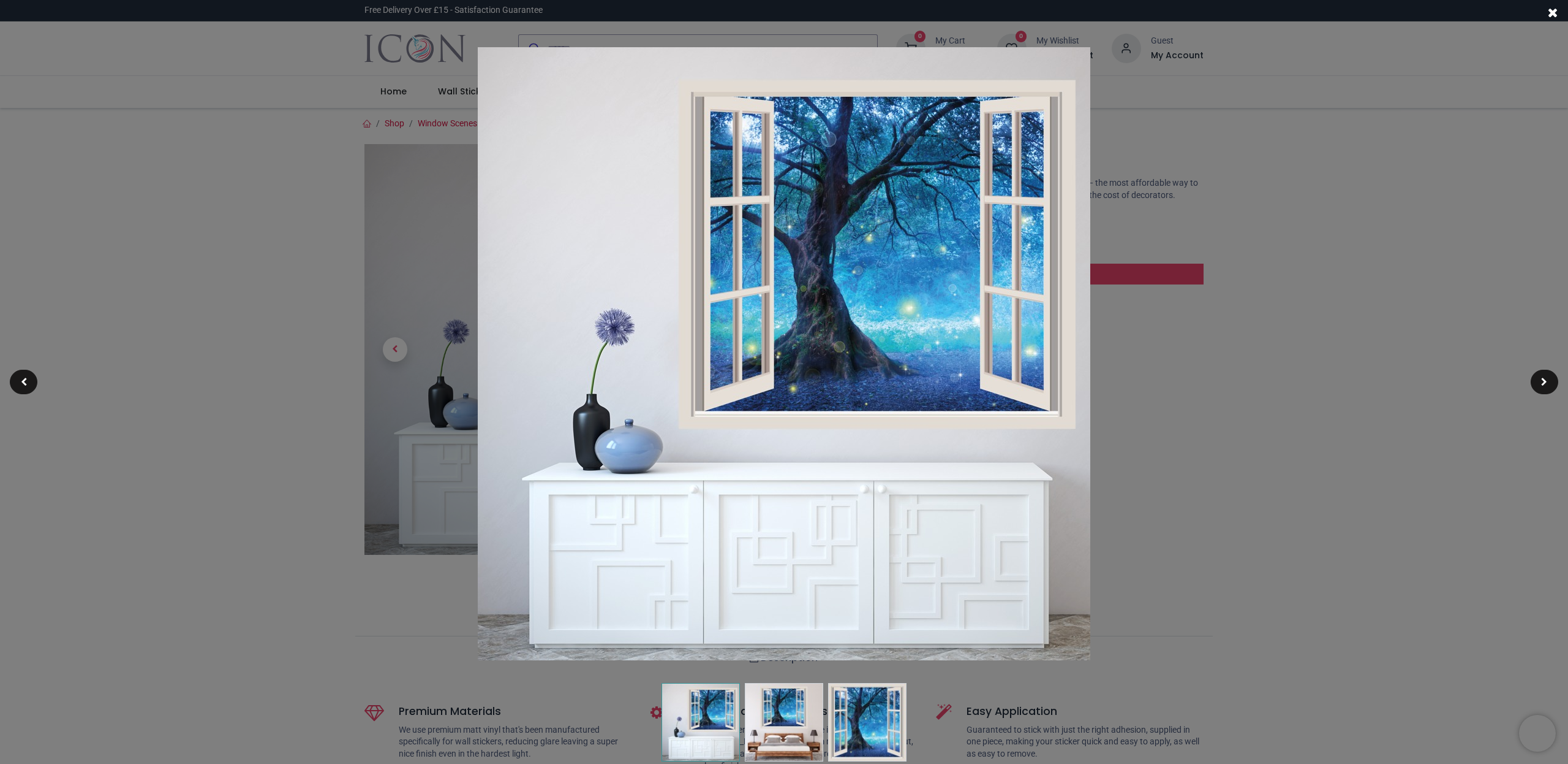
click at [1557, 11] on span at bounding box center [1553, 12] width 10 height 13
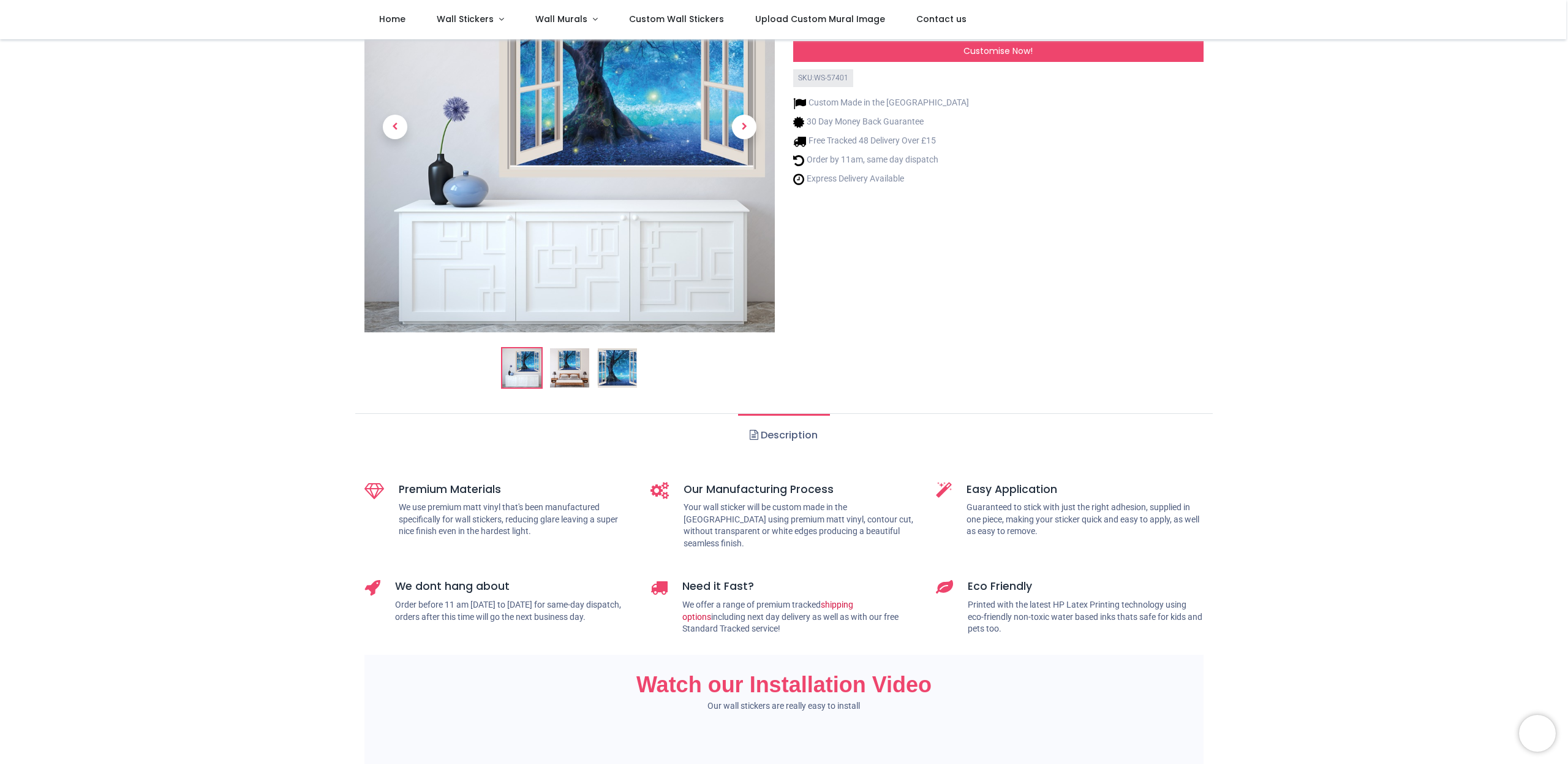
scroll to position [155, 0]
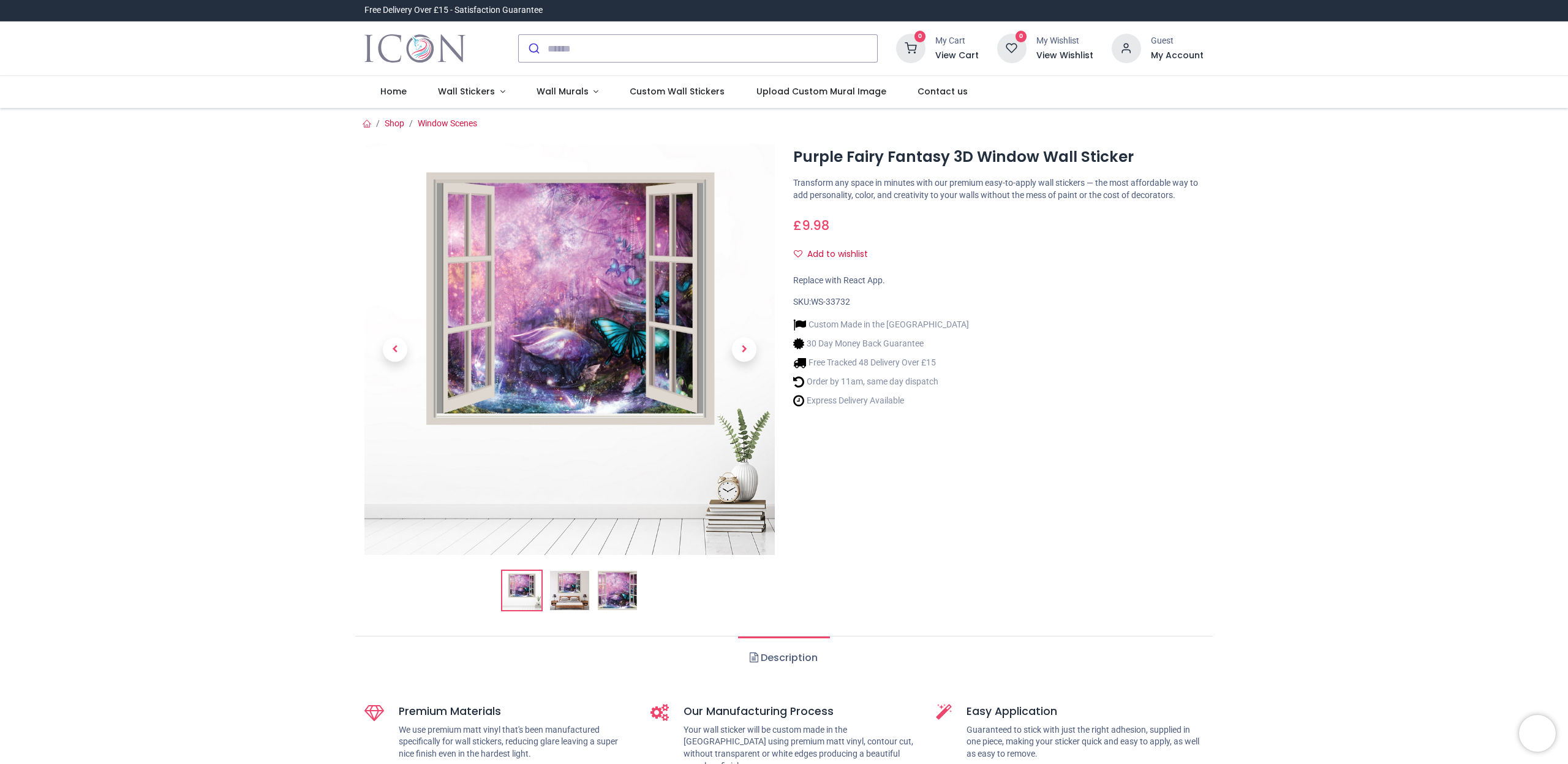
click at [594, 256] on img at bounding box center [570, 350] width 411 height 411
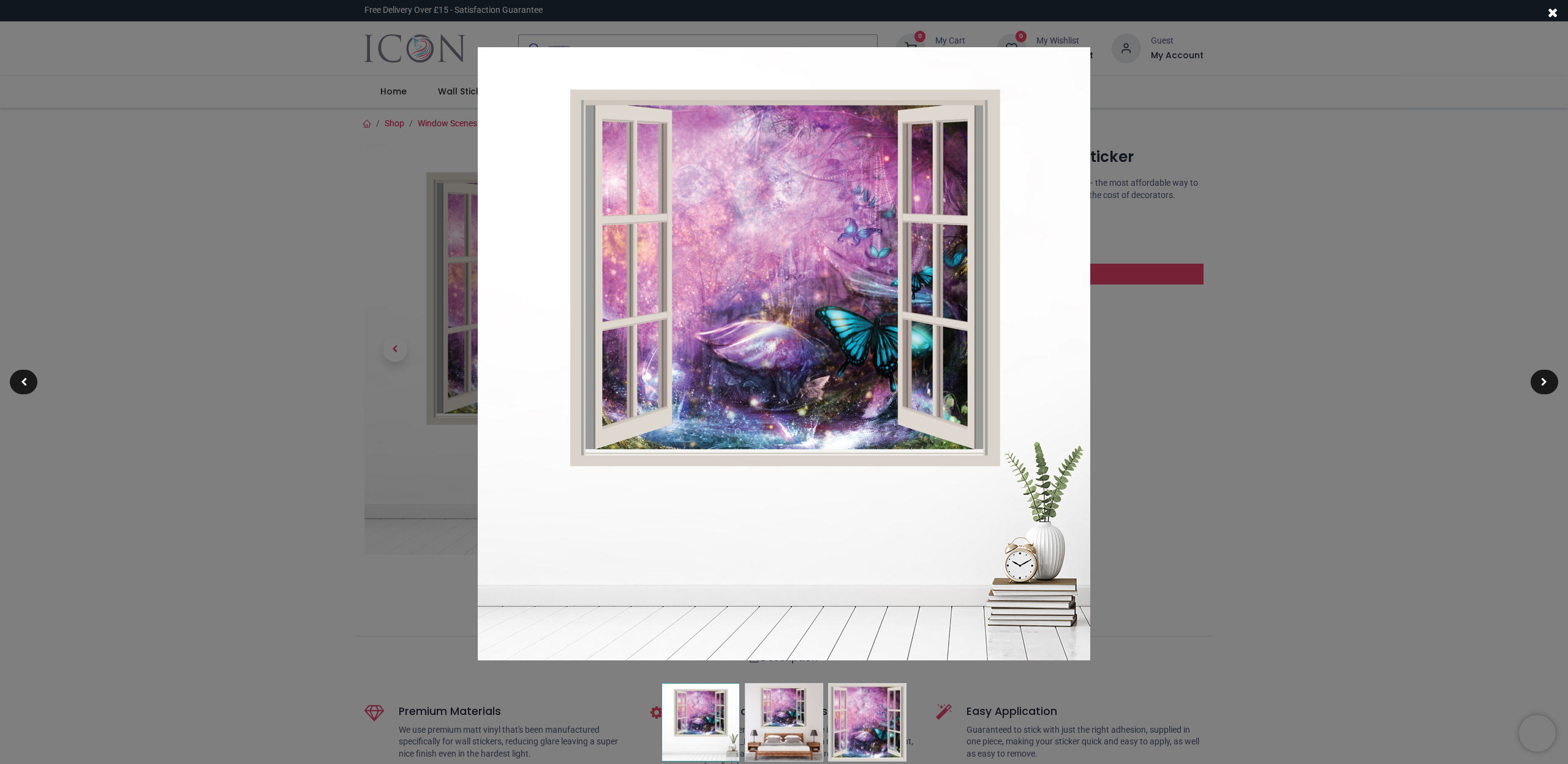
click at [1554, 11] on span at bounding box center [1553, 12] width 10 height 13
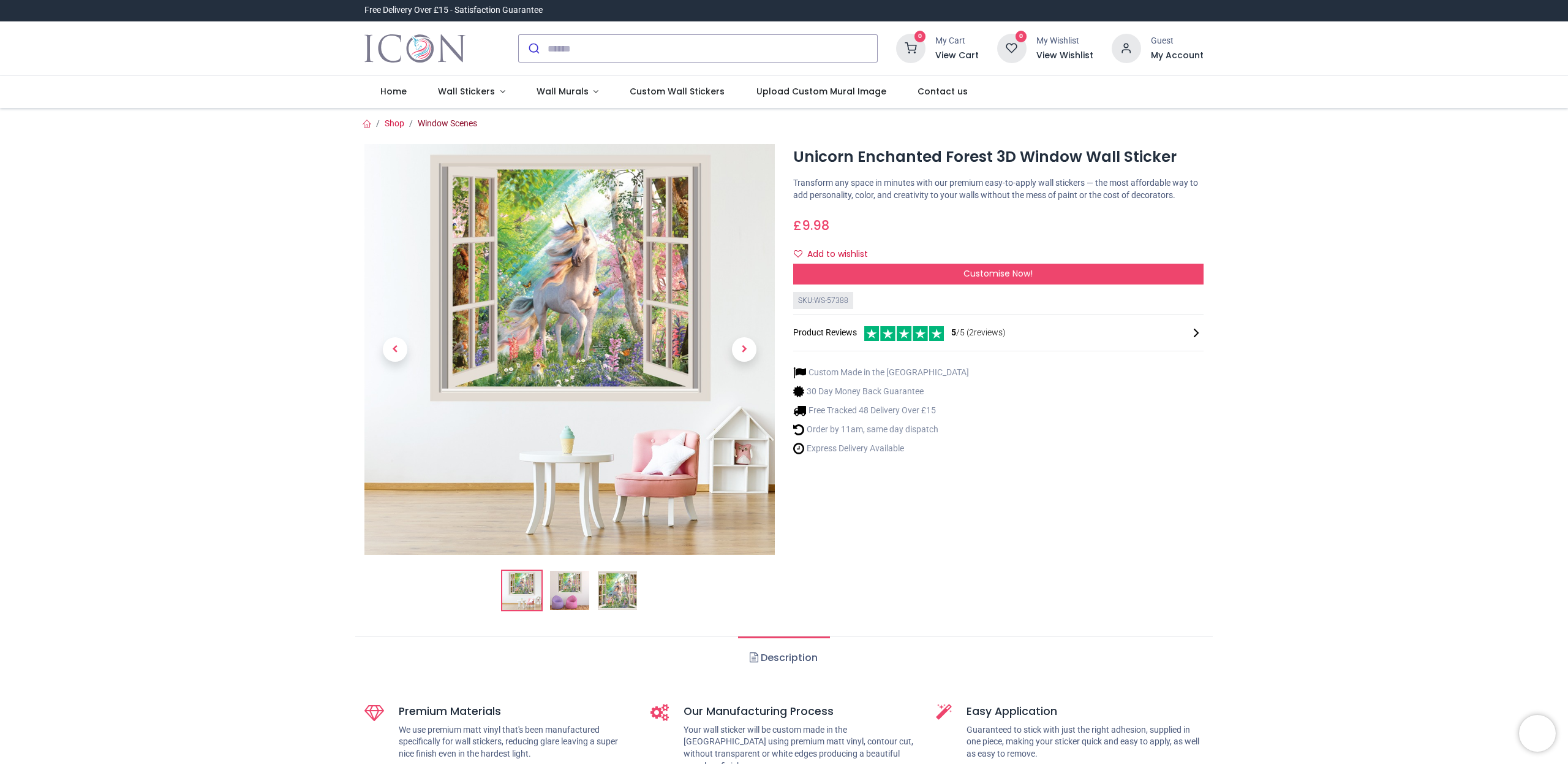
click at [453, 121] on link "Window Scenes" at bounding box center [448, 122] width 60 height 9
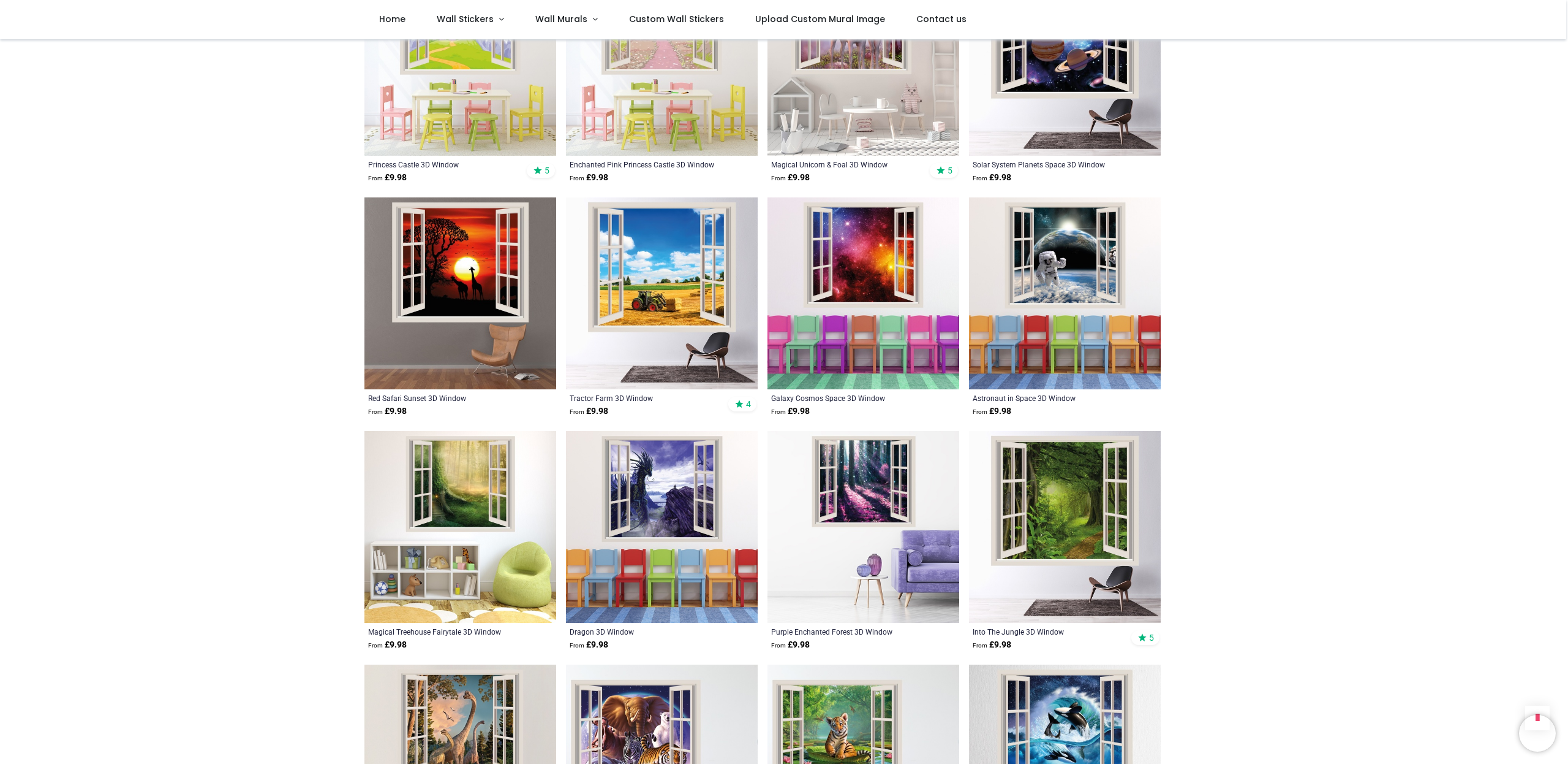
scroll to position [1720, 0]
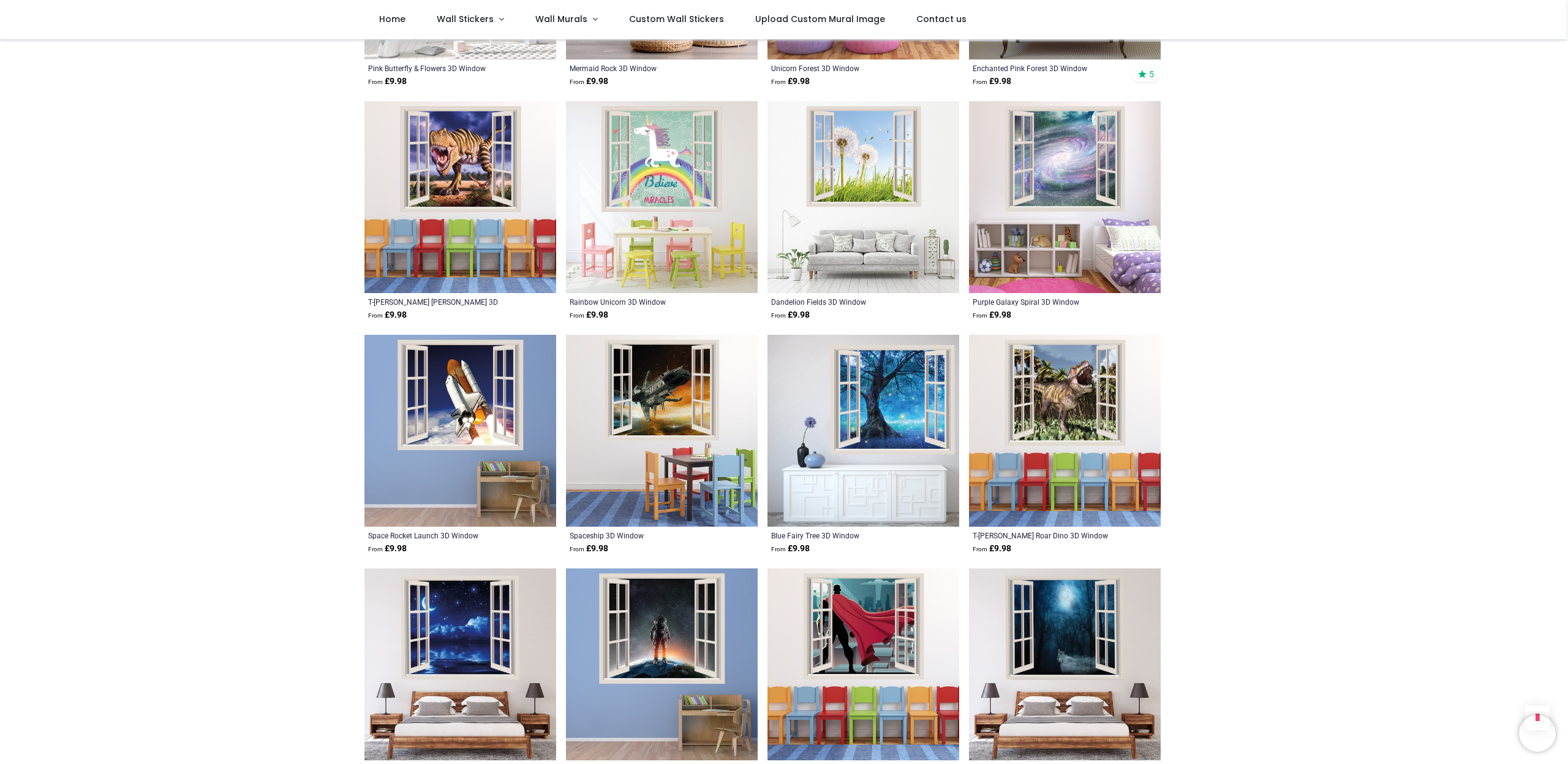
scroll to position [4390, 0]
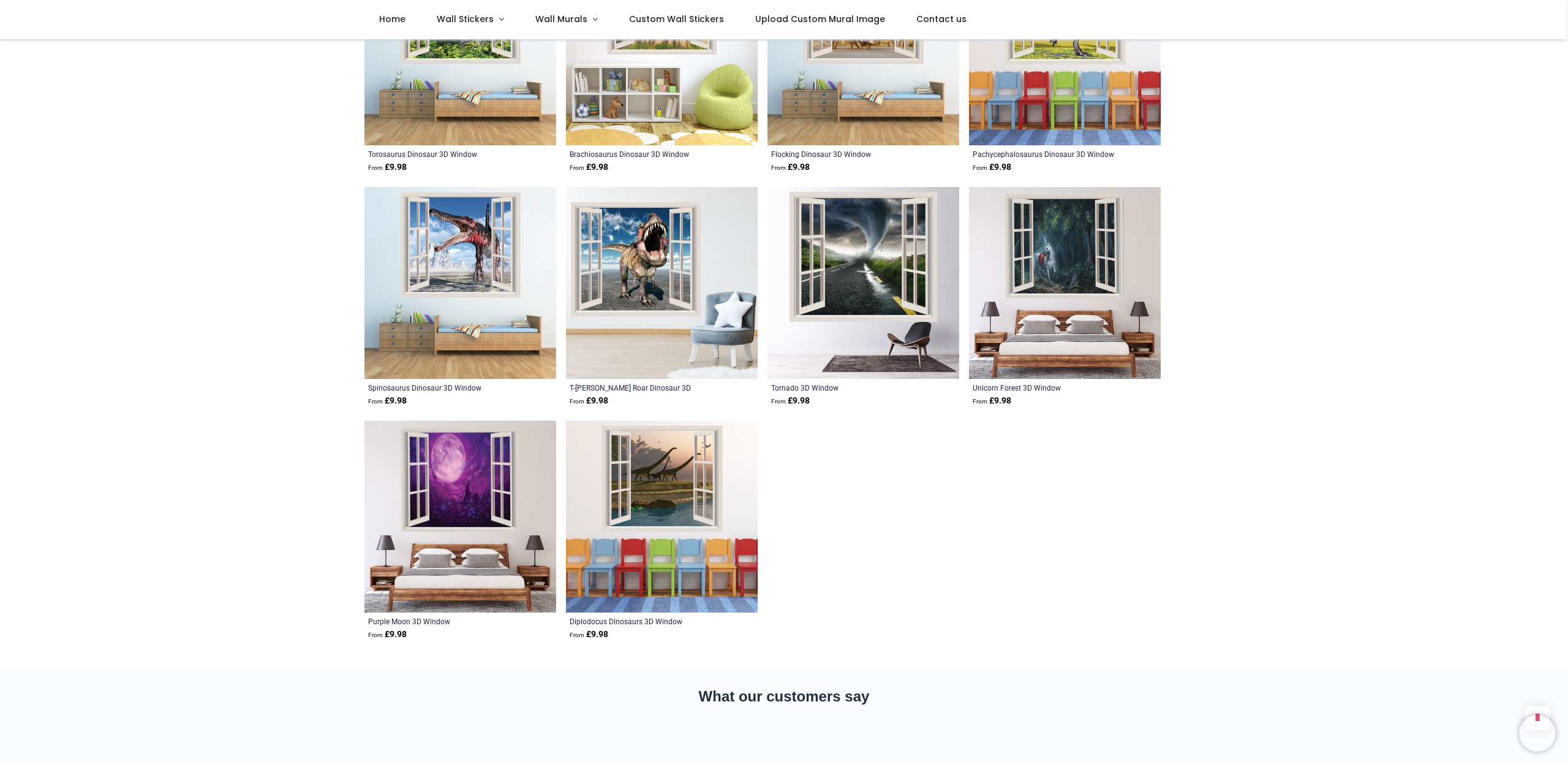
scroll to position [5472, 0]
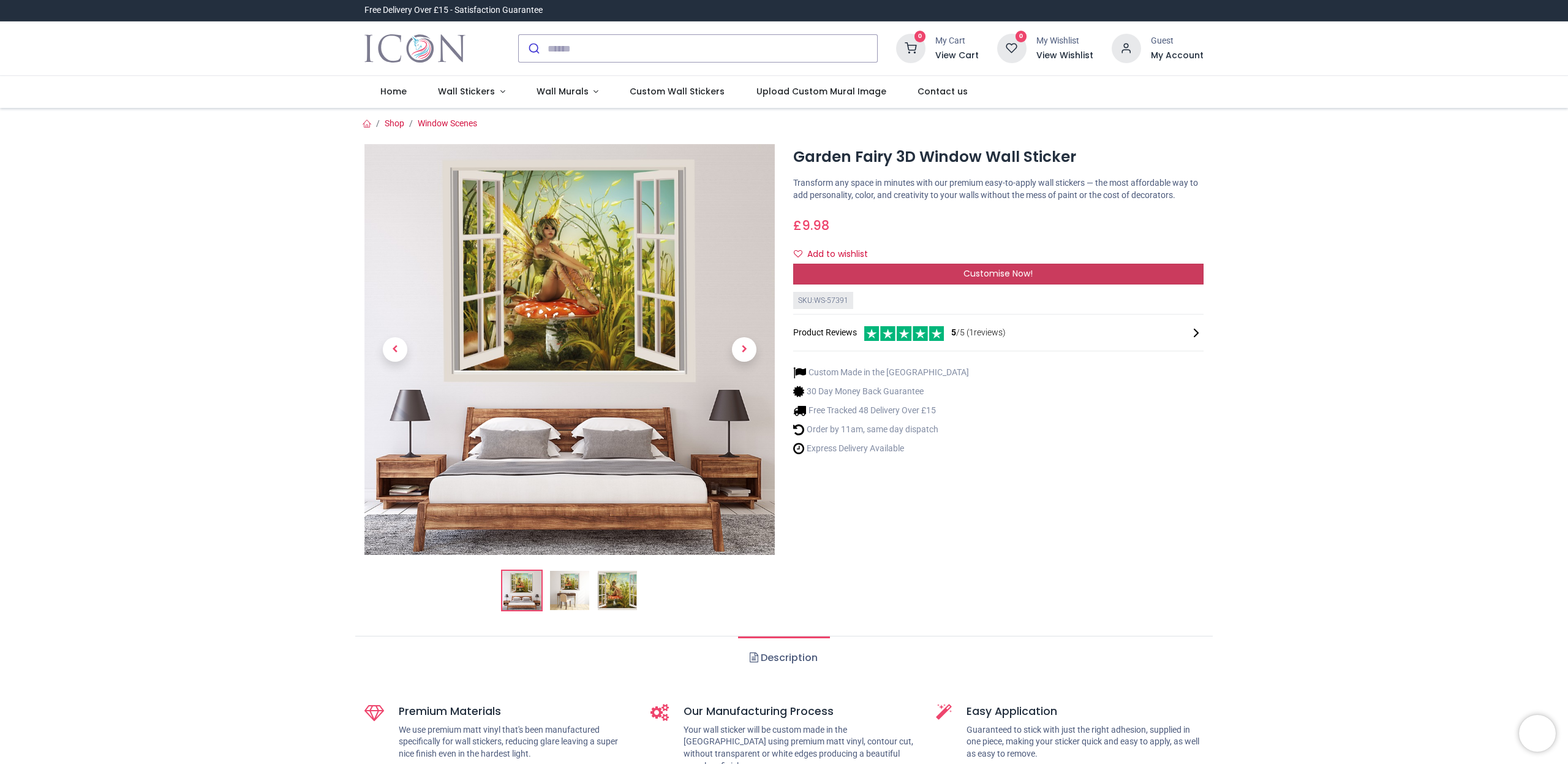
click at [920, 276] on div "Customise Now!" at bounding box center [998, 273] width 411 height 21
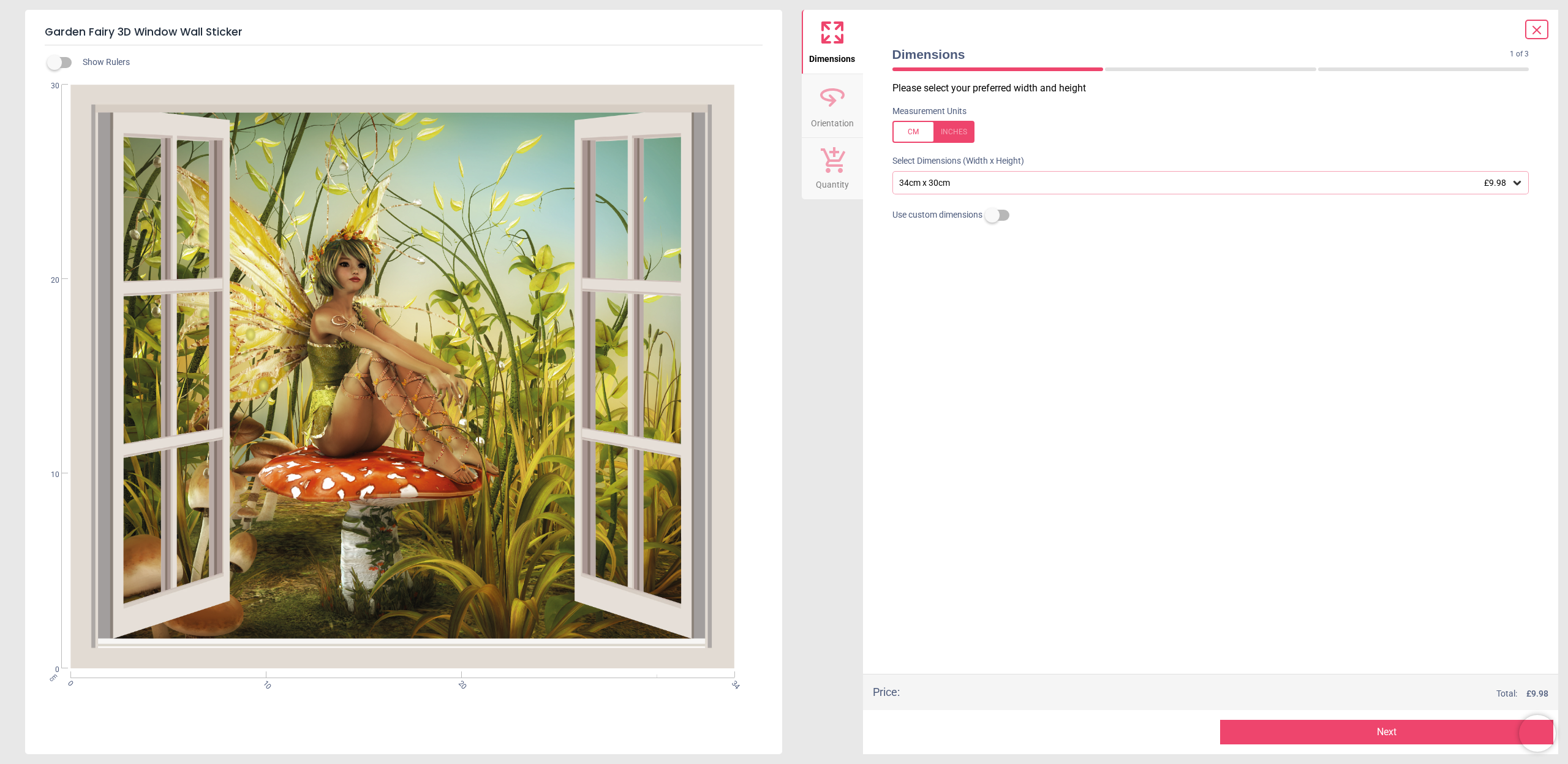
click at [975, 181] on div "34cm x 30cm £9.98" at bounding box center [1204, 183] width 614 height 10
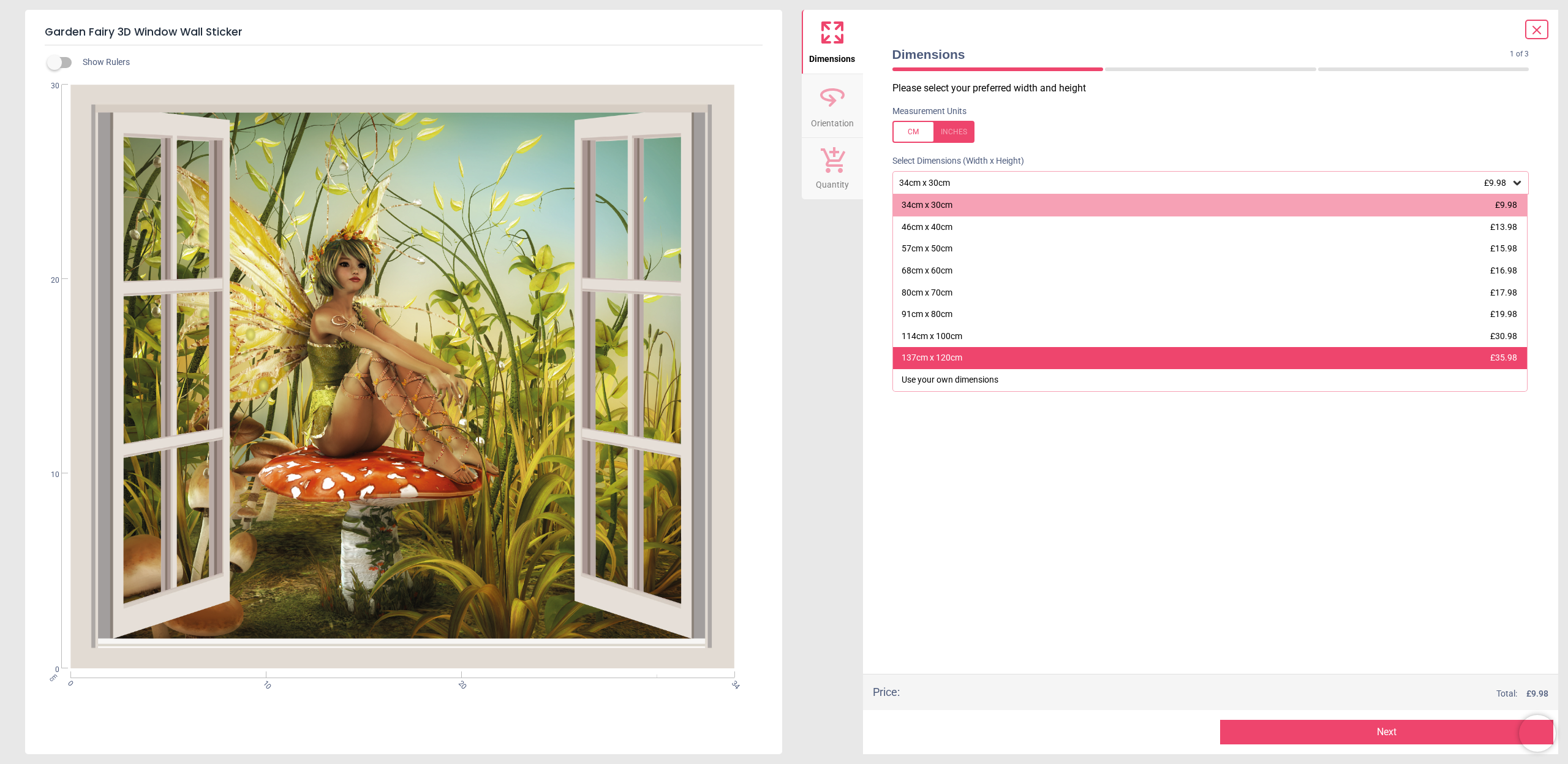
click at [939, 352] on div "137cm x 120cm" at bounding box center [932, 358] width 61 height 12
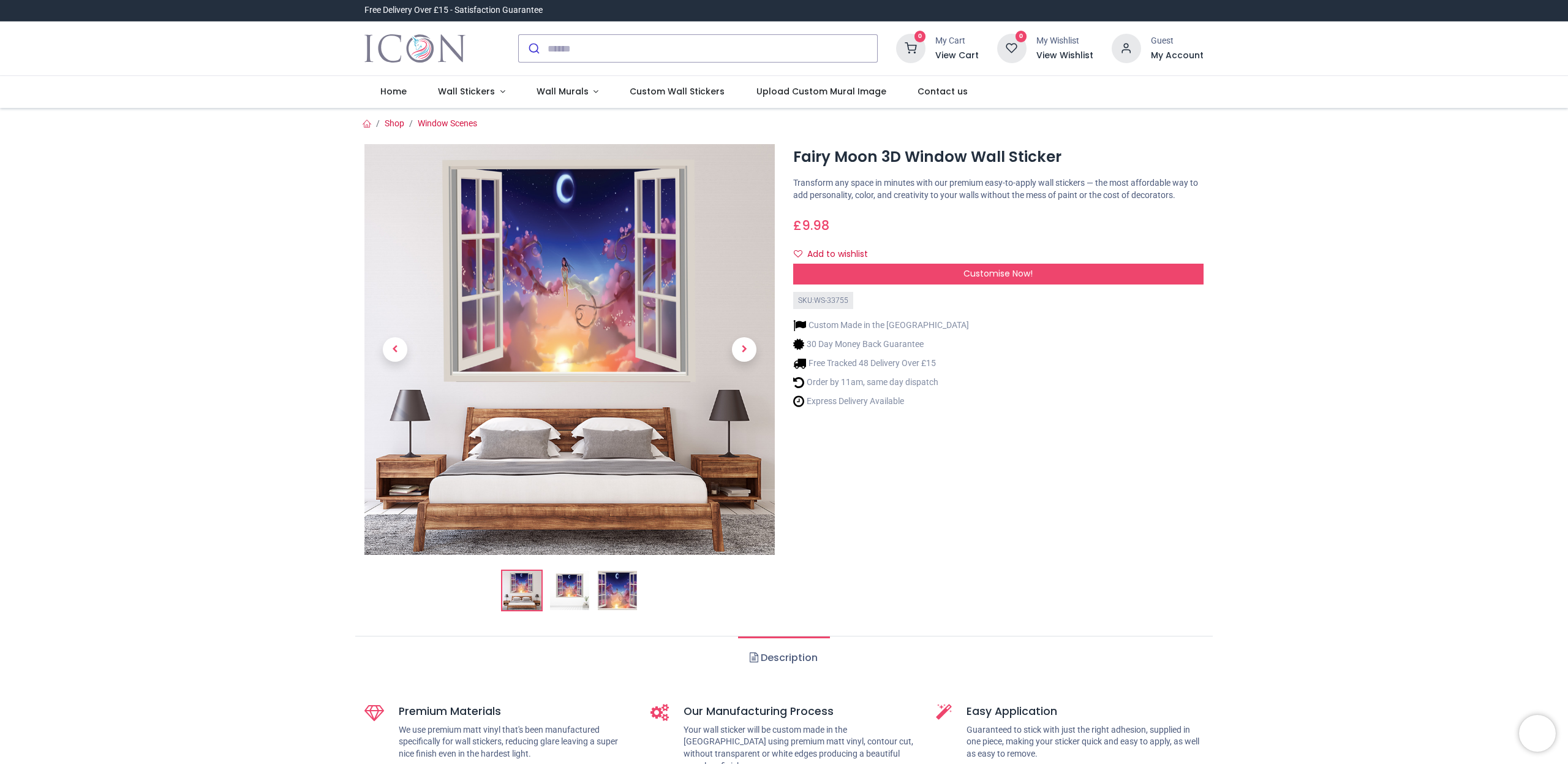
click at [562, 276] on img at bounding box center [570, 350] width 411 height 411
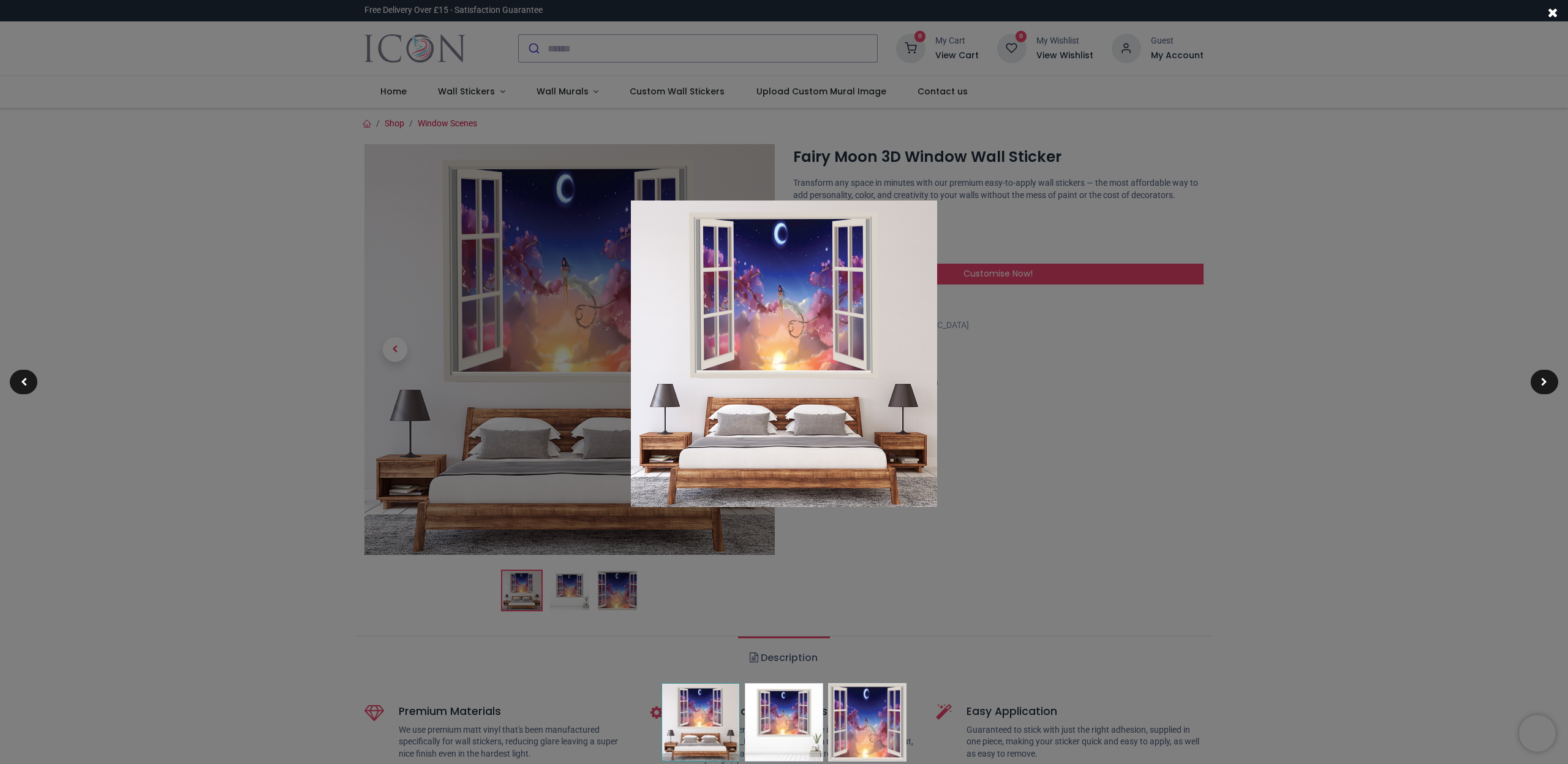
click at [1553, 9] on span at bounding box center [1553, 12] width 10 height 13
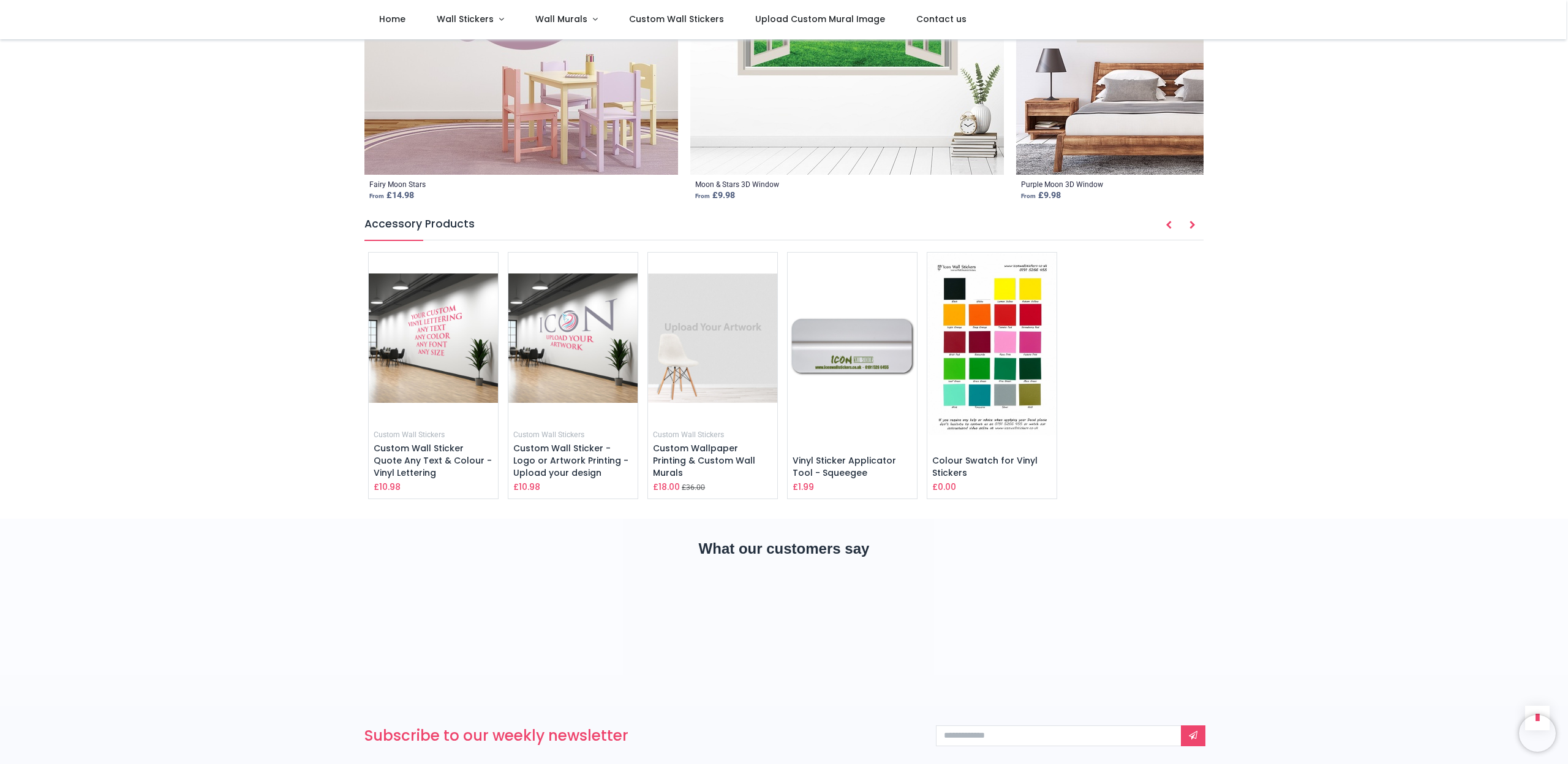
scroll to position [1761, 0]
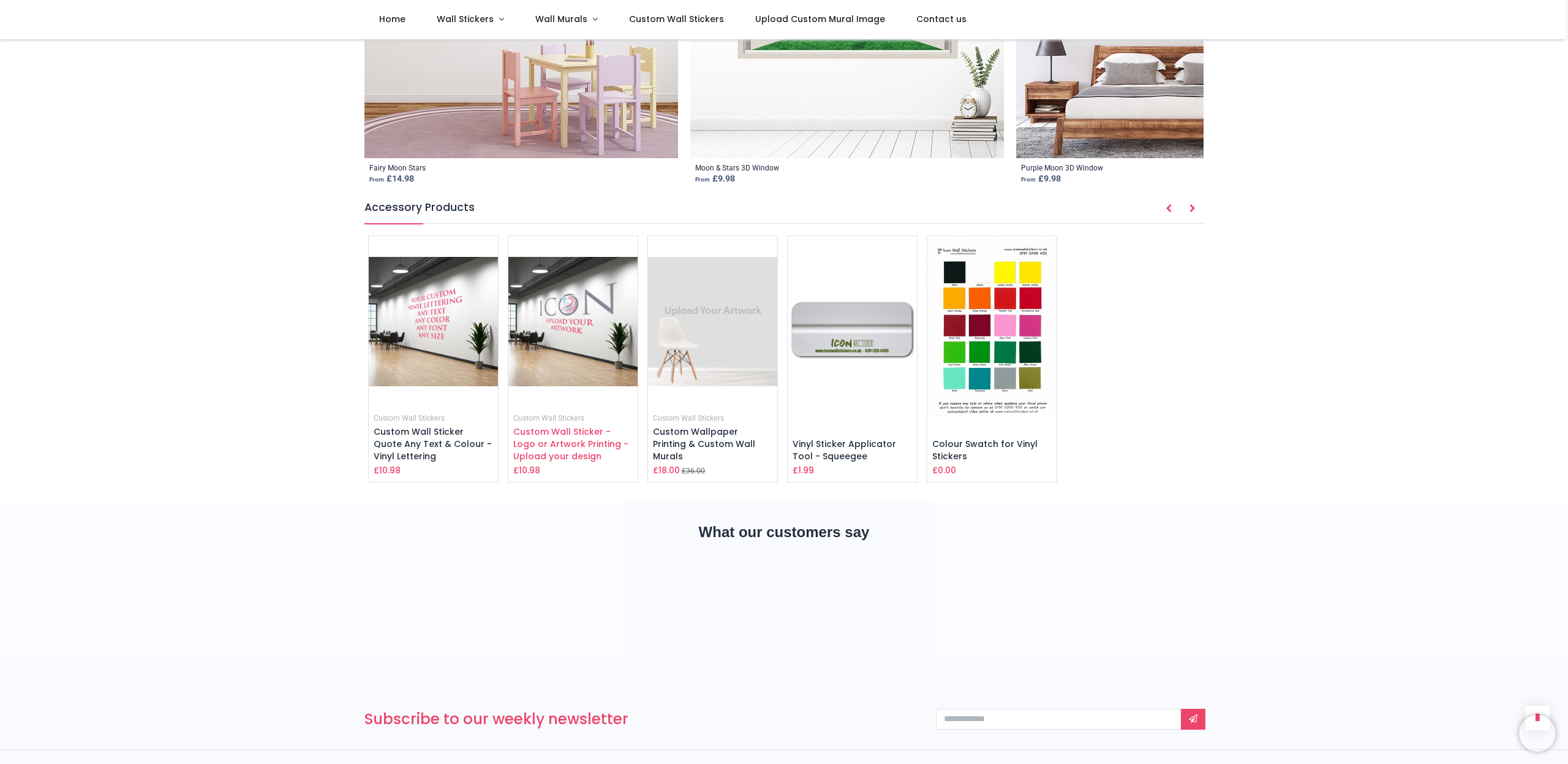
click at [553, 426] on span "Custom Wall Sticker - Logo or Artwork Printing - Upload your design" at bounding box center [570, 444] width 115 height 36
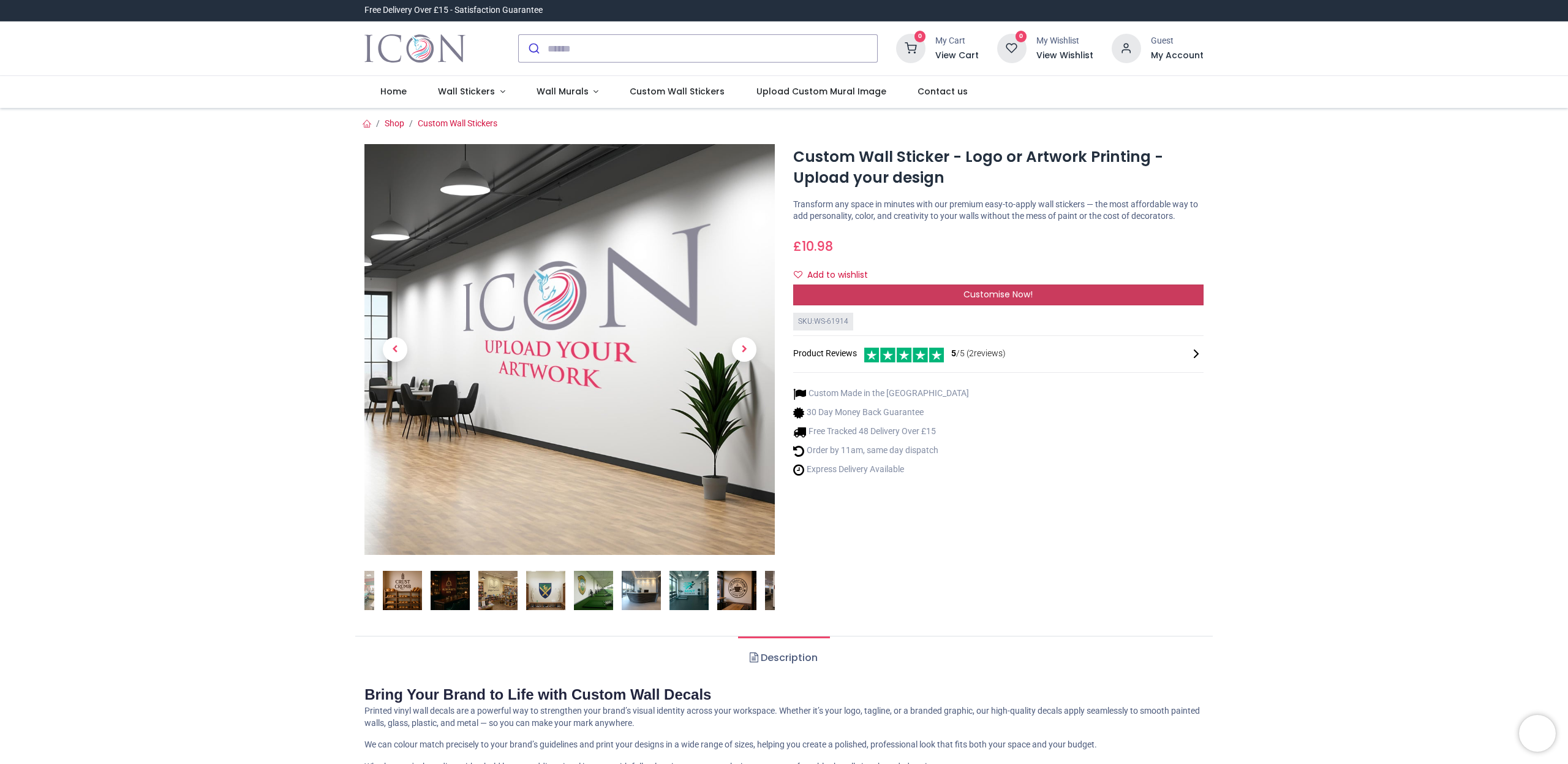
click at [963, 300] on span "Customise Now!" at bounding box center [998, 294] width 69 height 12
